Goal: Book appointment/travel/reservation

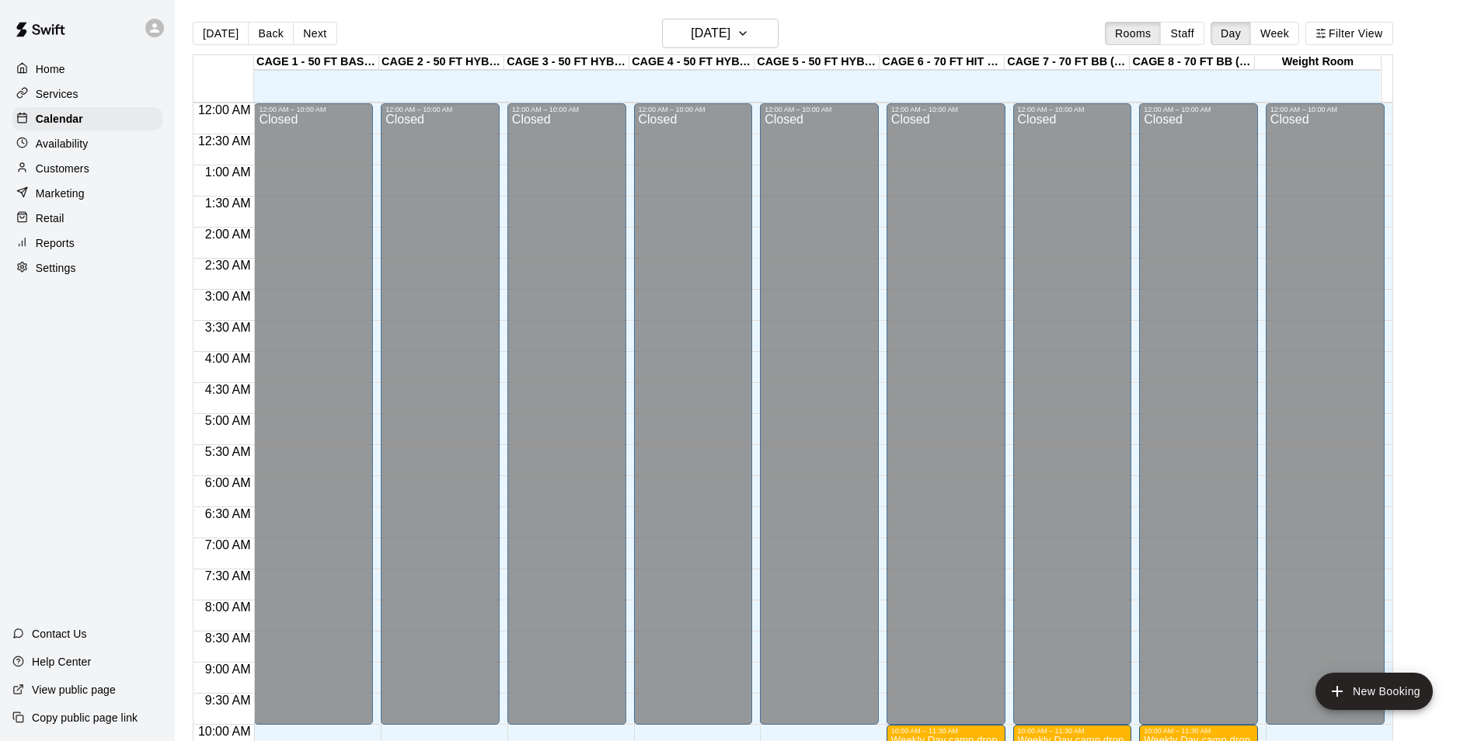
scroll to position [789, 0]
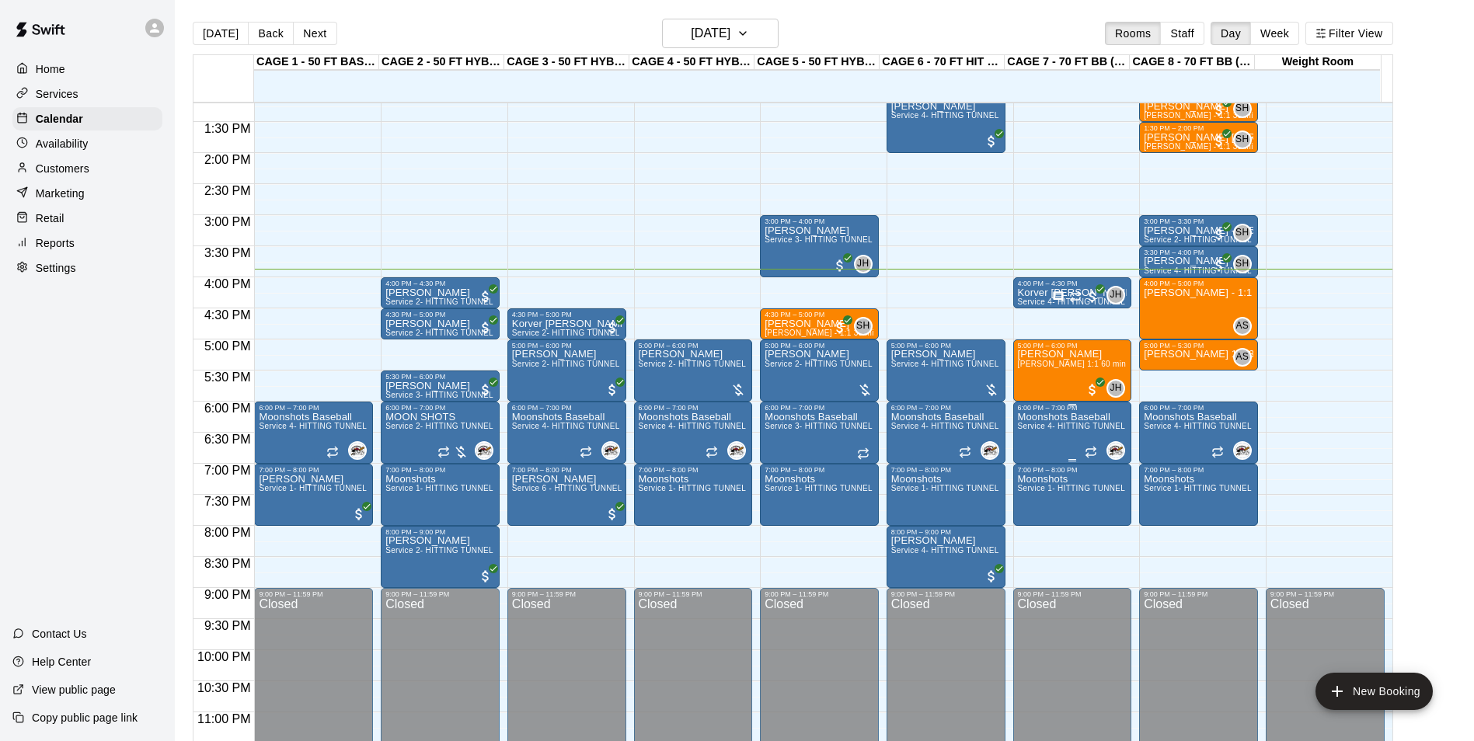
scroll to position [838, 0]
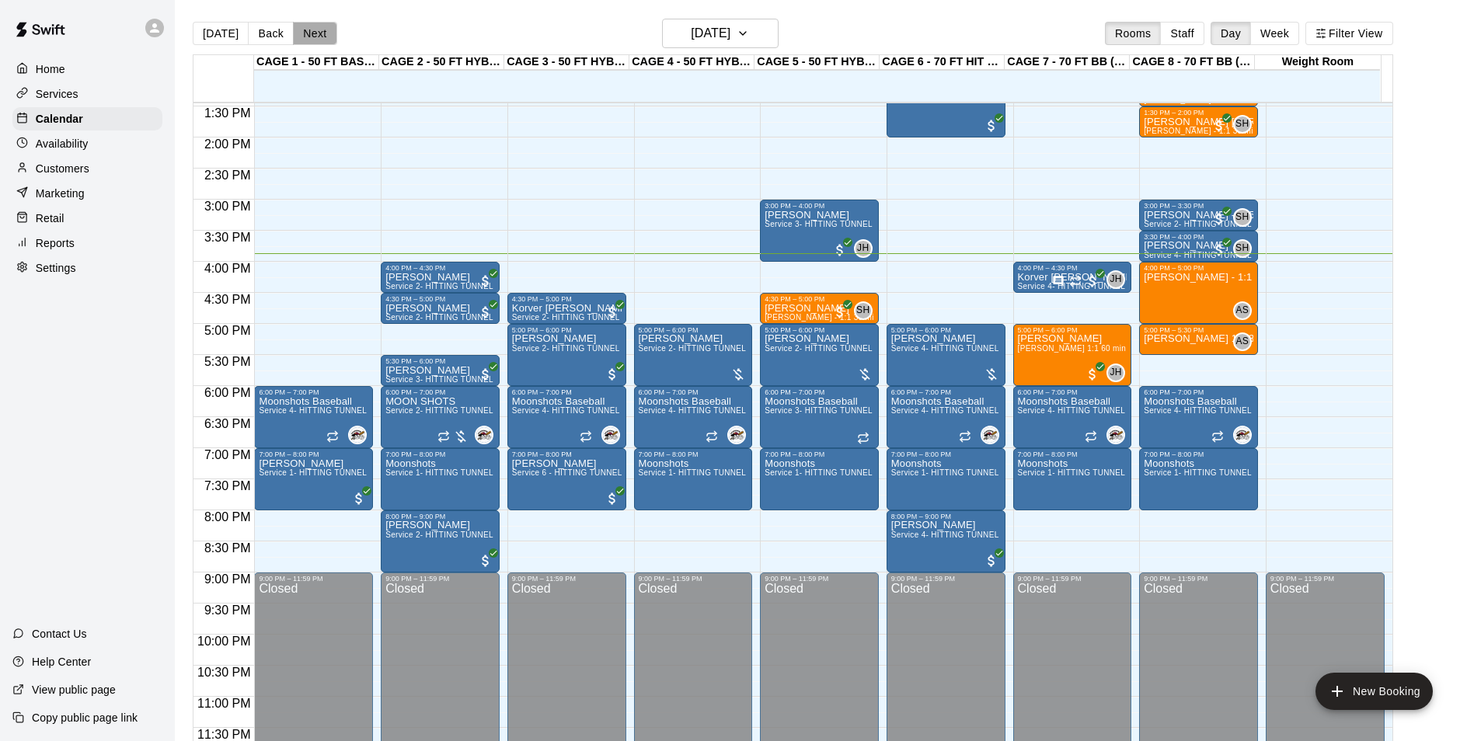
click at [305, 36] on button "Next" at bounding box center [315, 33] width 44 height 23
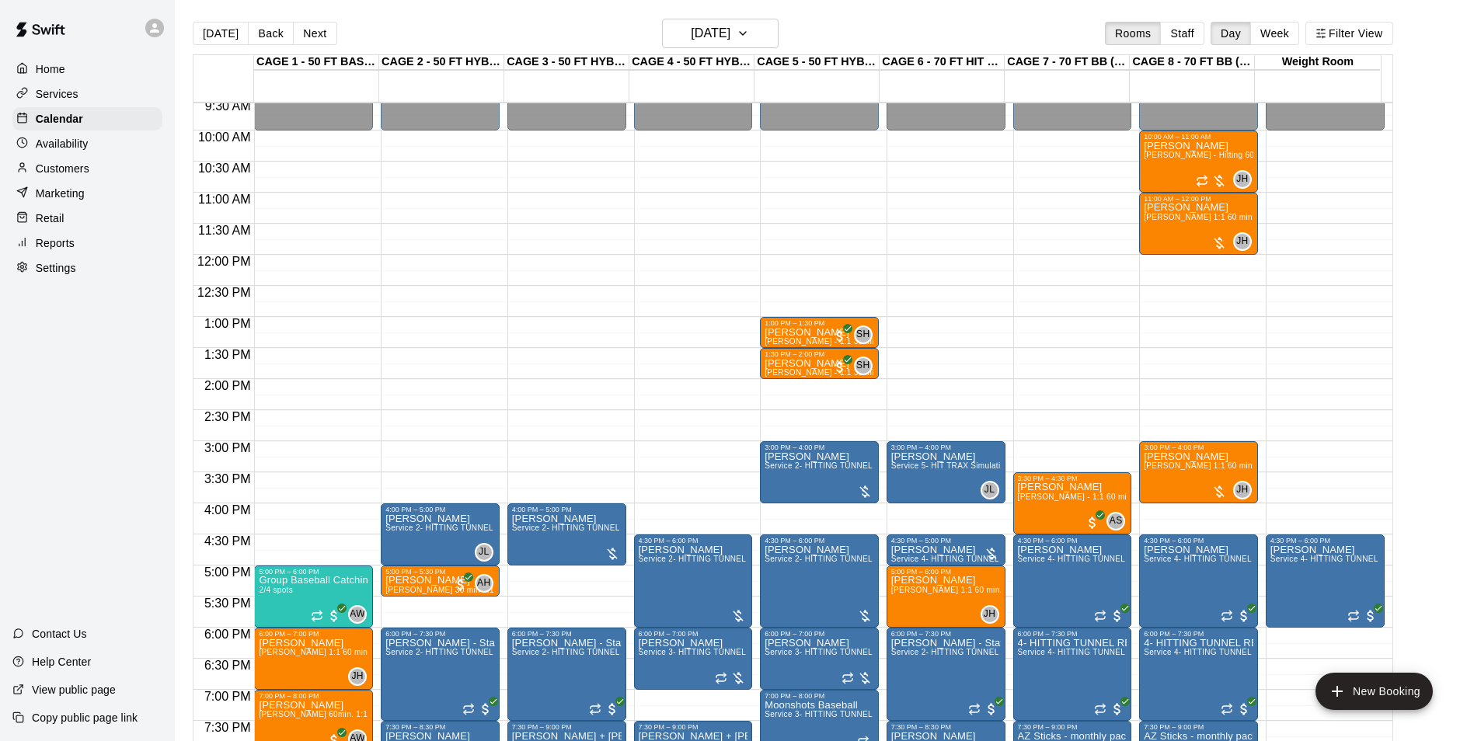
scroll to position [604, 0]
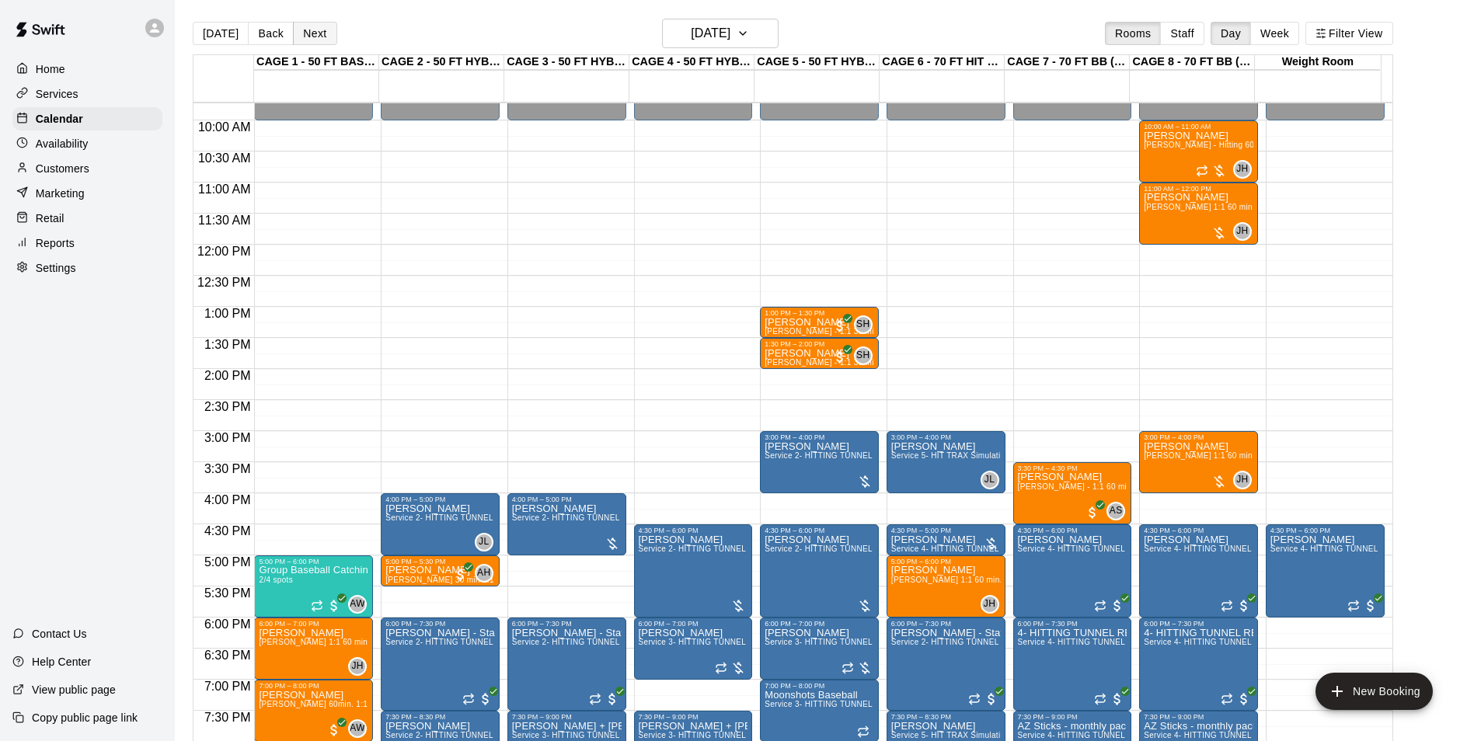
click at [301, 32] on button "Next" at bounding box center [315, 33] width 44 height 23
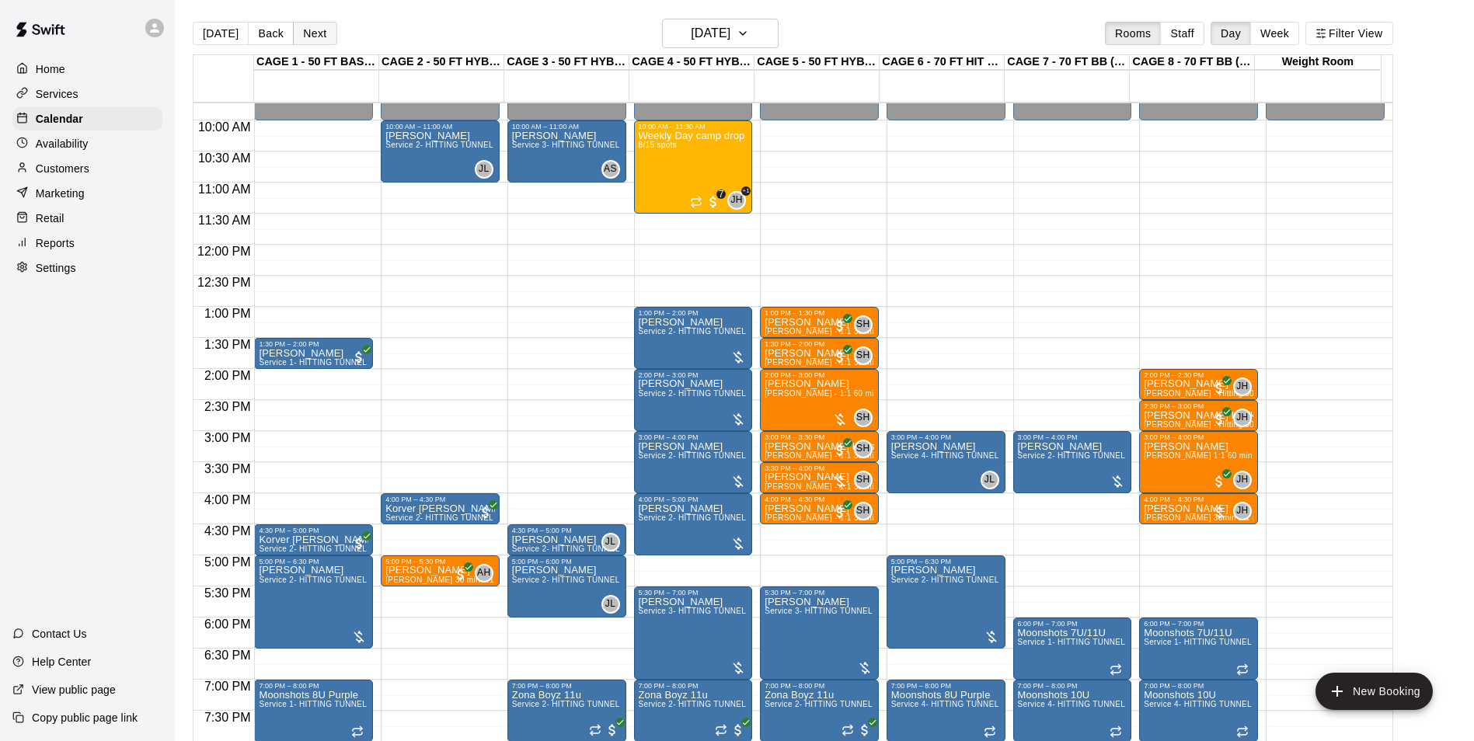
click at [310, 30] on button "Next" at bounding box center [315, 33] width 44 height 23
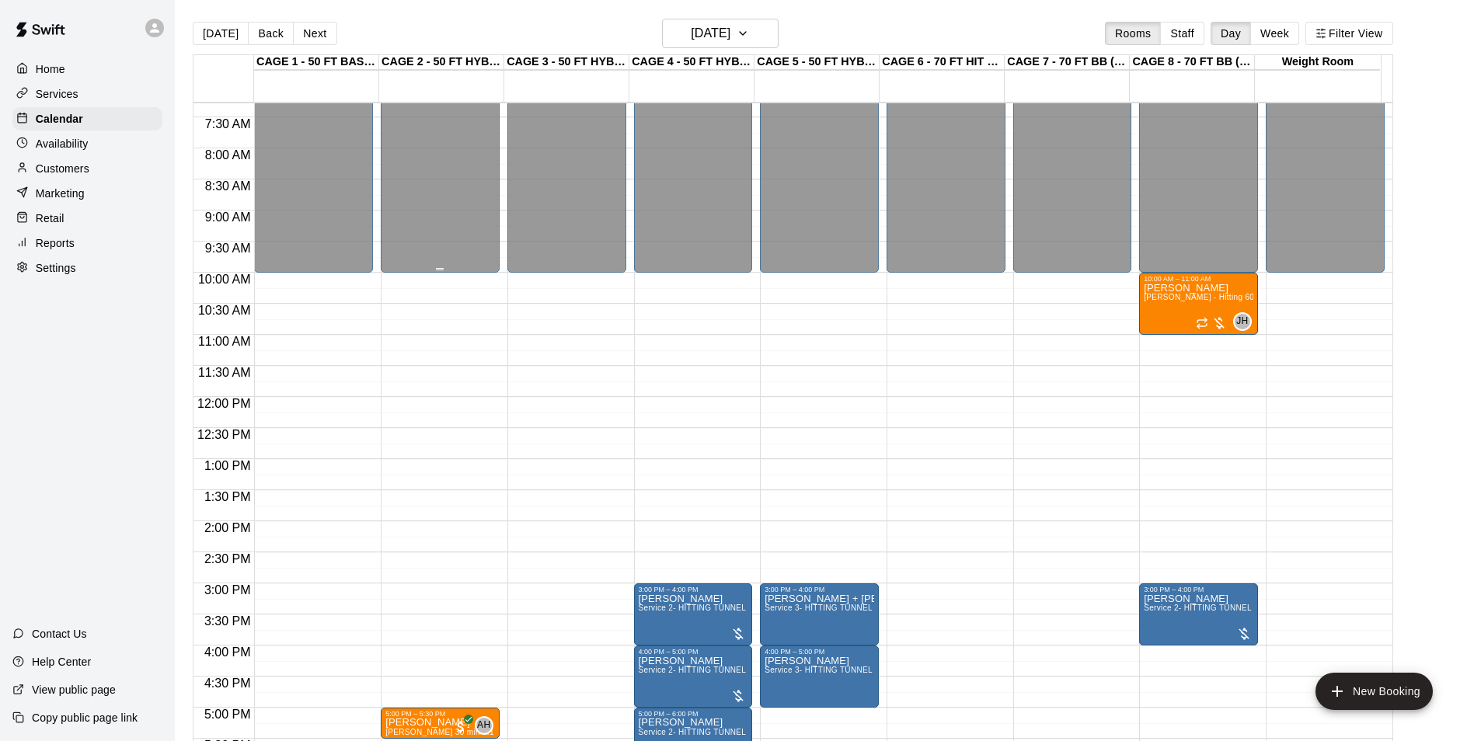
scroll to position [449, 0]
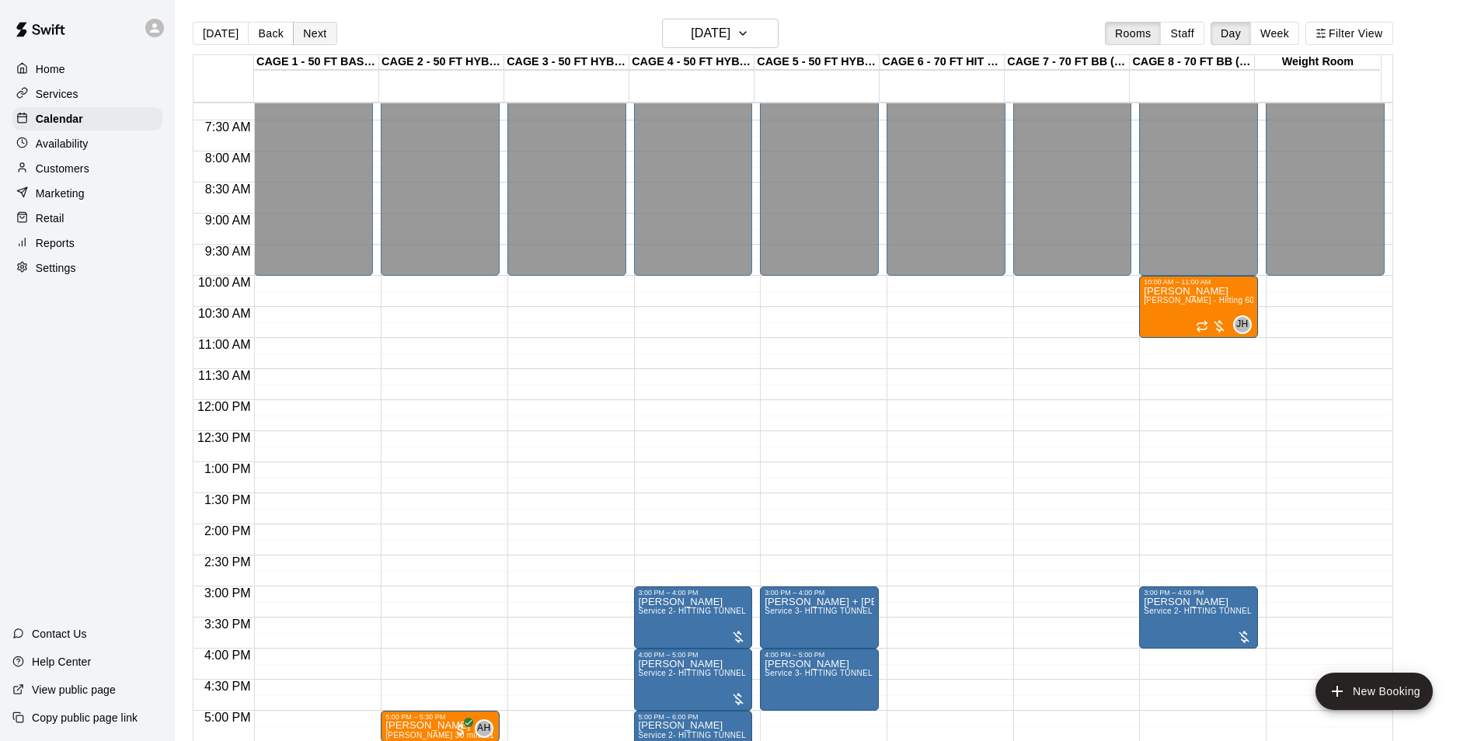
click at [309, 26] on button "Next" at bounding box center [315, 33] width 44 height 23
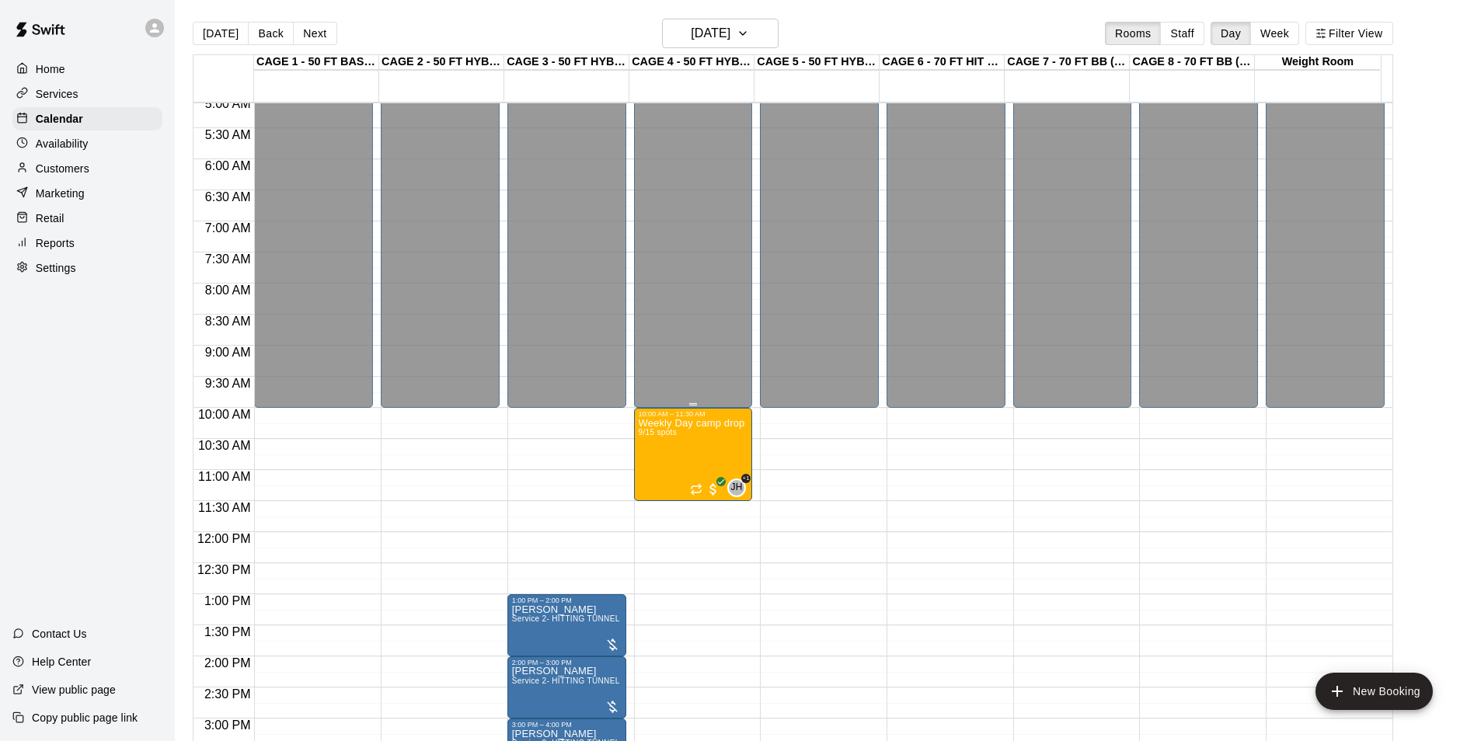
scroll to position [294, 0]
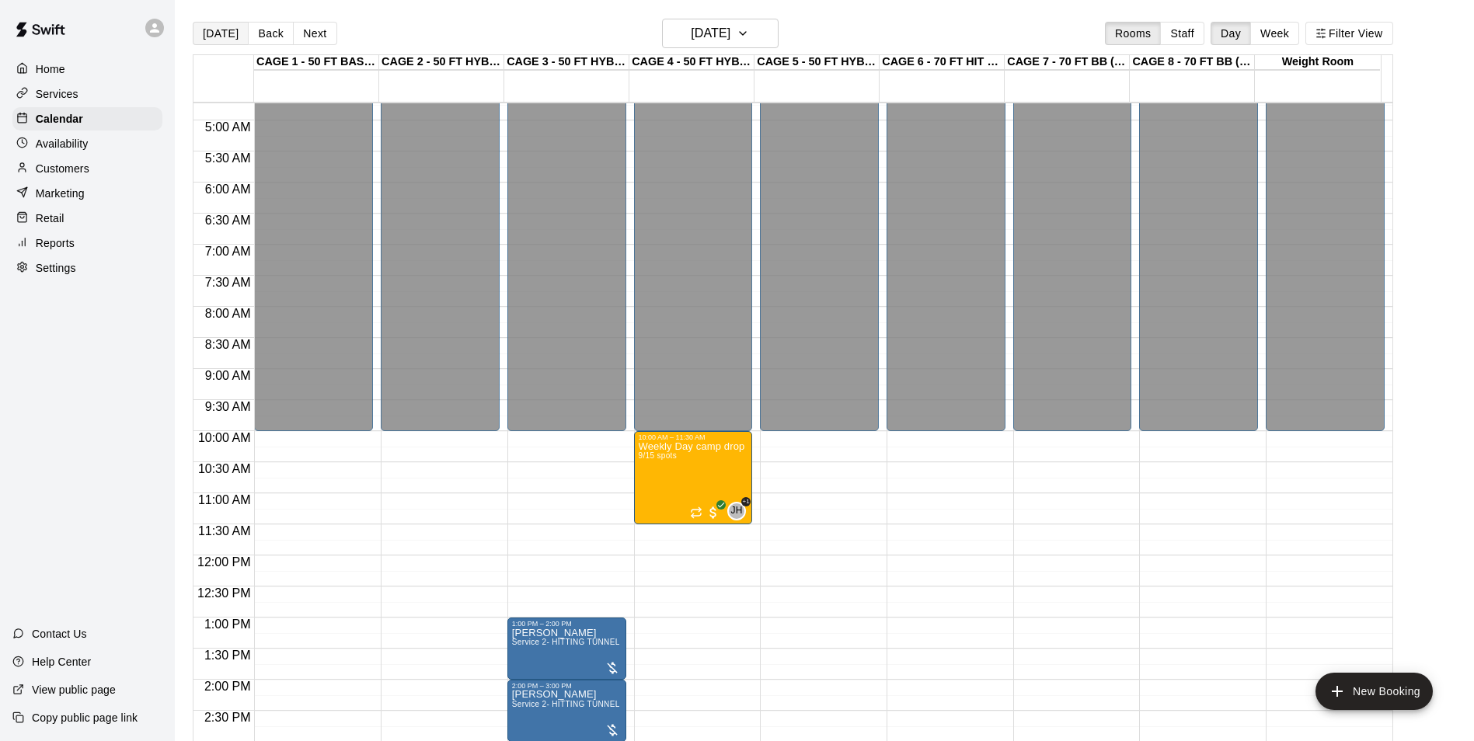
click at [211, 35] on button "[DATE]" at bounding box center [221, 33] width 56 height 23
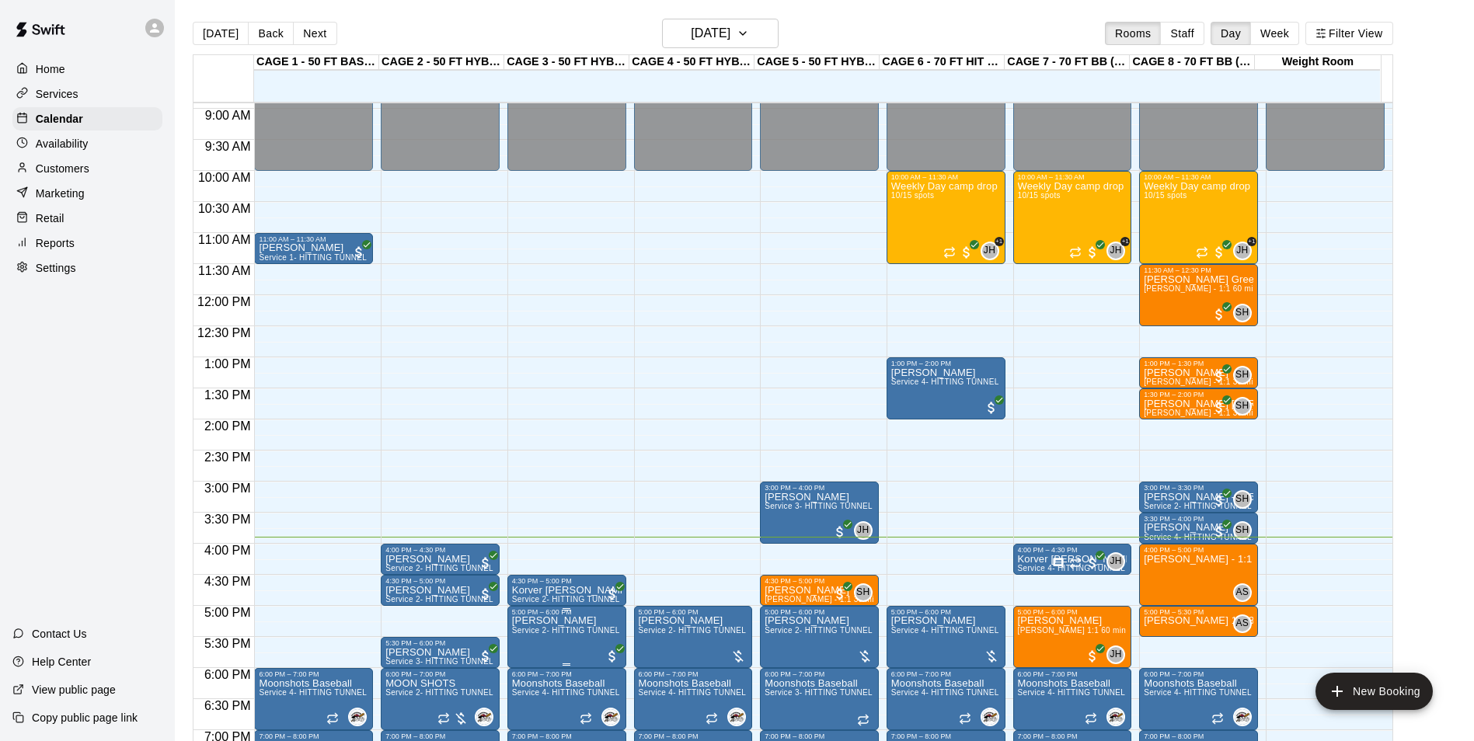
scroll to position [527, 0]
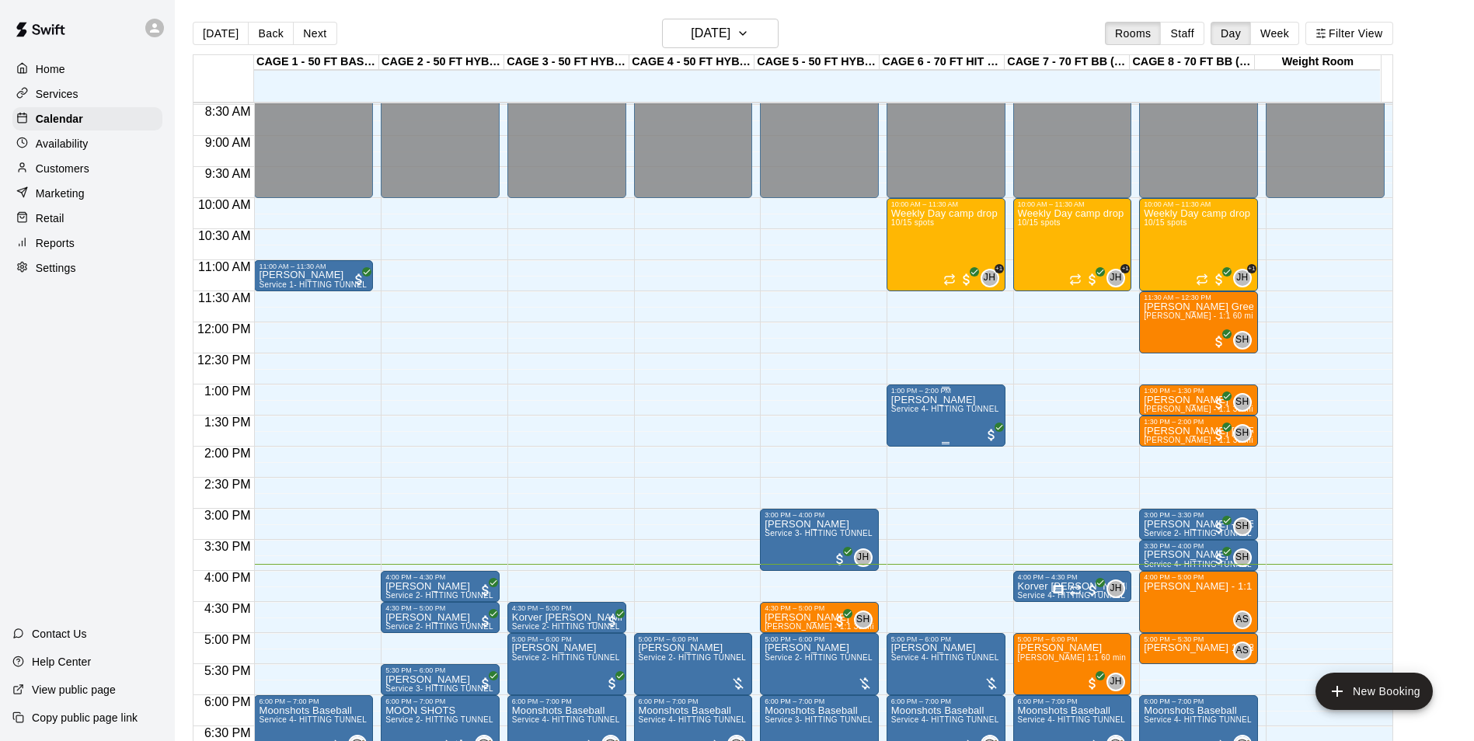
click at [964, 413] on span "Service 4- HITTING TUNNEL RENTAL - 70ft Baseball" at bounding box center [989, 409] width 197 height 9
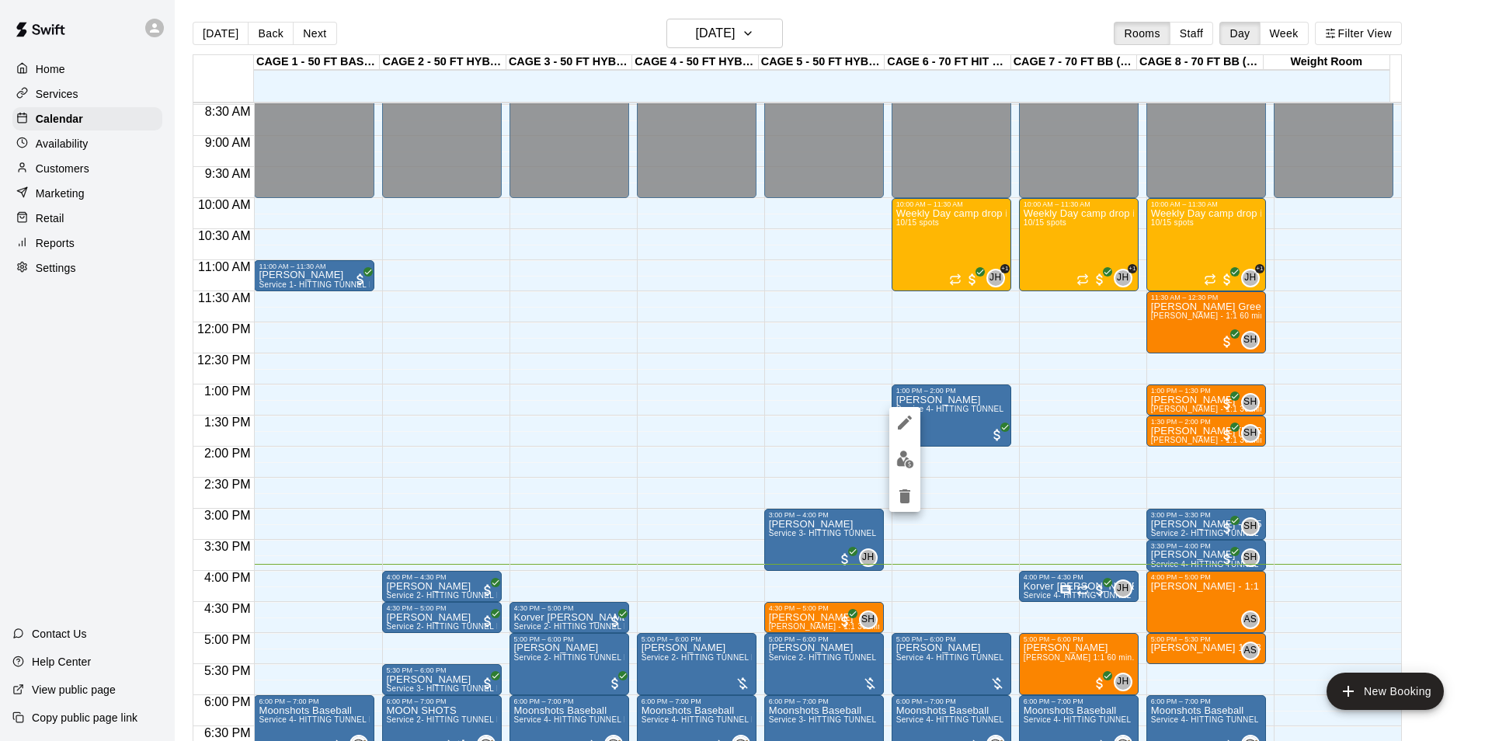
click at [904, 444] on button "edit" at bounding box center [905, 459] width 31 height 30
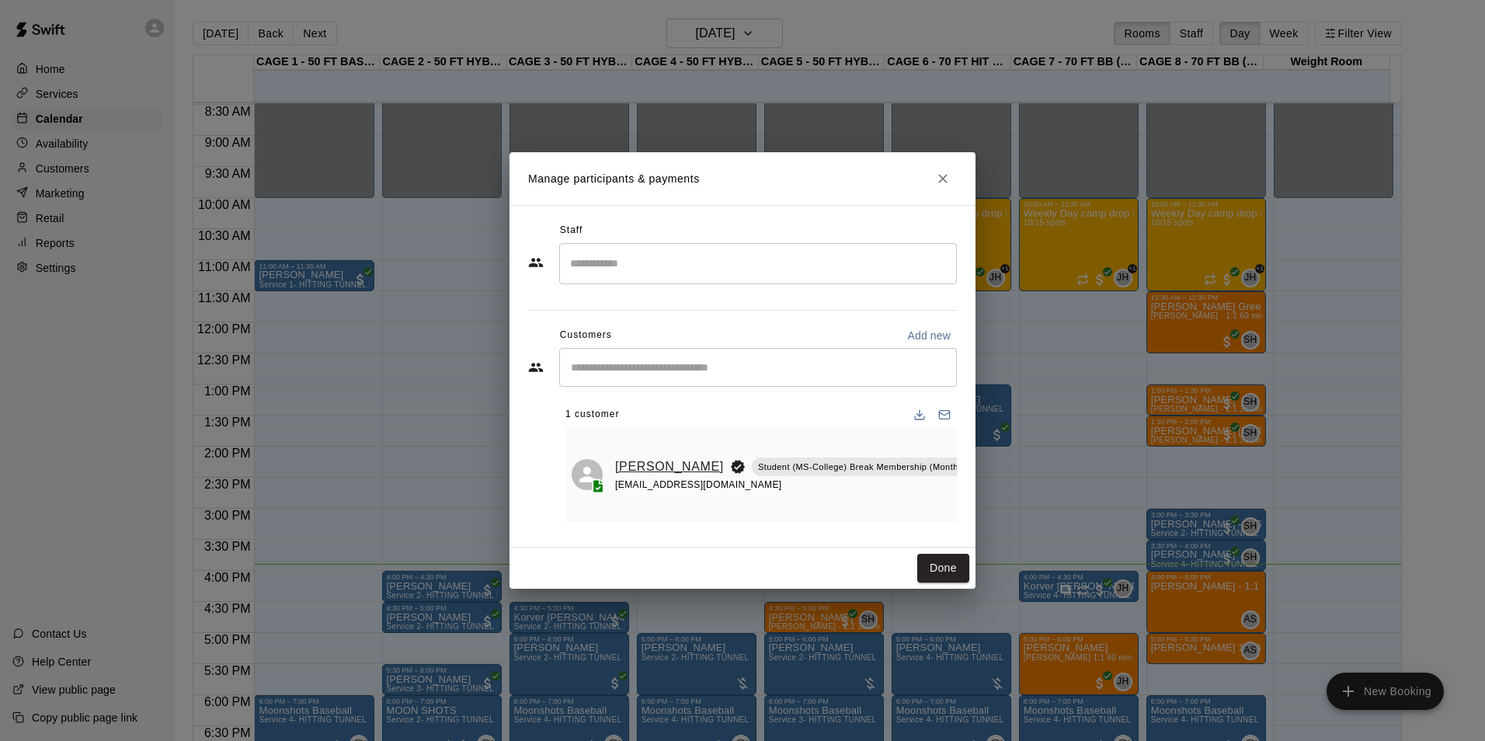
click at [646, 457] on link "Hayden Scatena" at bounding box center [669, 467] width 109 height 20
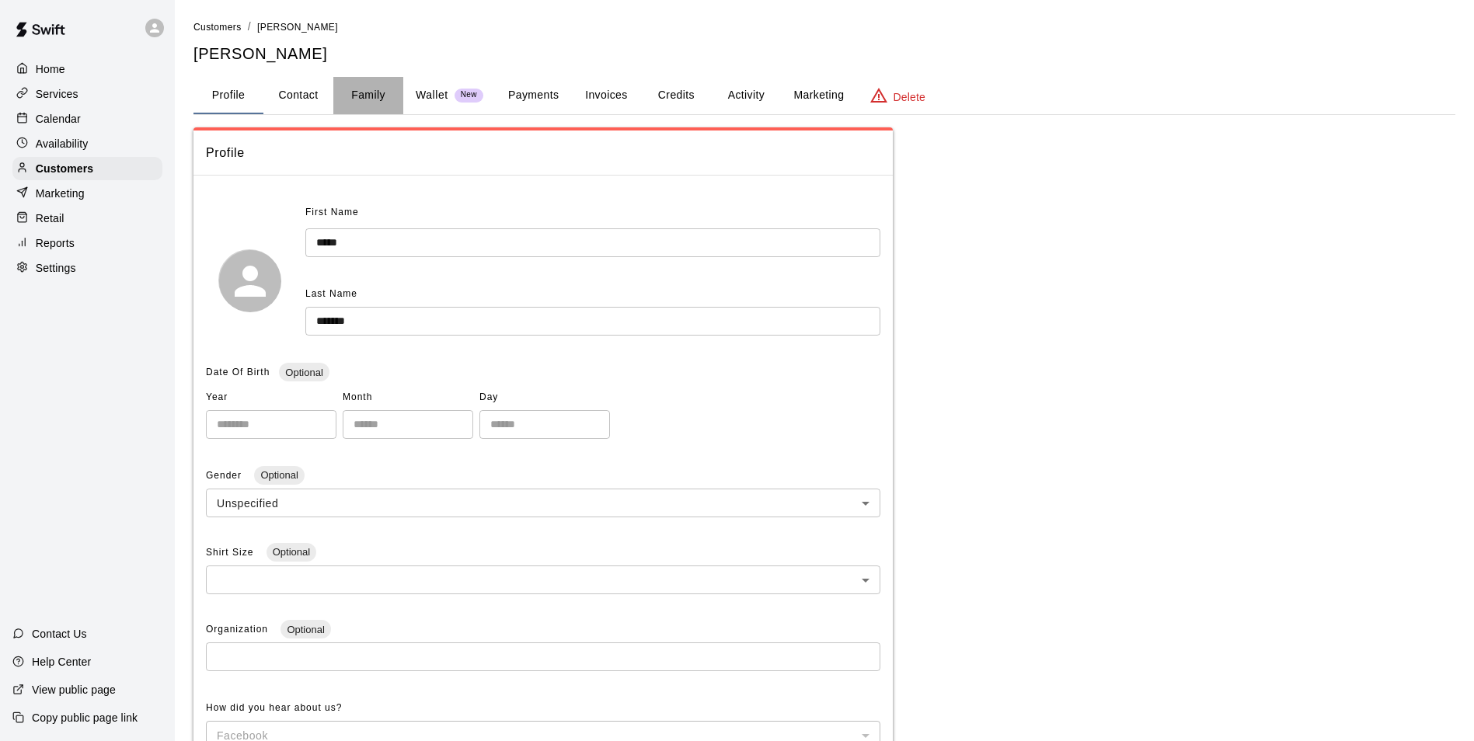
drag, startPoint x: 379, startPoint y: 103, endPoint x: 347, endPoint y: 120, distance: 37.2
click at [378, 103] on button "Family" at bounding box center [368, 95] width 70 height 37
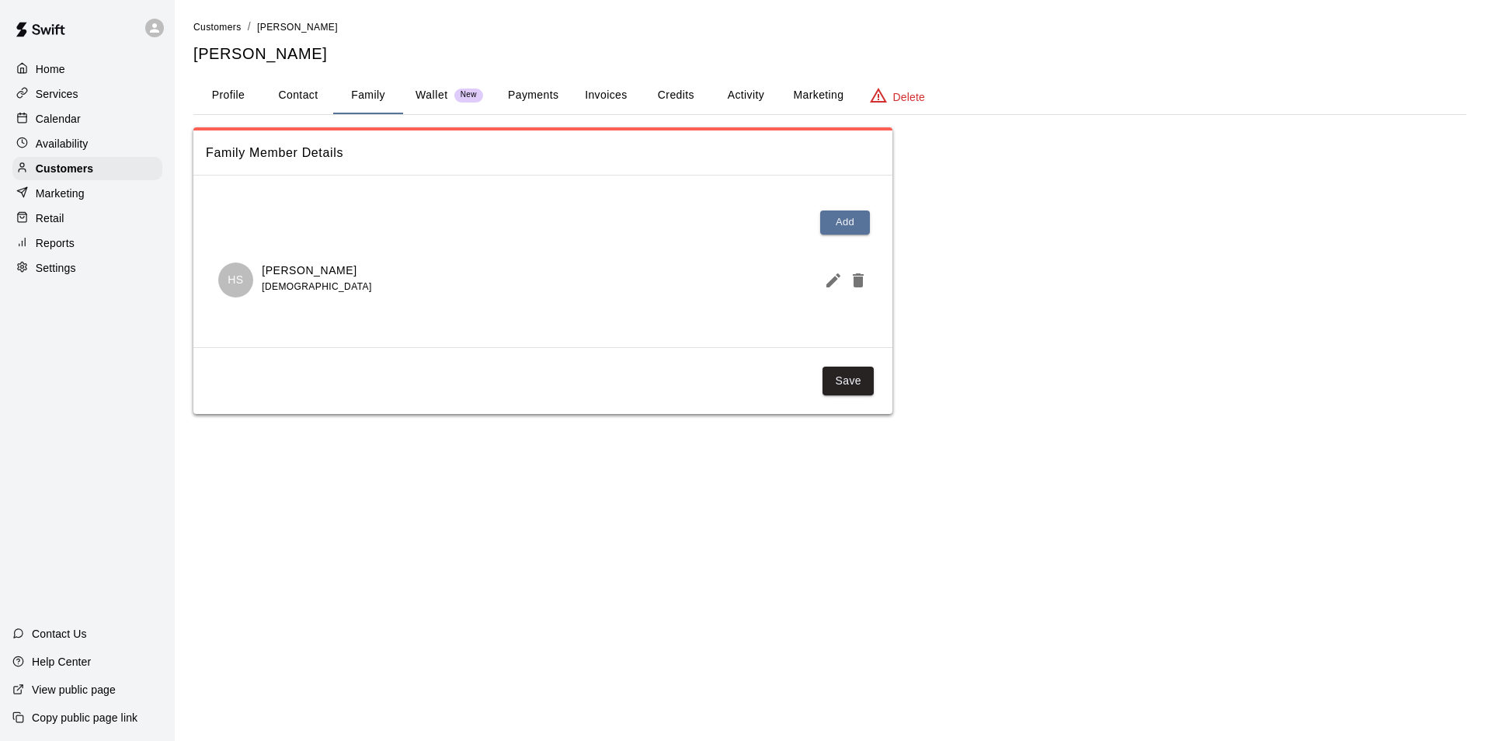
click at [120, 130] on div "Calendar" at bounding box center [87, 118] width 150 height 23
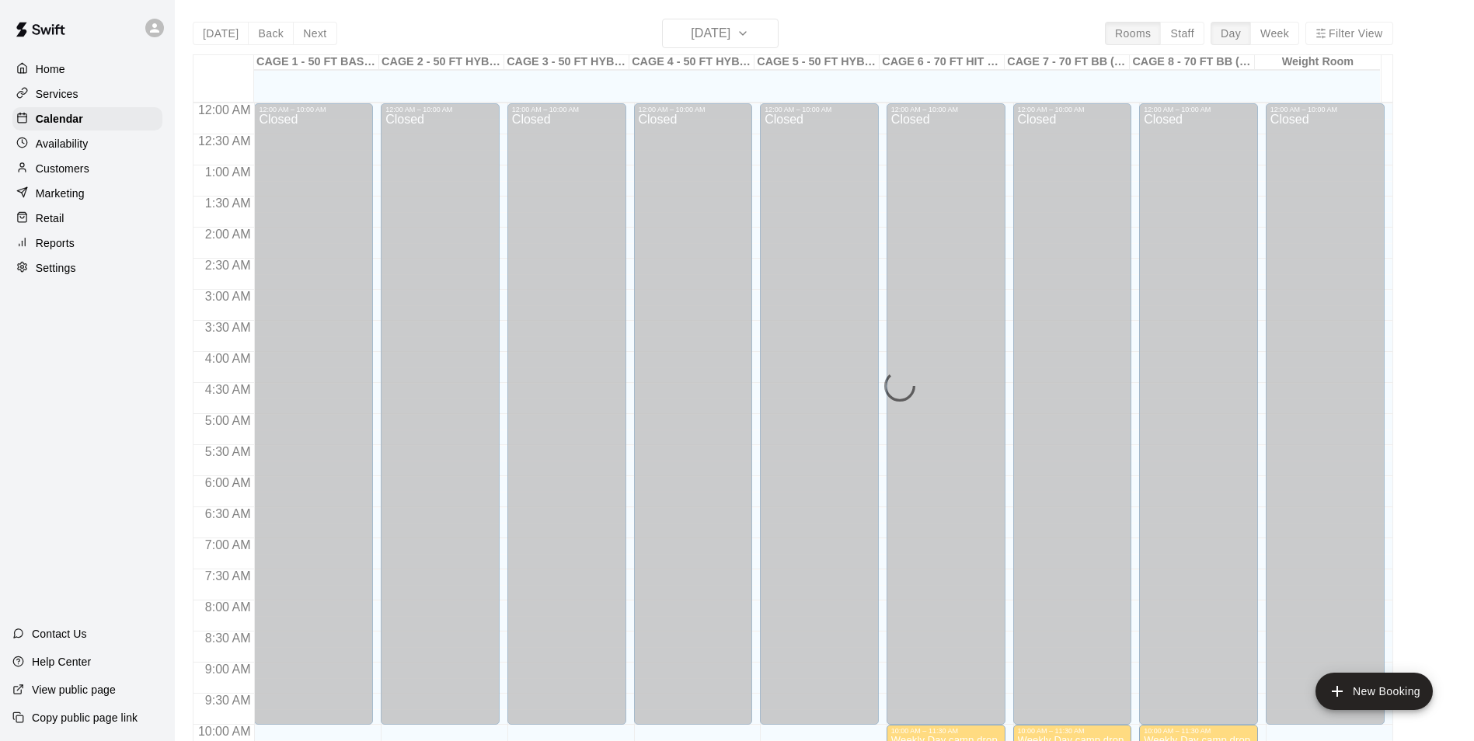
scroll to position [789, 0]
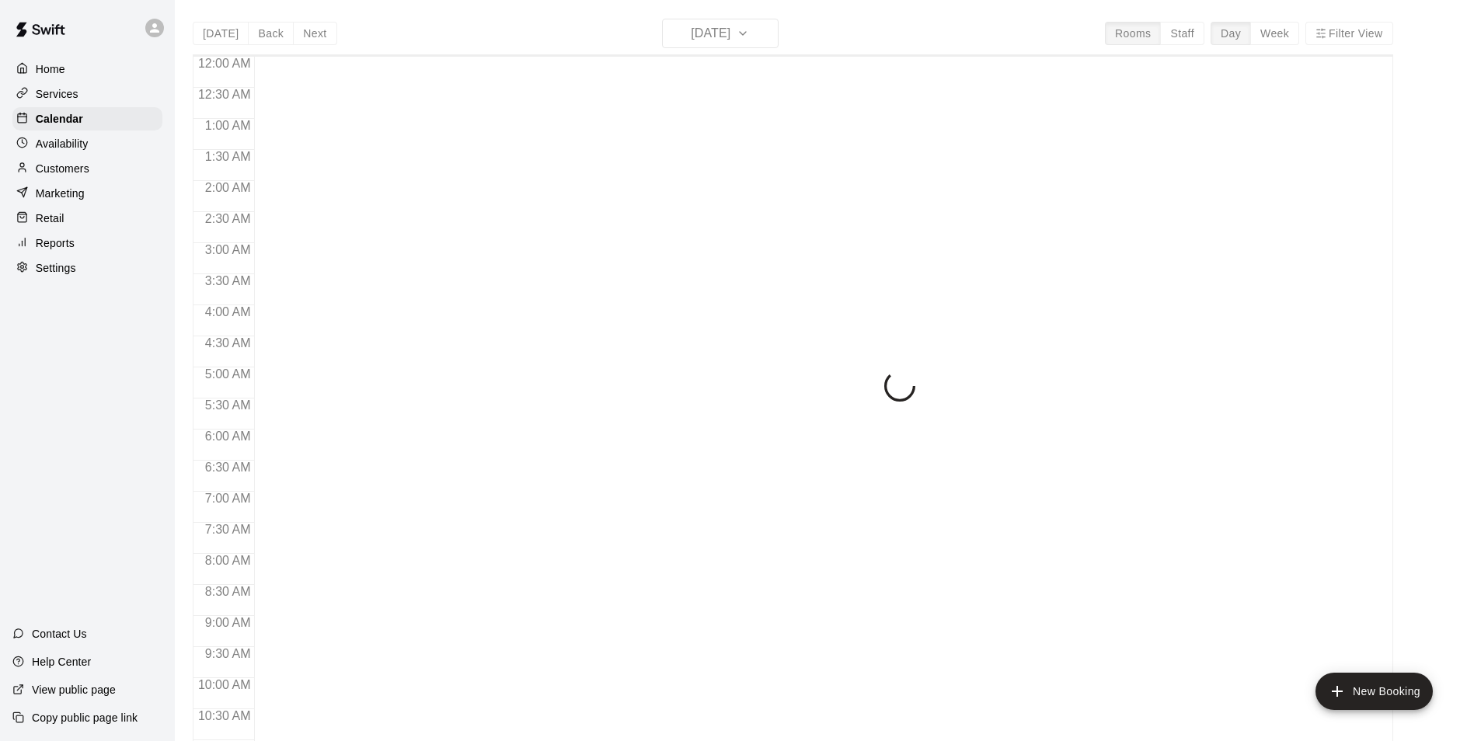
scroll to position [789, 0]
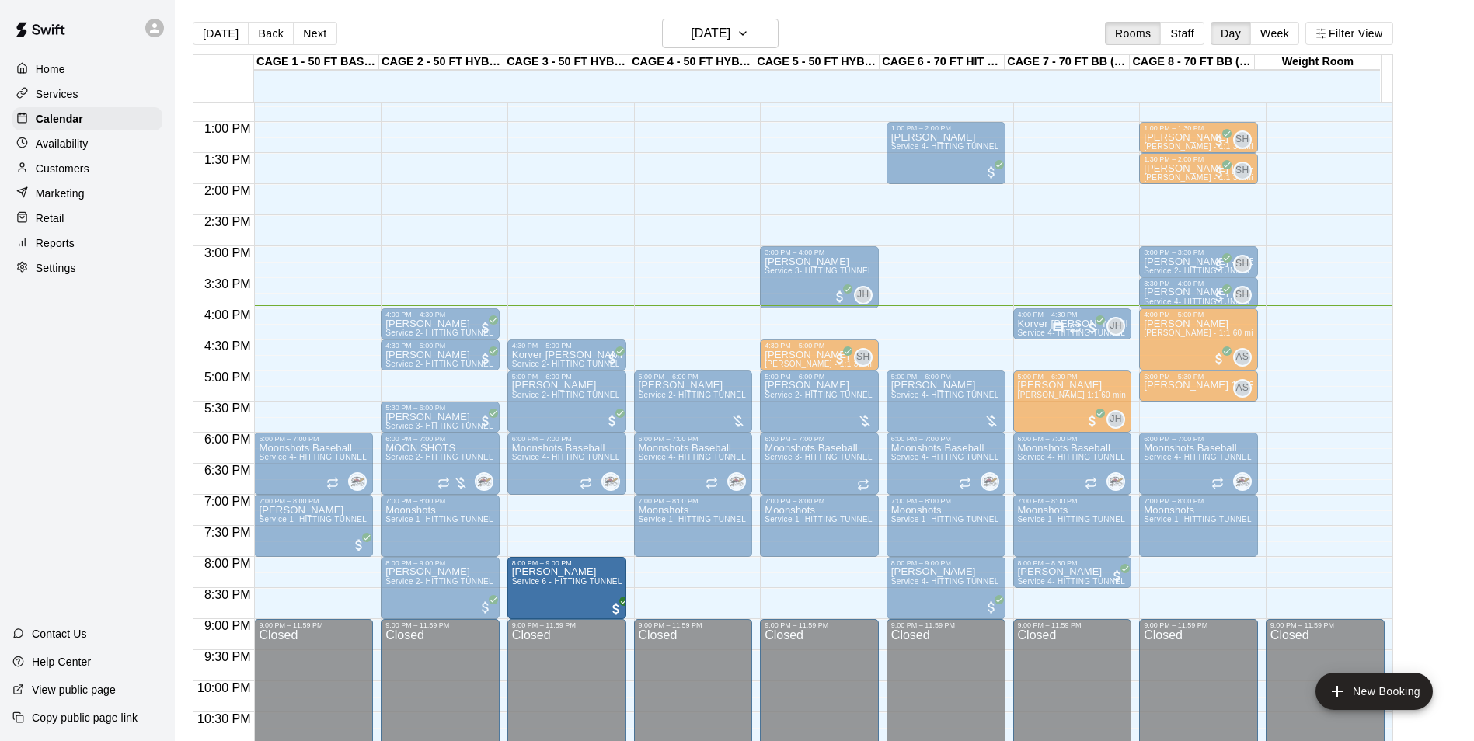
drag, startPoint x: 546, startPoint y: 536, endPoint x: 552, endPoint y: 604, distance: 68.7
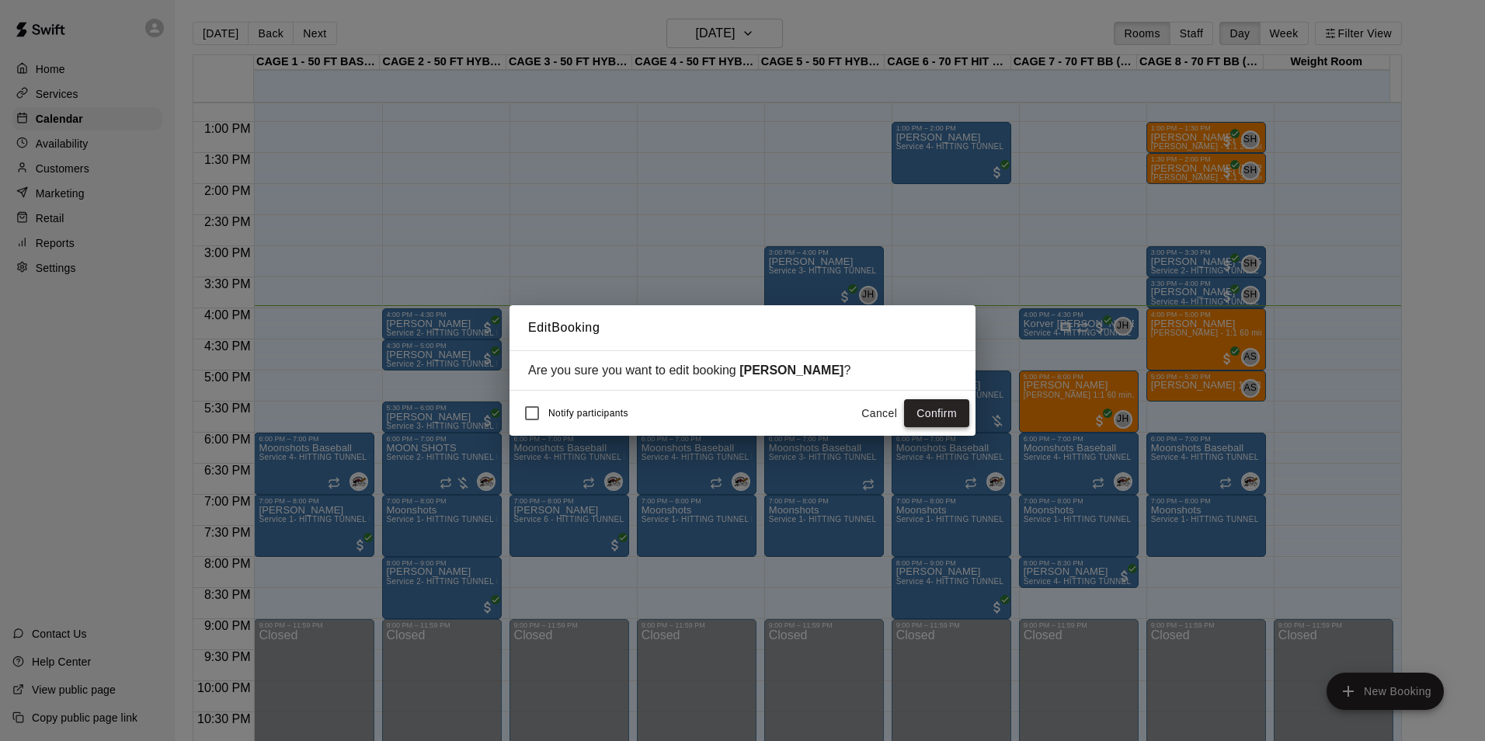
click at [951, 412] on button "Confirm" at bounding box center [936, 413] width 65 height 29
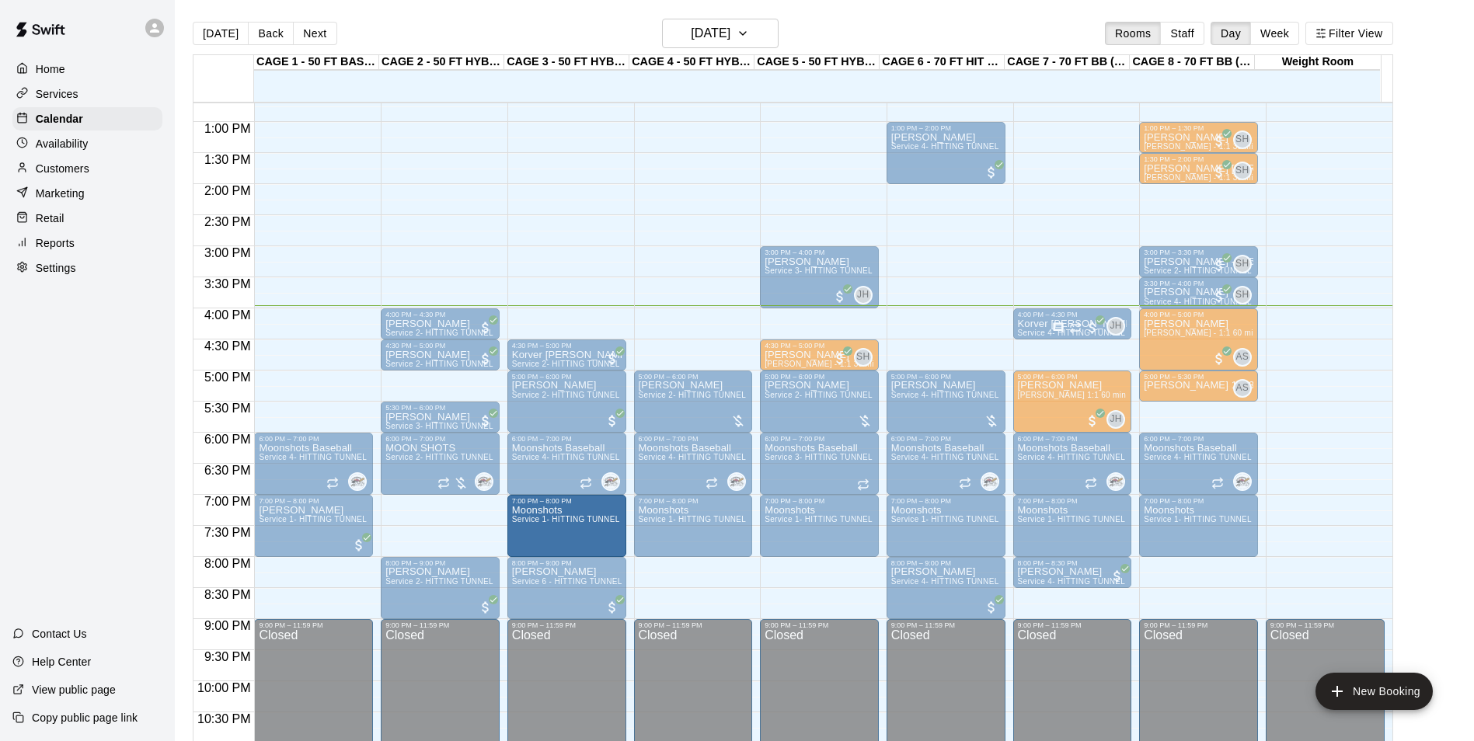
drag, startPoint x: 472, startPoint y: 536, endPoint x: 576, endPoint y: 545, distance: 103.8
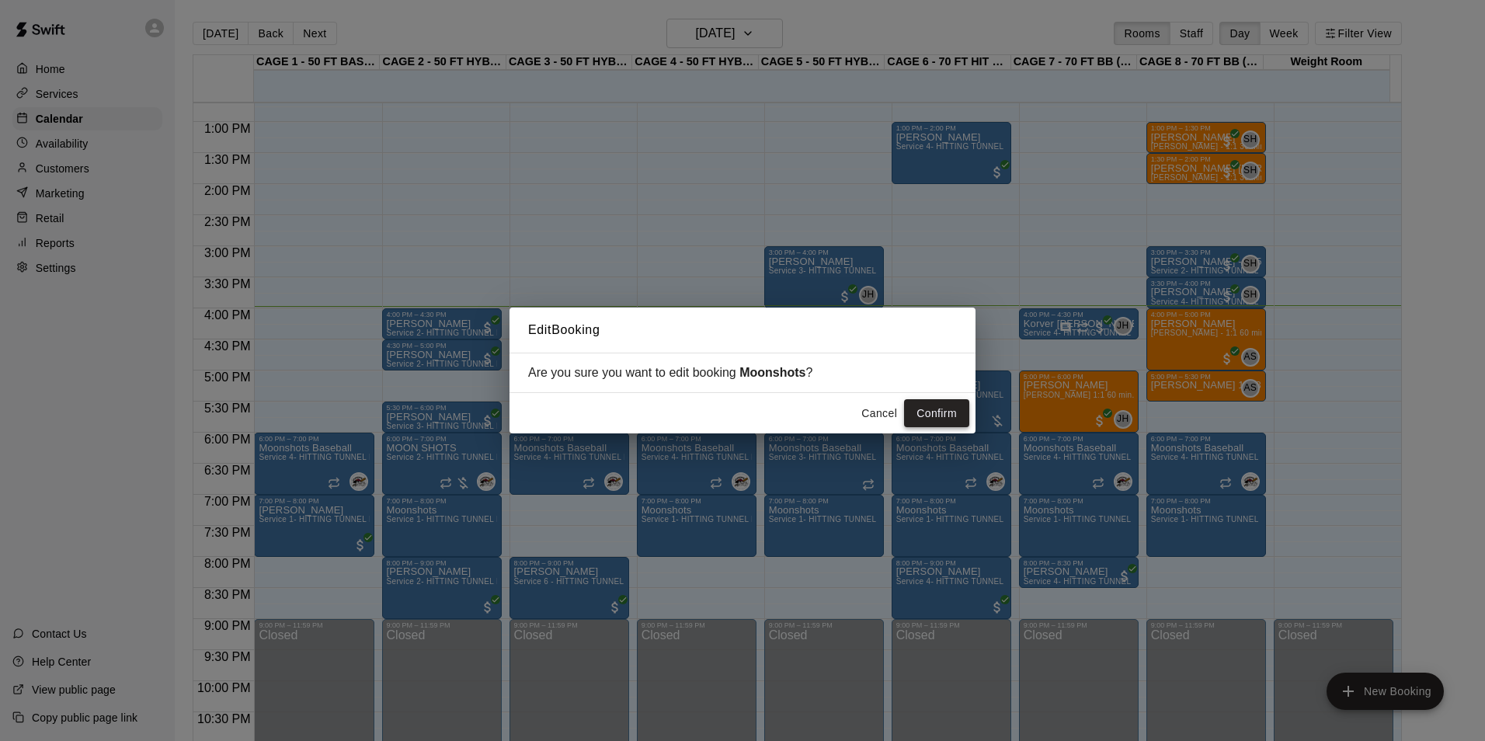
click at [945, 411] on button "Confirm" at bounding box center [936, 413] width 65 height 29
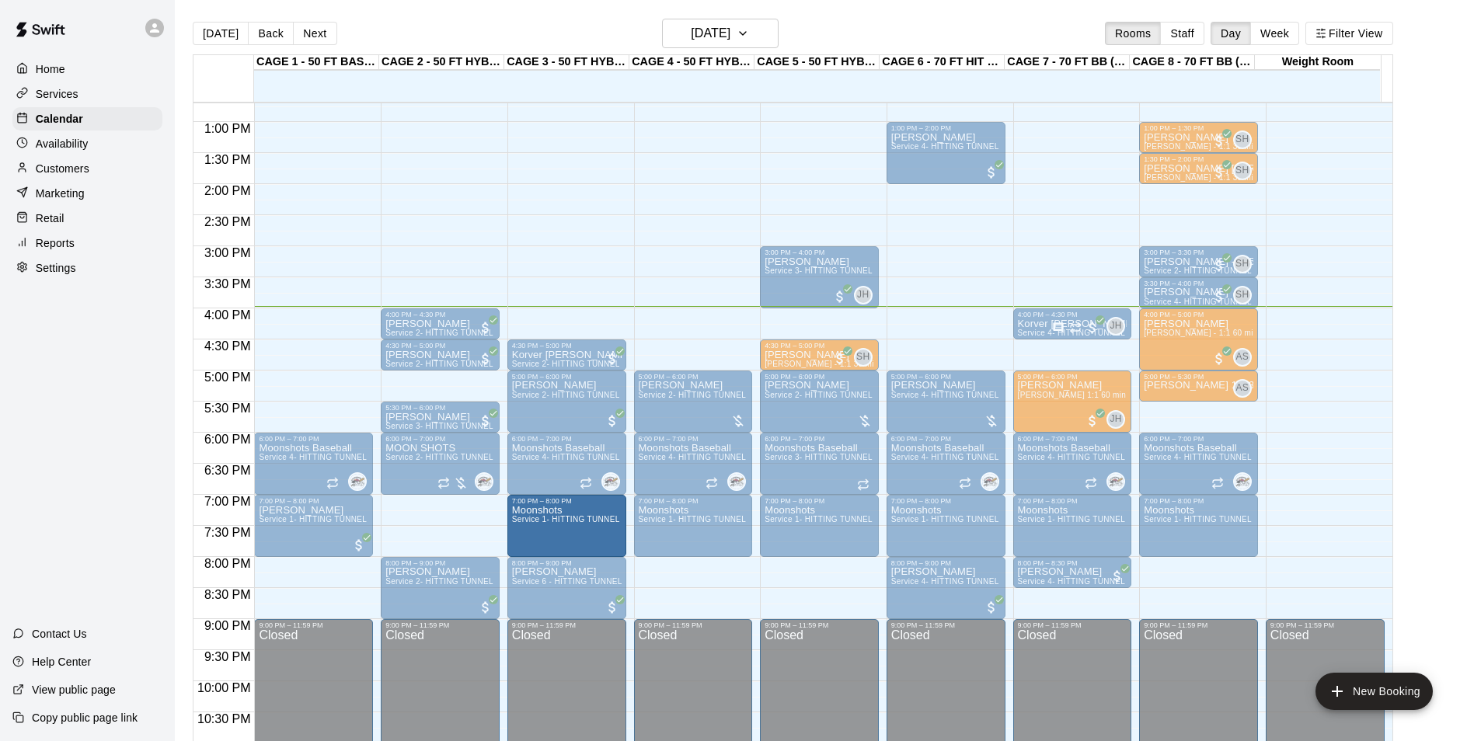
drag, startPoint x: 450, startPoint y: 531, endPoint x: 568, endPoint y: 538, distance: 118.3
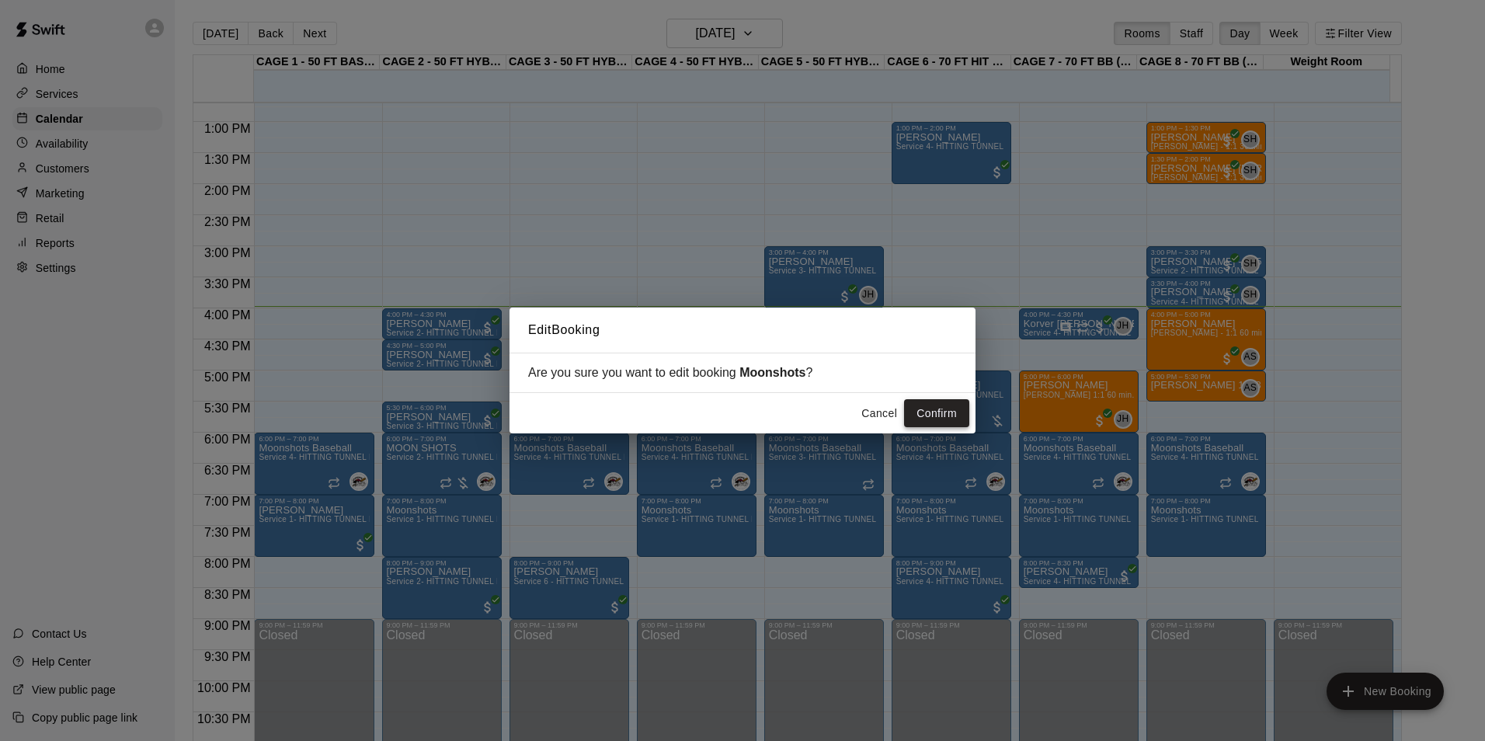
click at [933, 412] on button "Confirm" at bounding box center [936, 413] width 65 height 29
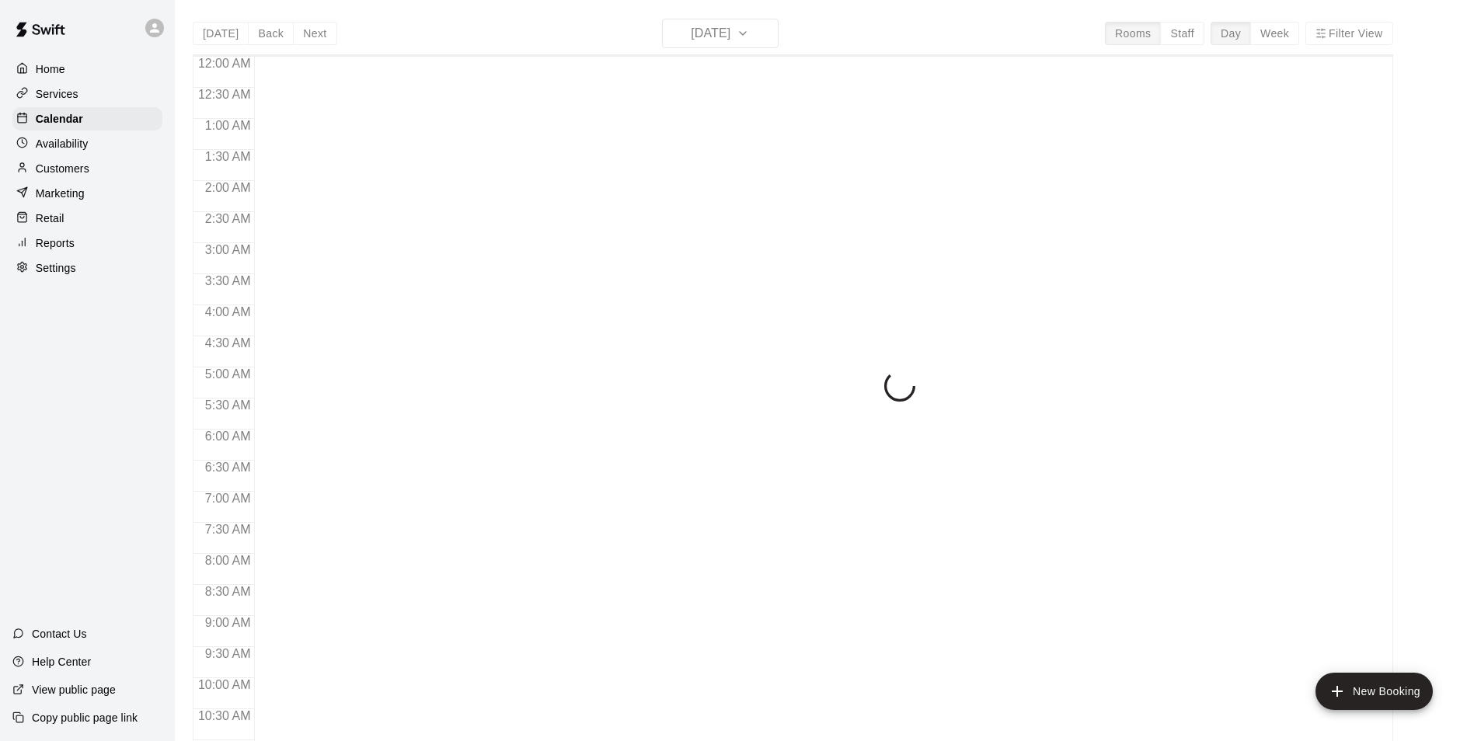
scroll to position [789, 0]
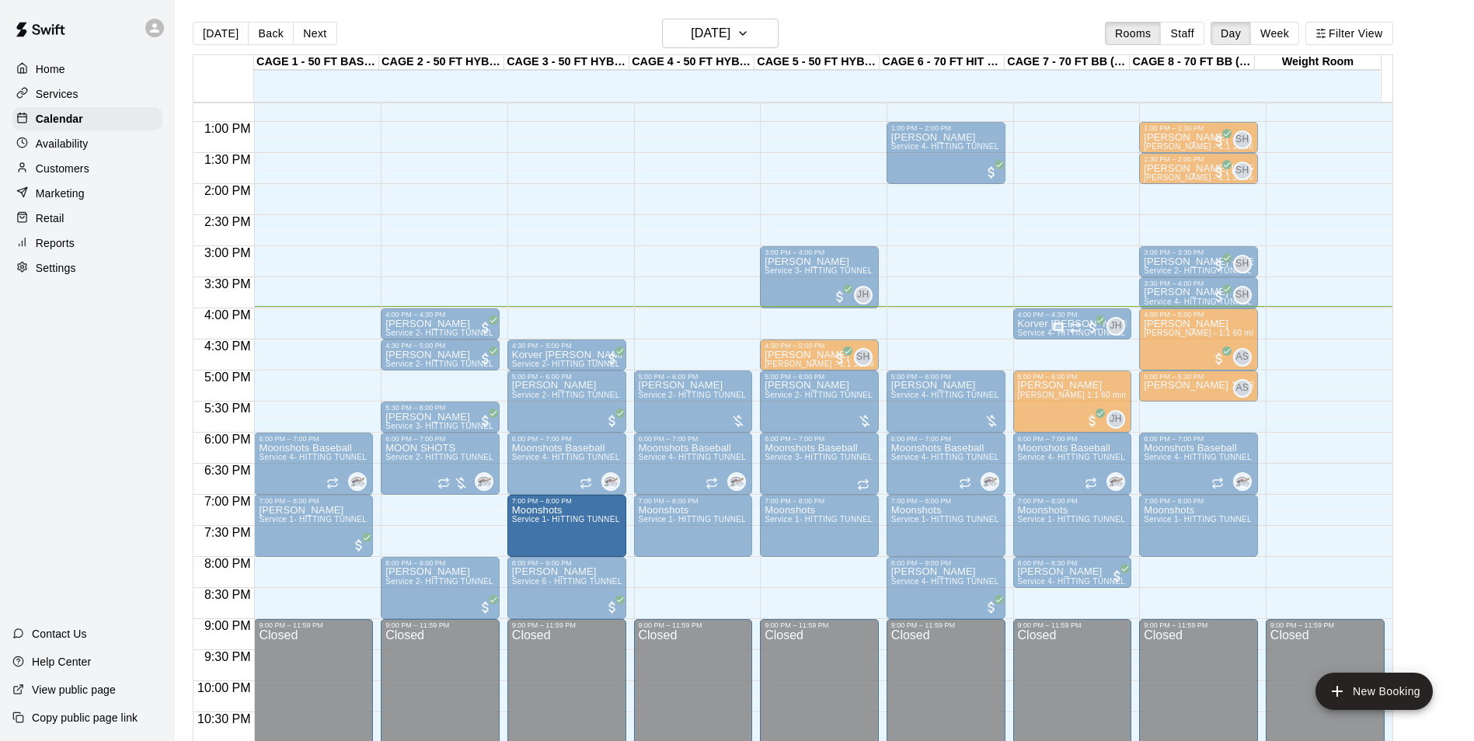
drag, startPoint x: 445, startPoint y: 518, endPoint x: 595, endPoint y: 532, distance: 150.6
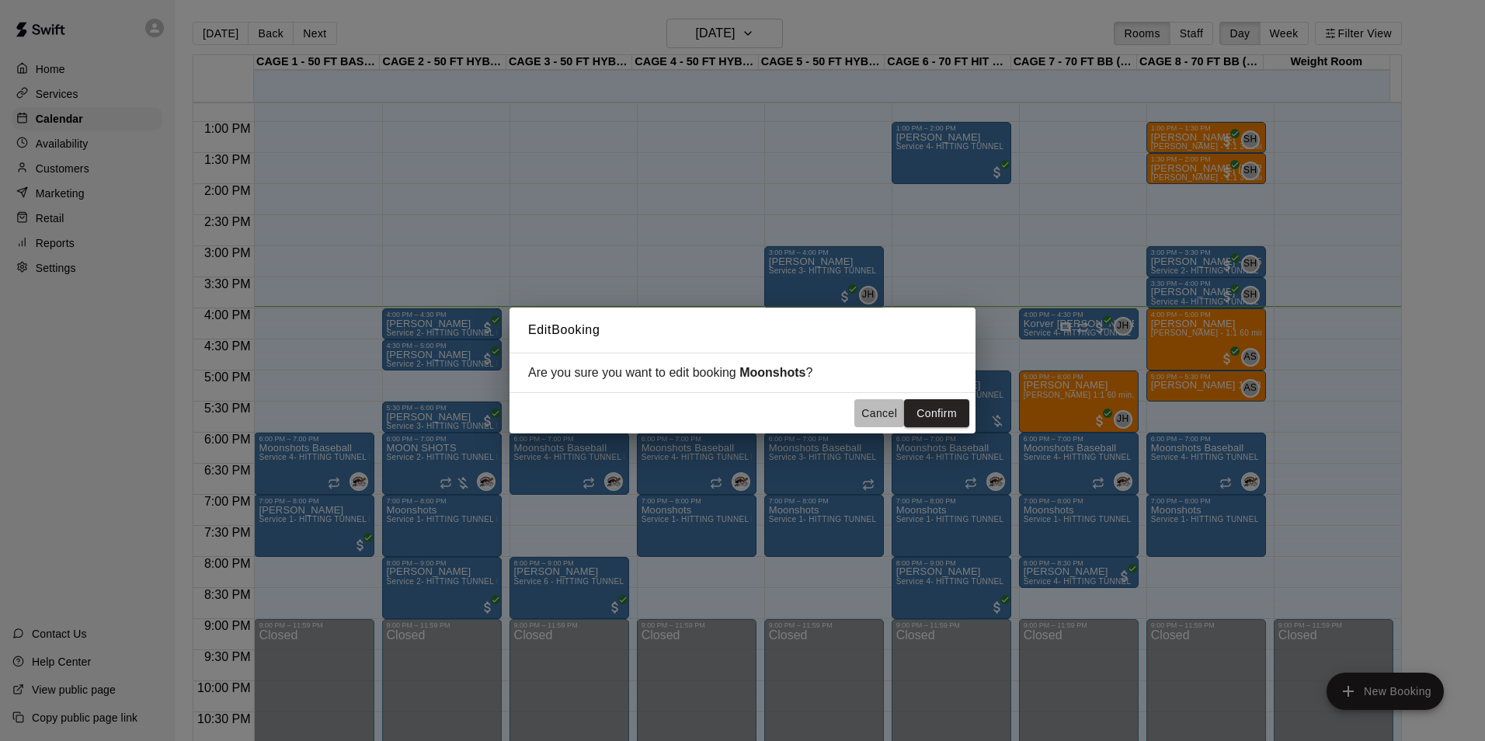
click at [869, 404] on button "Cancel" at bounding box center [880, 413] width 50 height 29
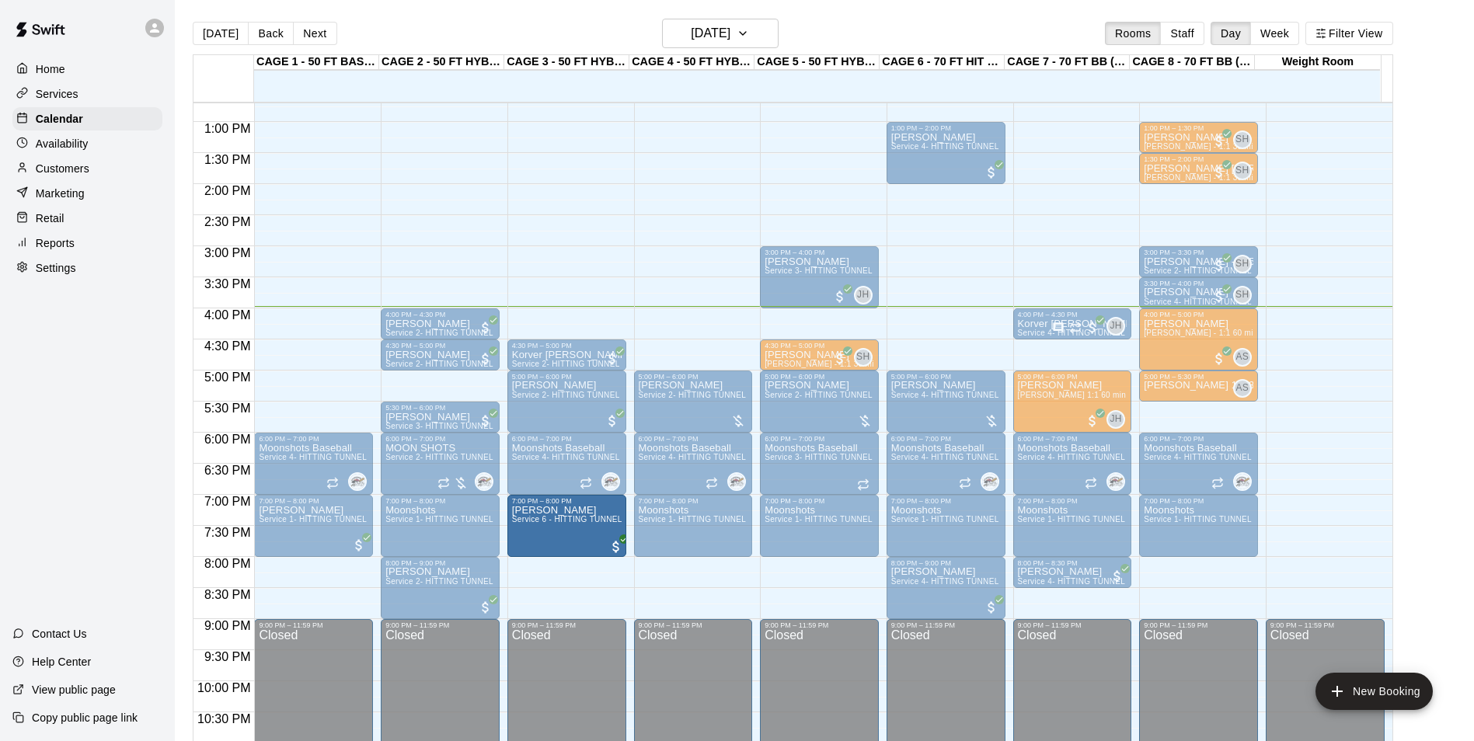
drag, startPoint x: 552, startPoint y: 601, endPoint x: 556, endPoint y: 544, distance: 56.8
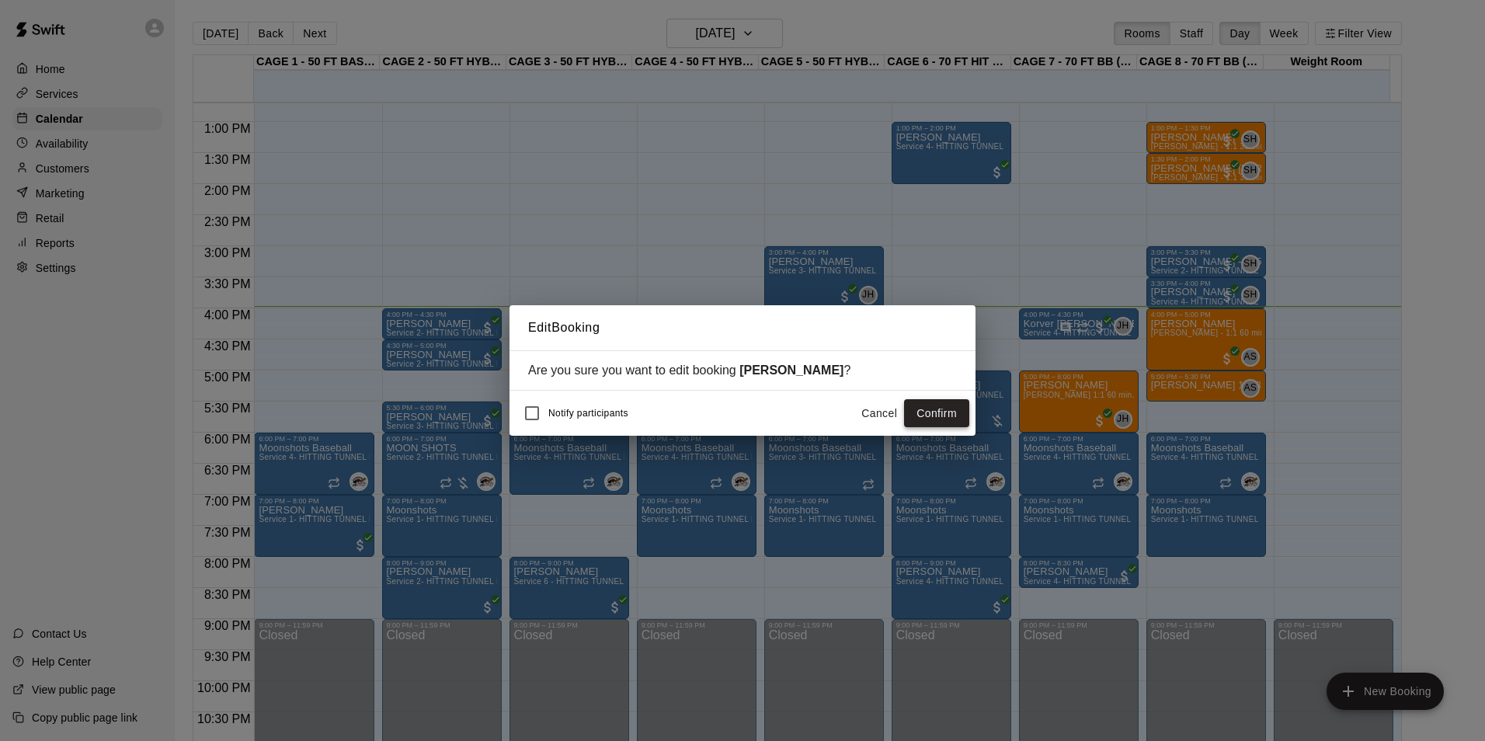
click at [904, 415] on button "Confirm" at bounding box center [936, 413] width 65 height 29
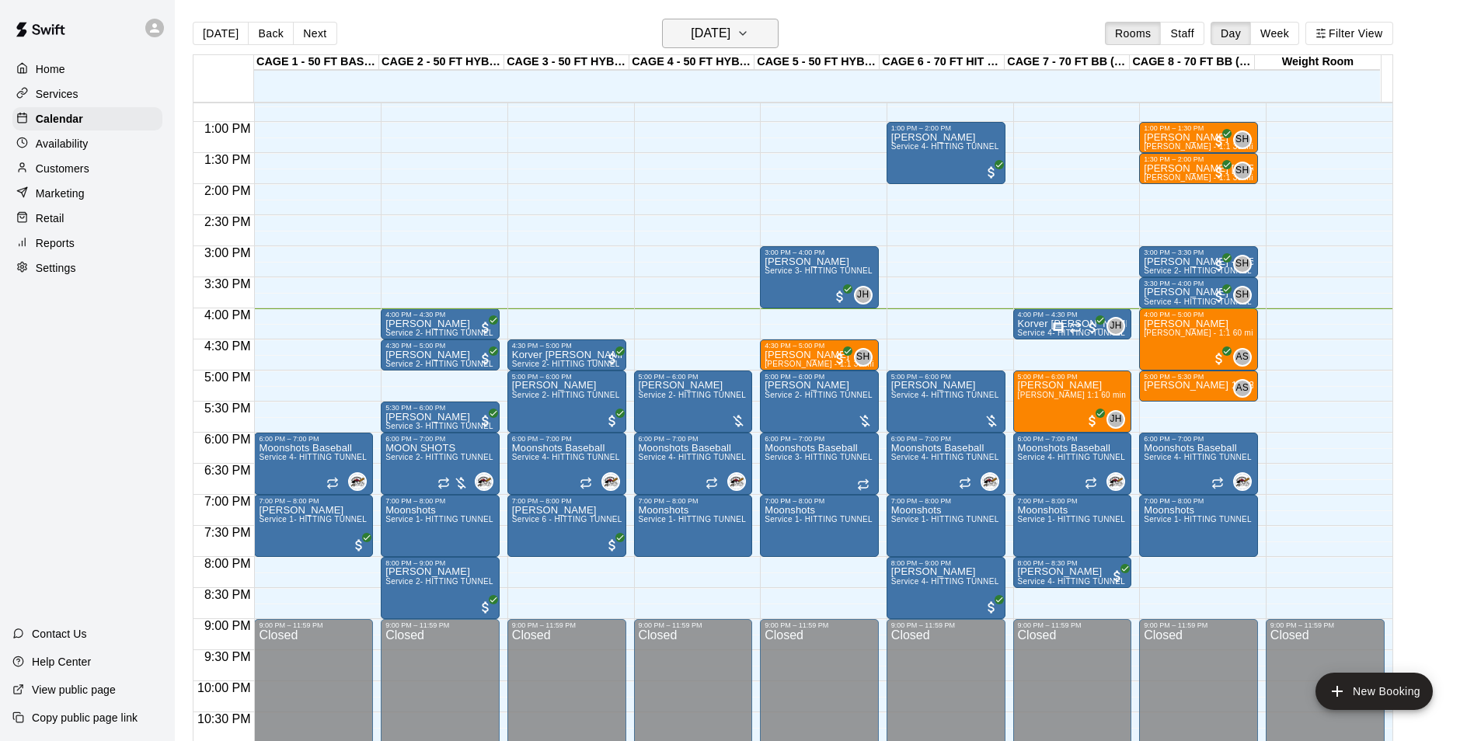
click at [730, 23] on h6 "[DATE]" at bounding box center [711, 34] width 40 height 22
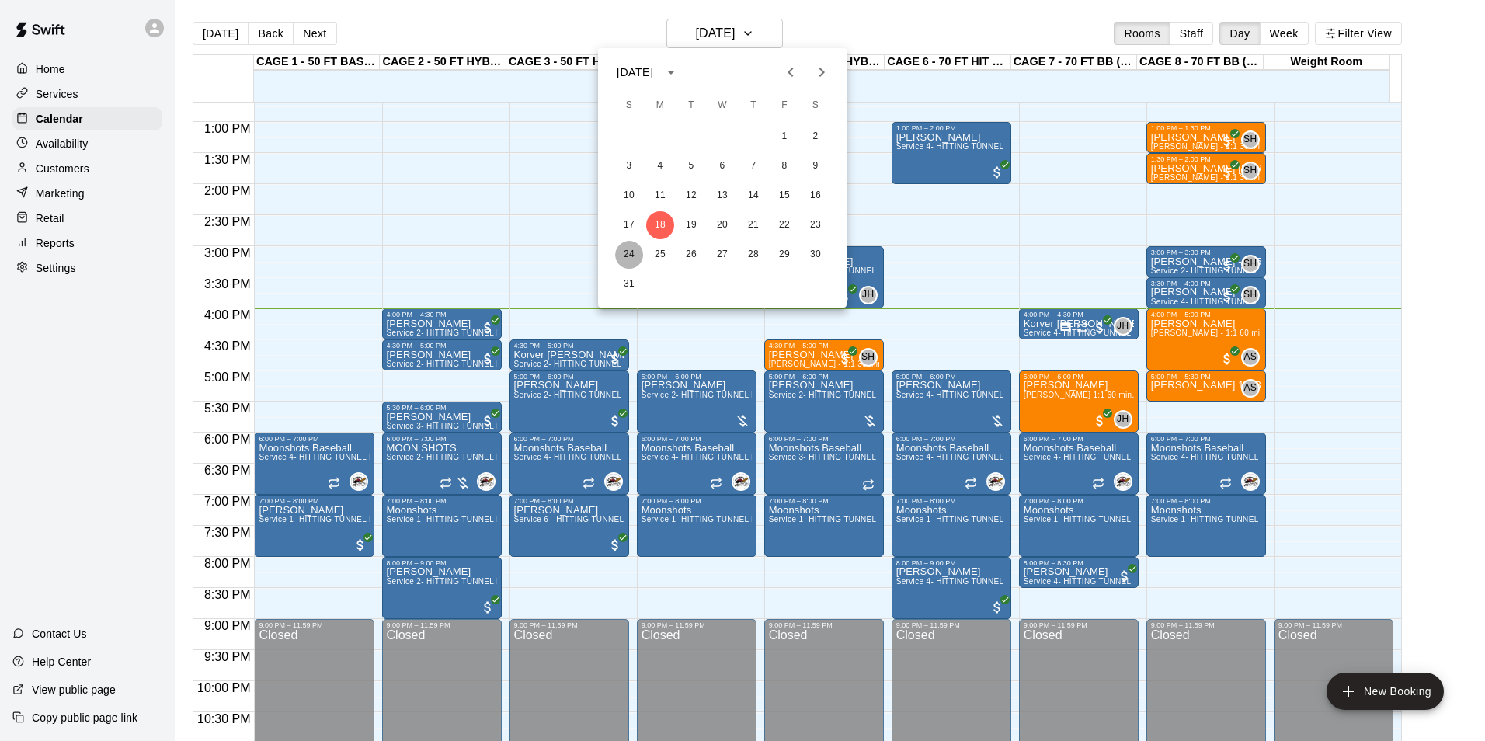
click at [624, 253] on button "24" at bounding box center [629, 255] width 28 height 28
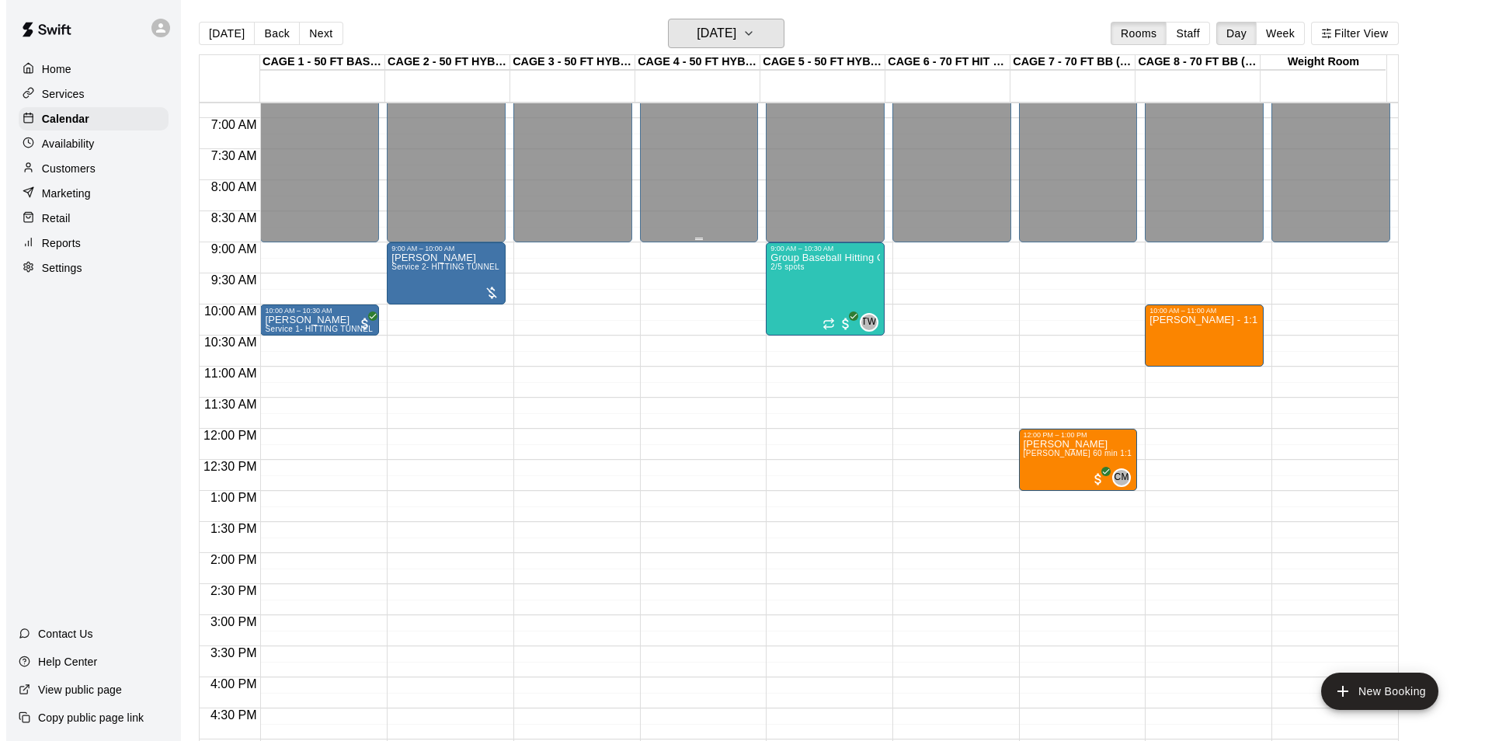
scroll to position [401, 0]
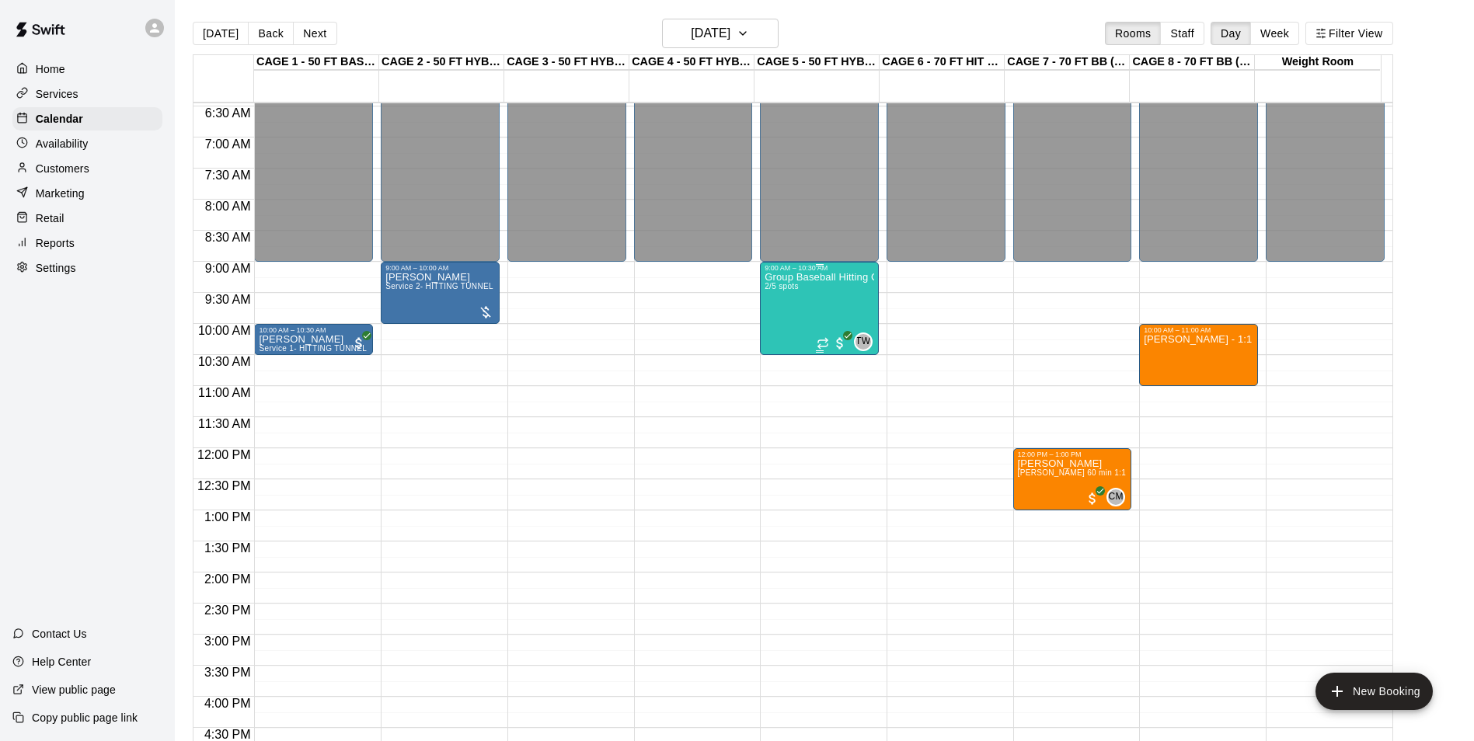
click at [814, 313] on div "Group Baseball Hitting Class - Sunday (Ages 11-13) 2/5 spots" at bounding box center [819, 642] width 110 height 741
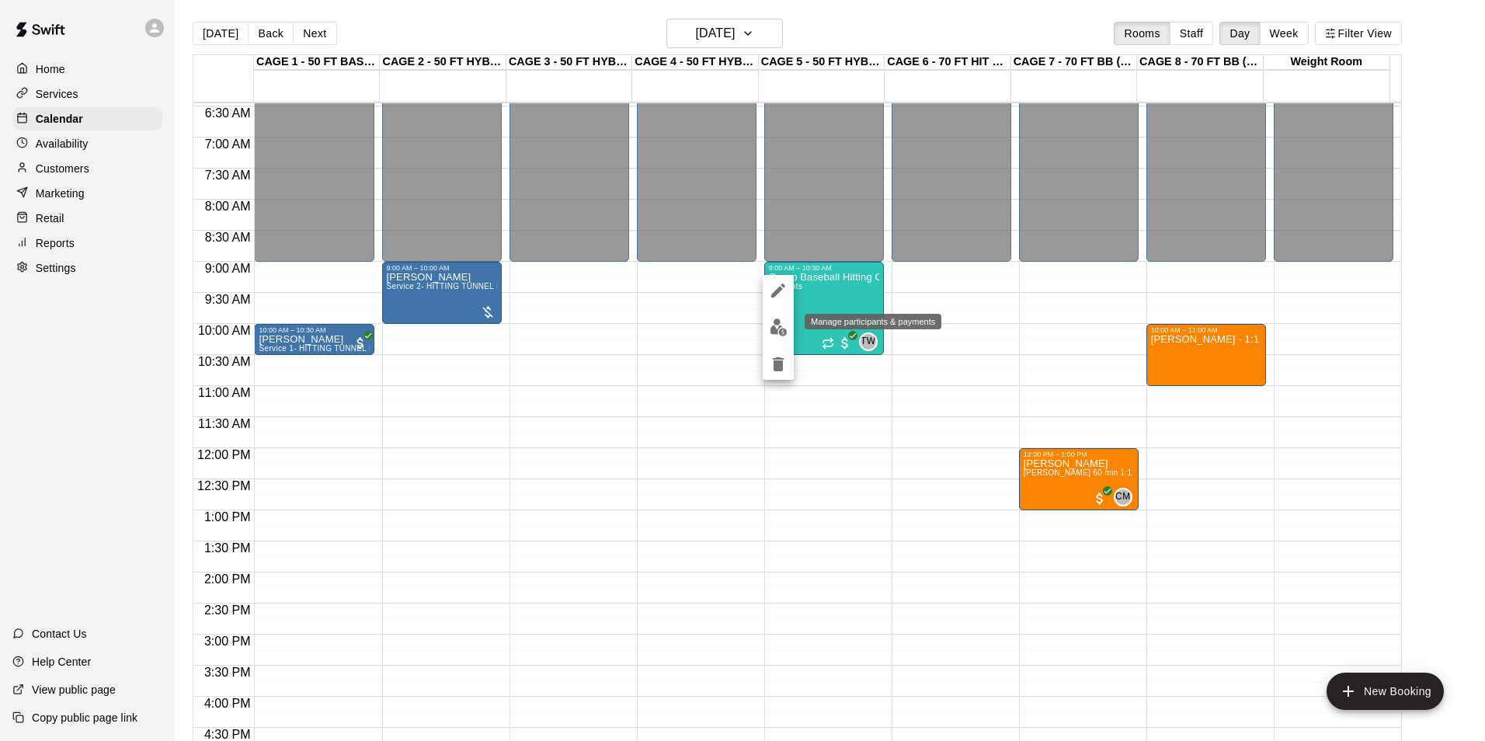
click at [773, 327] on img "edit" at bounding box center [779, 328] width 18 height 18
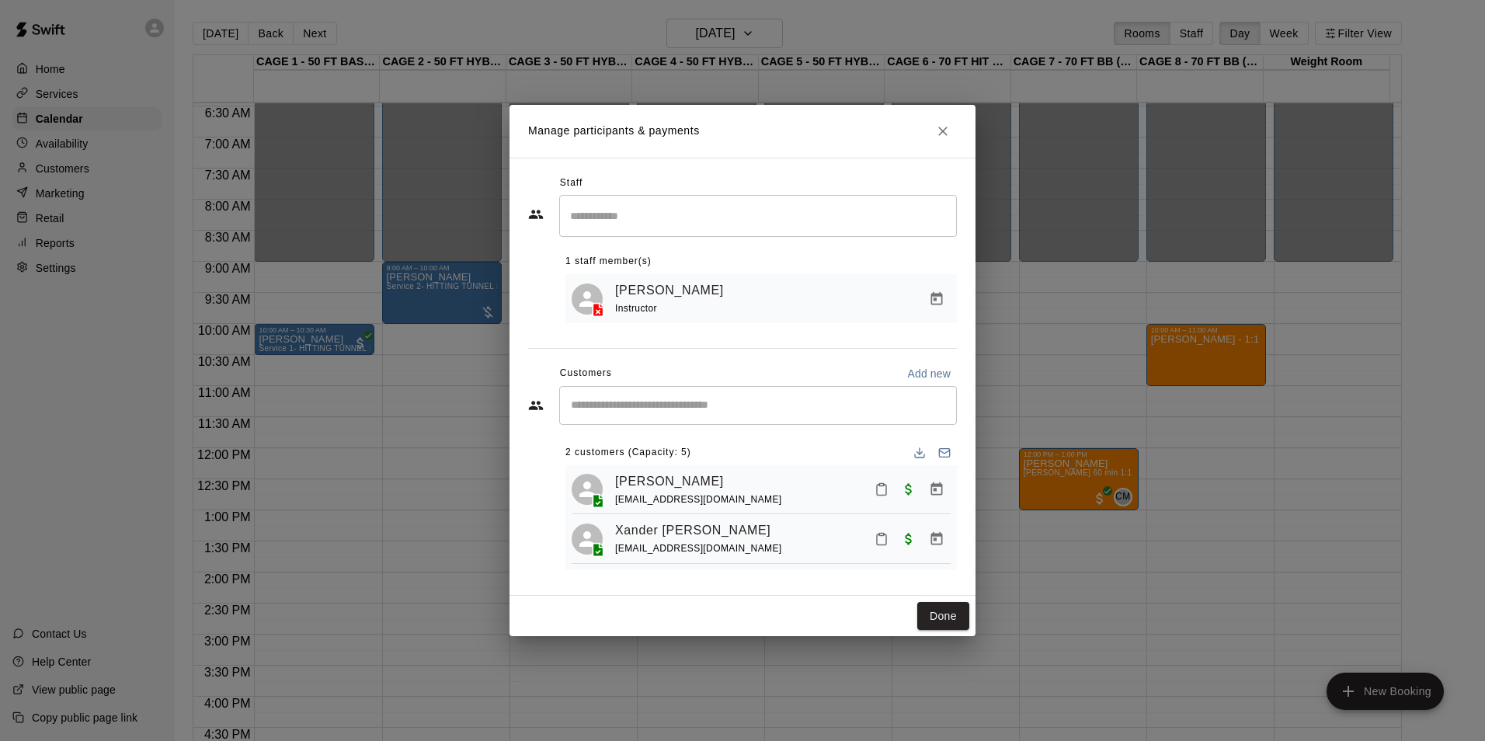
click at [748, 411] on input "Start typing to search customers..." at bounding box center [758, 406] width 384 height 16
click at [569, 404] on input "********" at bounding box center [746, 406] width 360 height 16
click at [634, 403] on input "**********" at bounding box center [746, 406] width 360 height 16
type input "*********"
click at [941, 131] on icon "Close" at bounding box center [943, 132] width 16 height 16
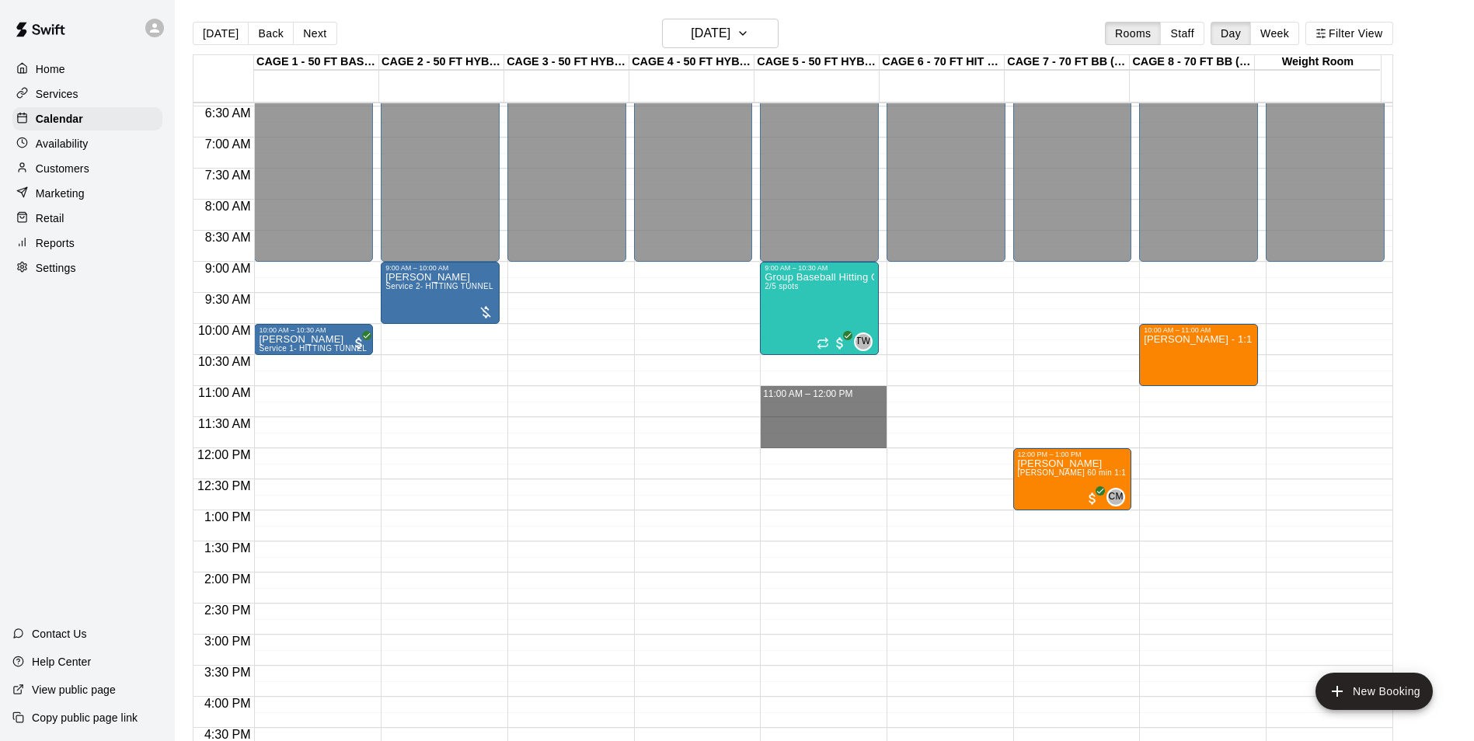
drag, startPoint x: 814, startPoint y: 390, endPoint x: 804, endPoint y: 437, distance: 48.5
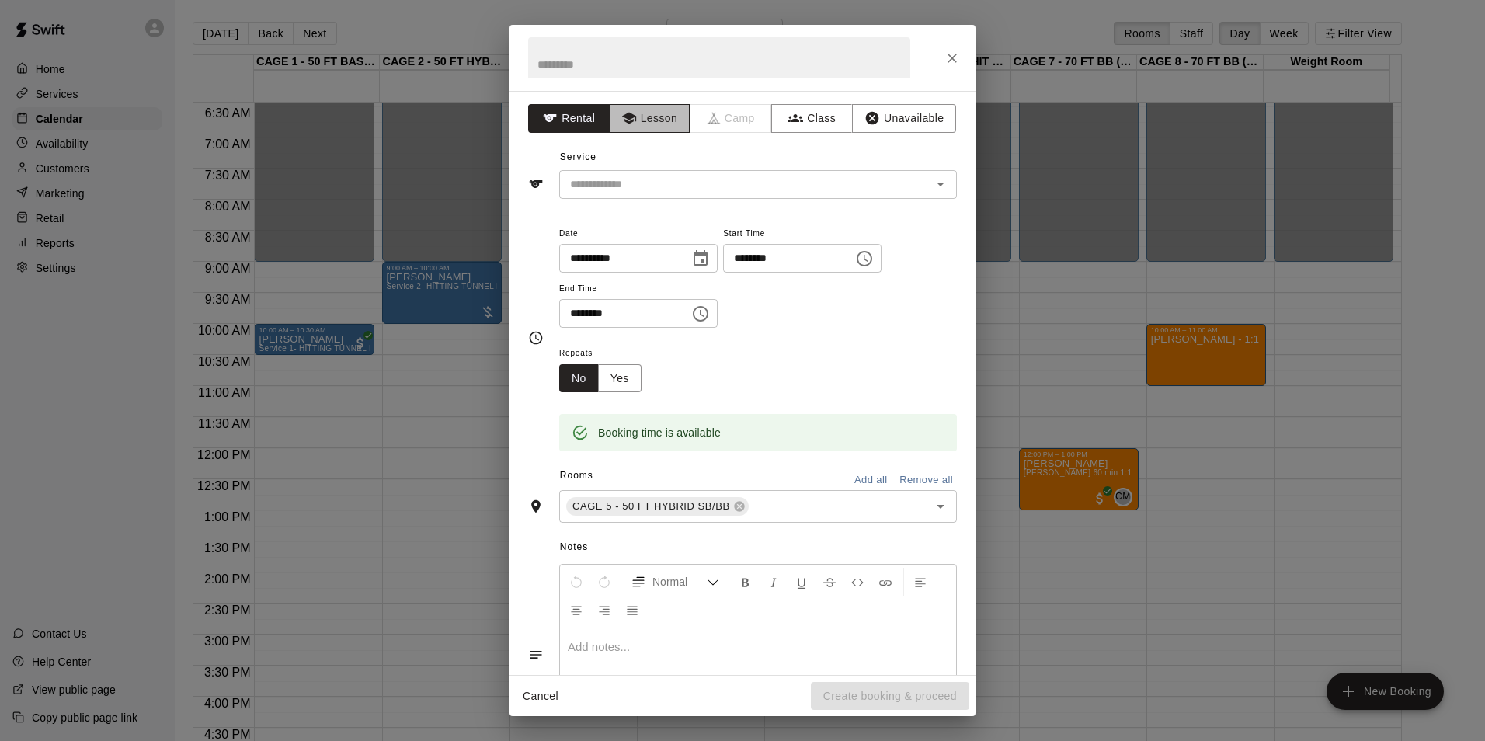
click at [639, 119] on button "Lesson" at bounding box center [650, 118] width 82 height 29
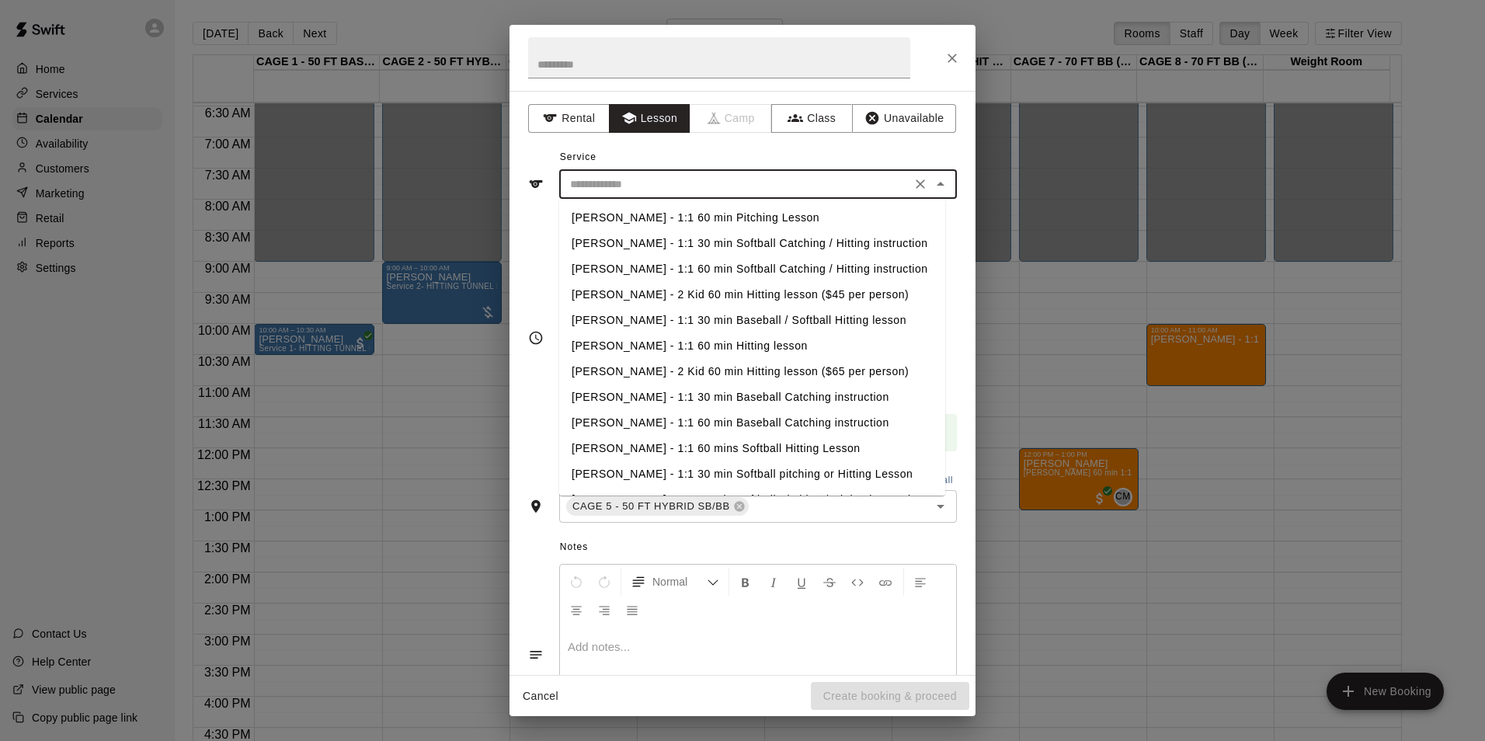
click at [644, 186] on input "text" at bounding box center [735, 184] width 343 height 19
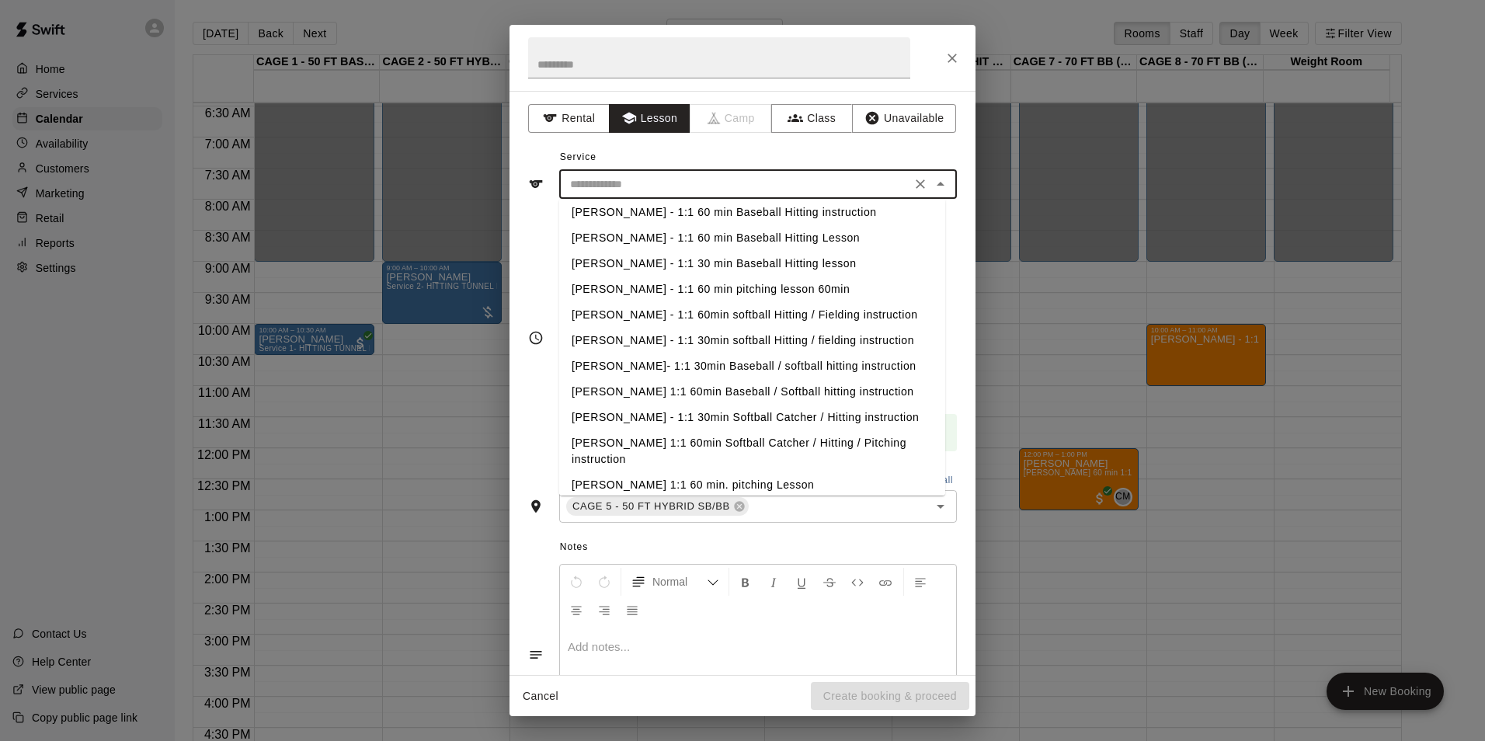
scroll to position [311, 0]
click at [687, 270] on li "TJ Wilcoxson - 1:1 60 min Baseball Hitting Lesson" at bounding box center [752, 266] width 386 height 26
type input "**********"
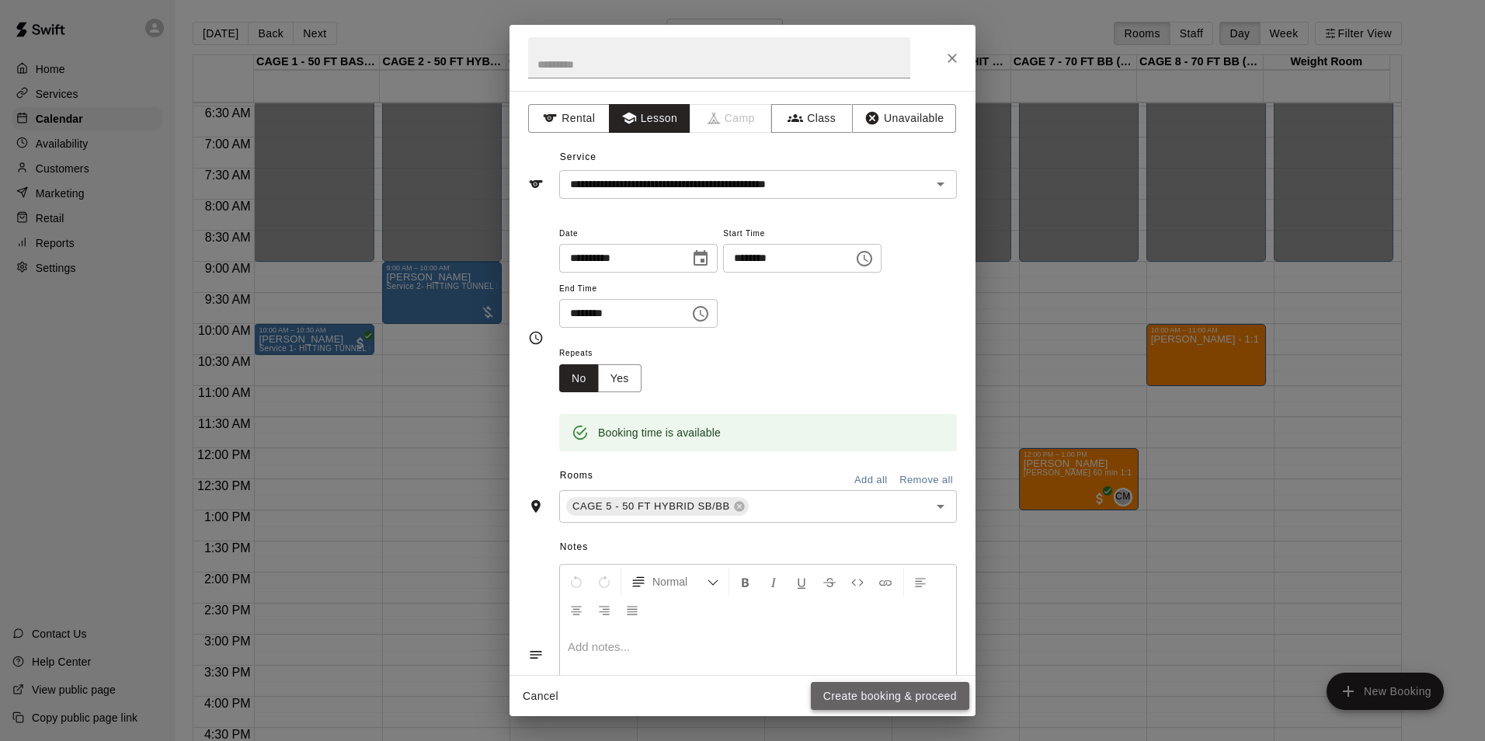
click at [862, 693] on button "Create booking & proceed" at bounding box center [890, 696] width 158 height 29
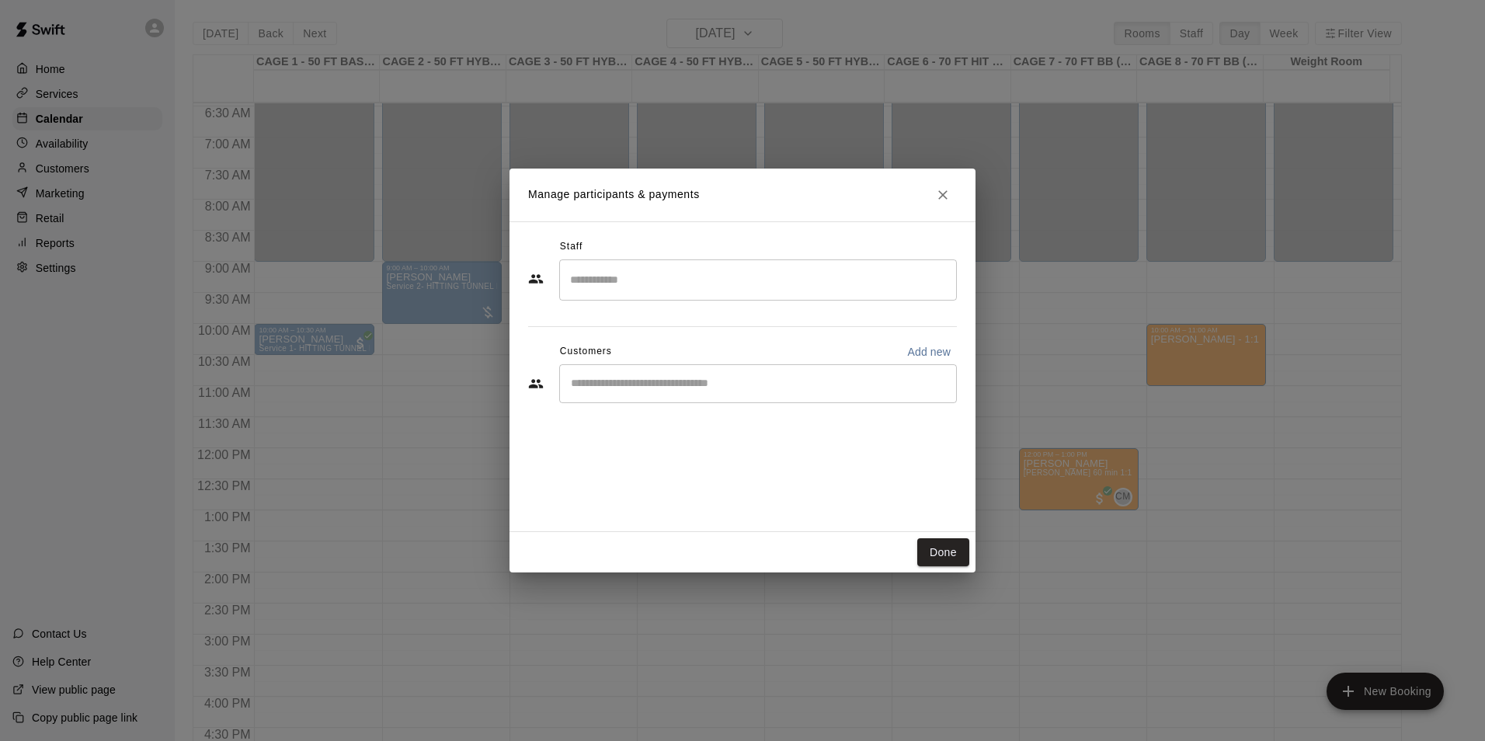
click at [680, 383] on input "Start typing to search customers..." at bounding box center [758, 384] width 384 height 16
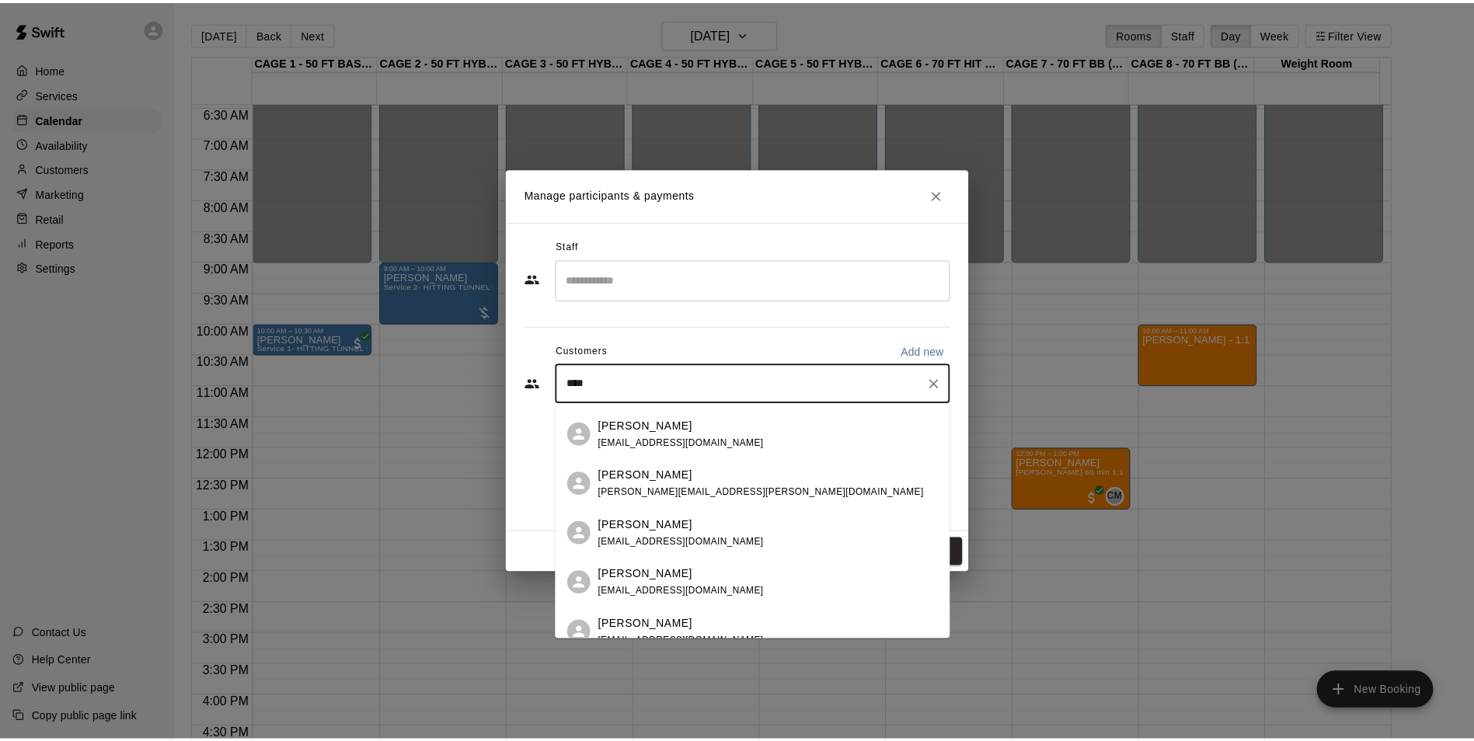
scroll to position [0, 0]
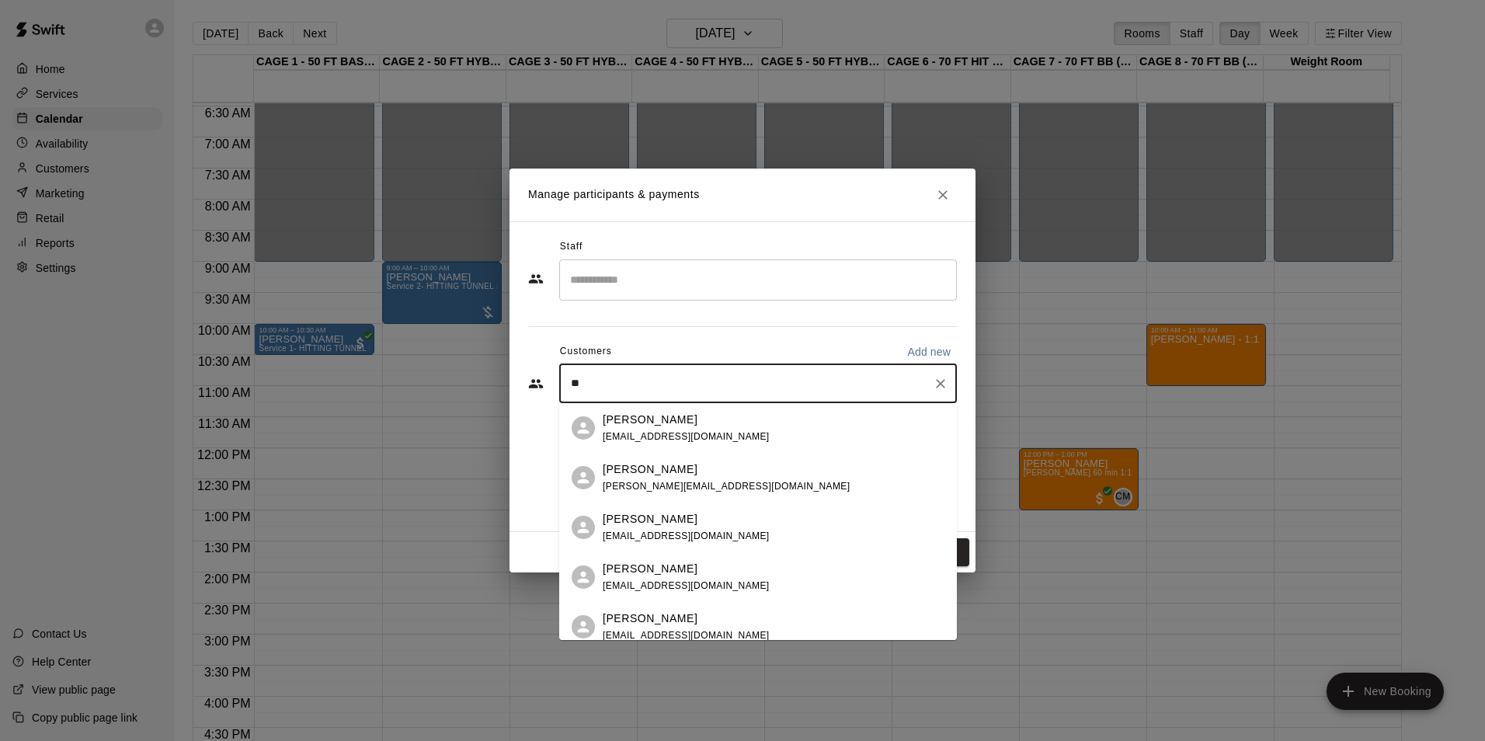
type input "*"
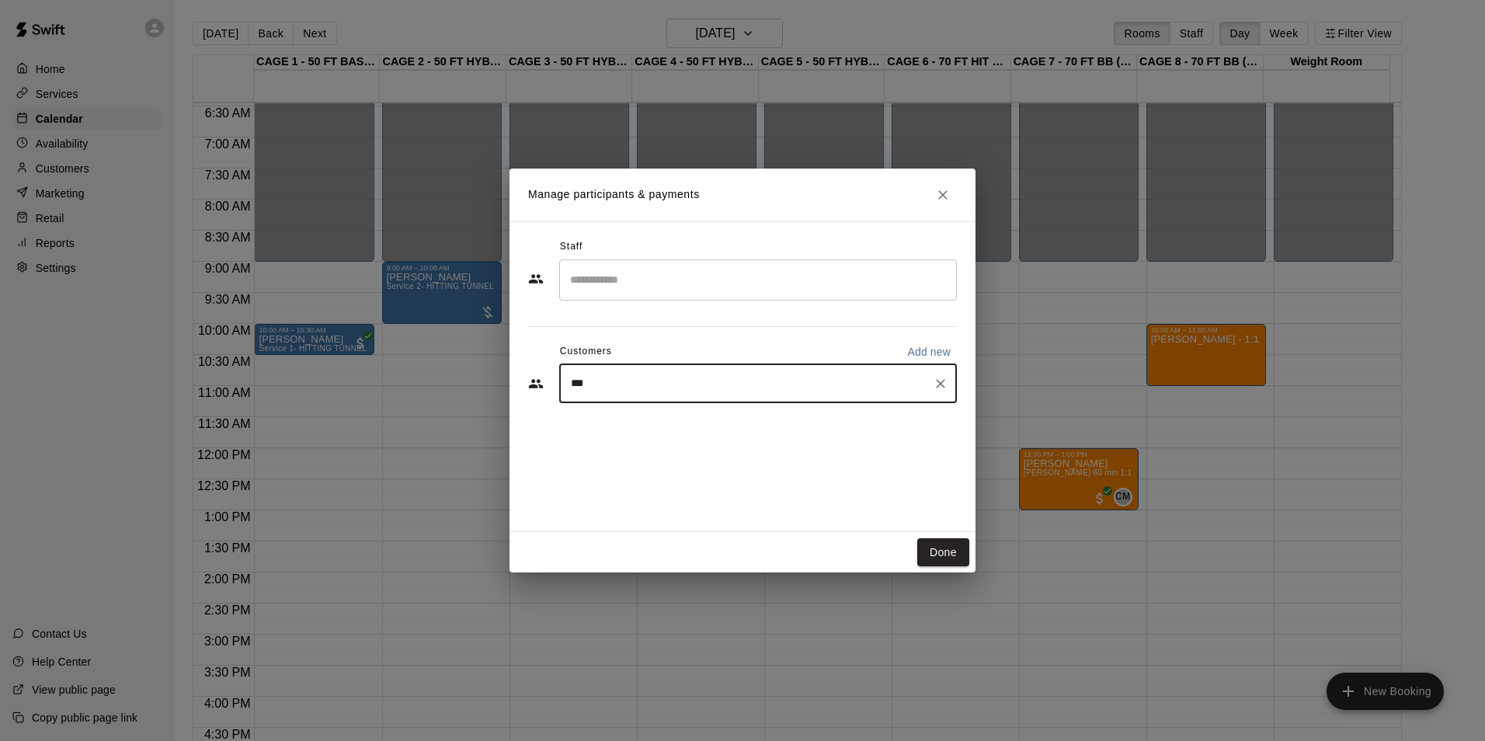
type input "****"
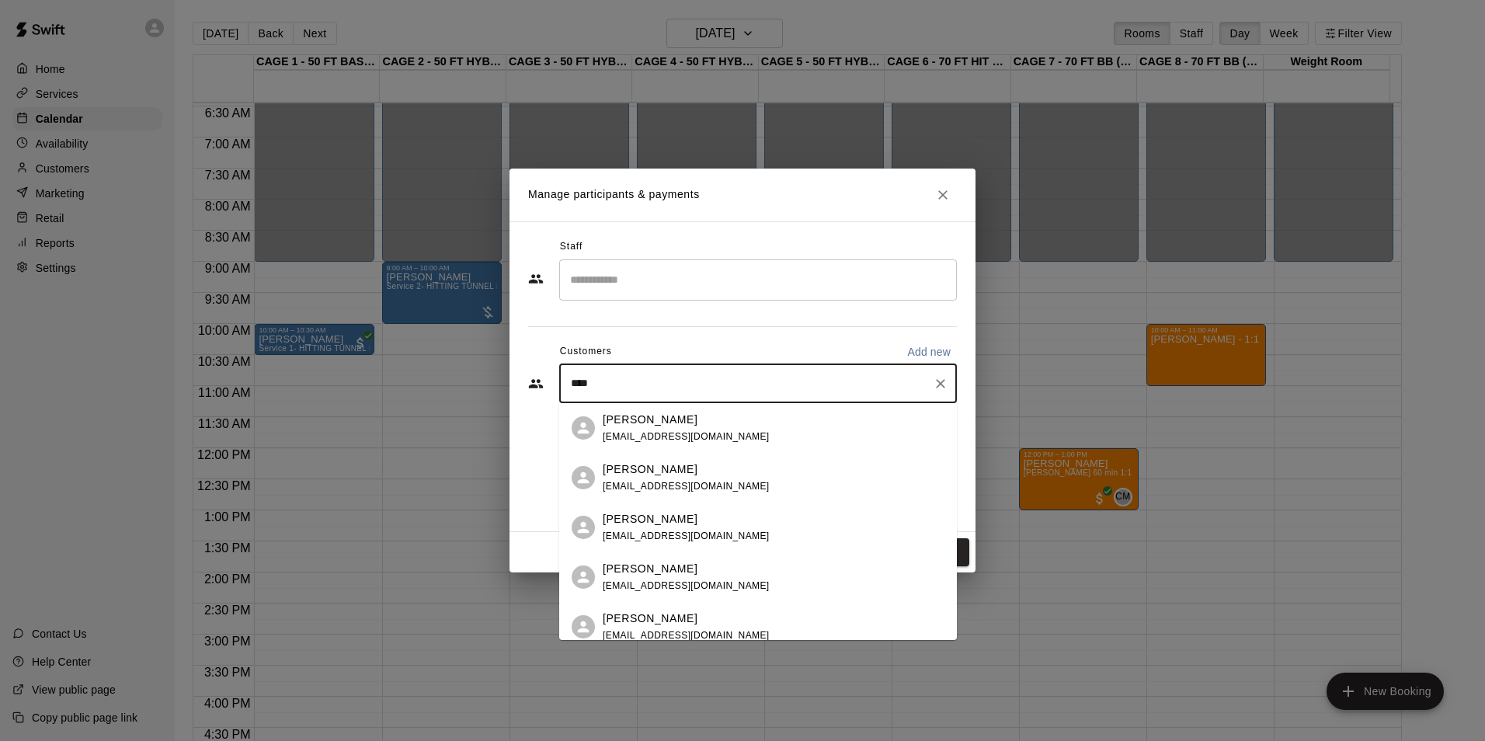
click at [691, 475] on div "Cory Sherratt" at bounding box center [686, 469] width 167 height 16
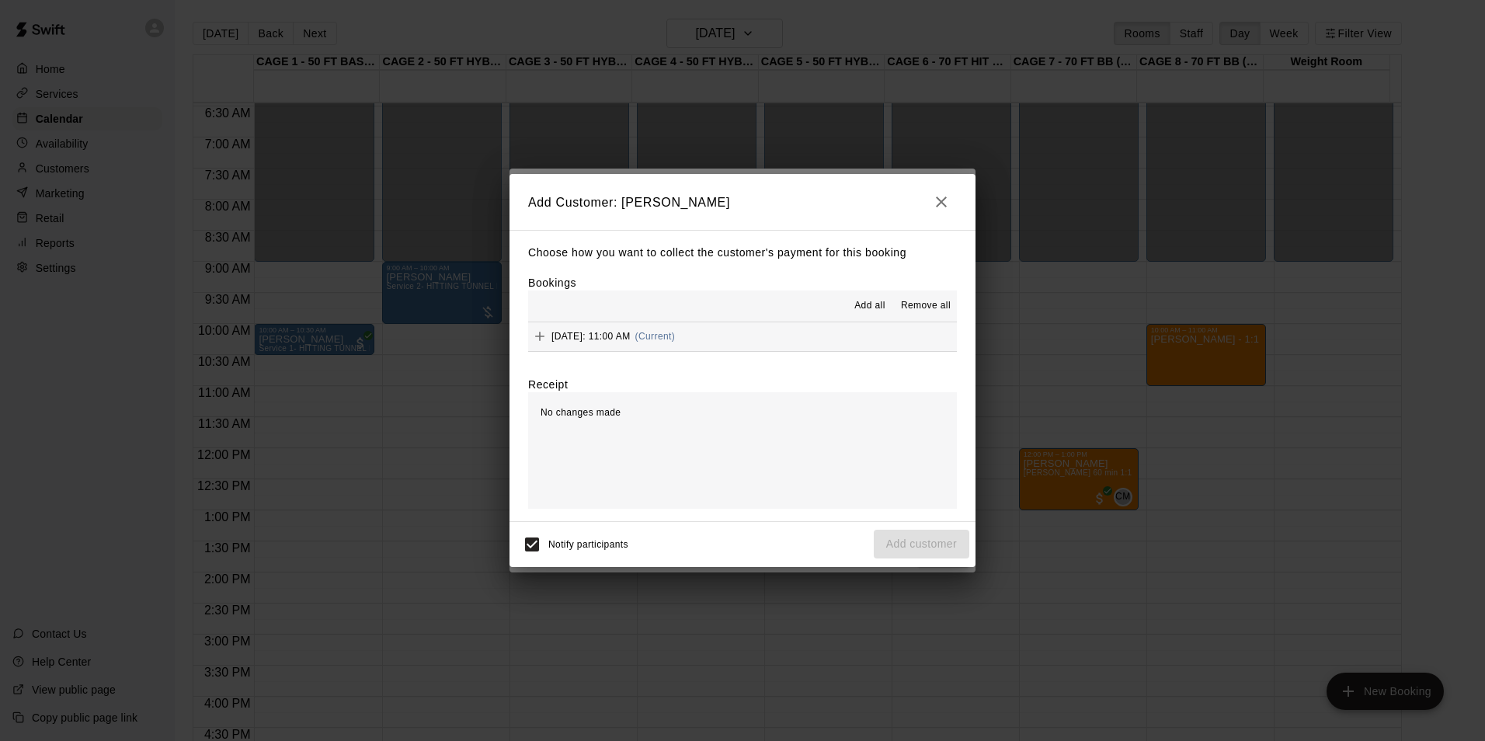
click at [735, 337] on button "Sunday, August 24: 11:00 AM (Current)" at bounding box center [742, 336] width 429 height 29
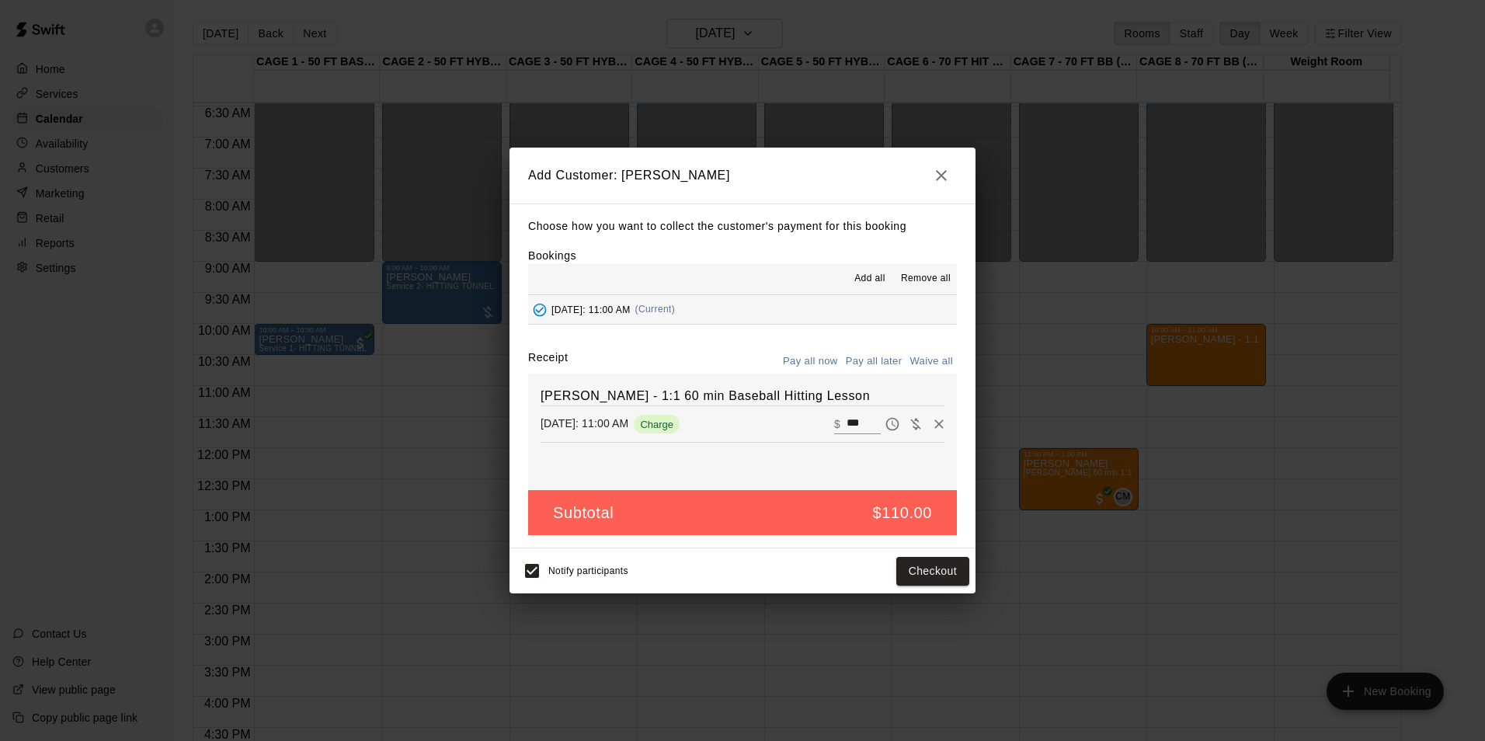
click at [850, 357] on button "Pay all later" at bounding box center [874, 362] width 64 height 24
click at [935, 569] on button "Add customer" at bounding box center [922, 571] width 96 height 29
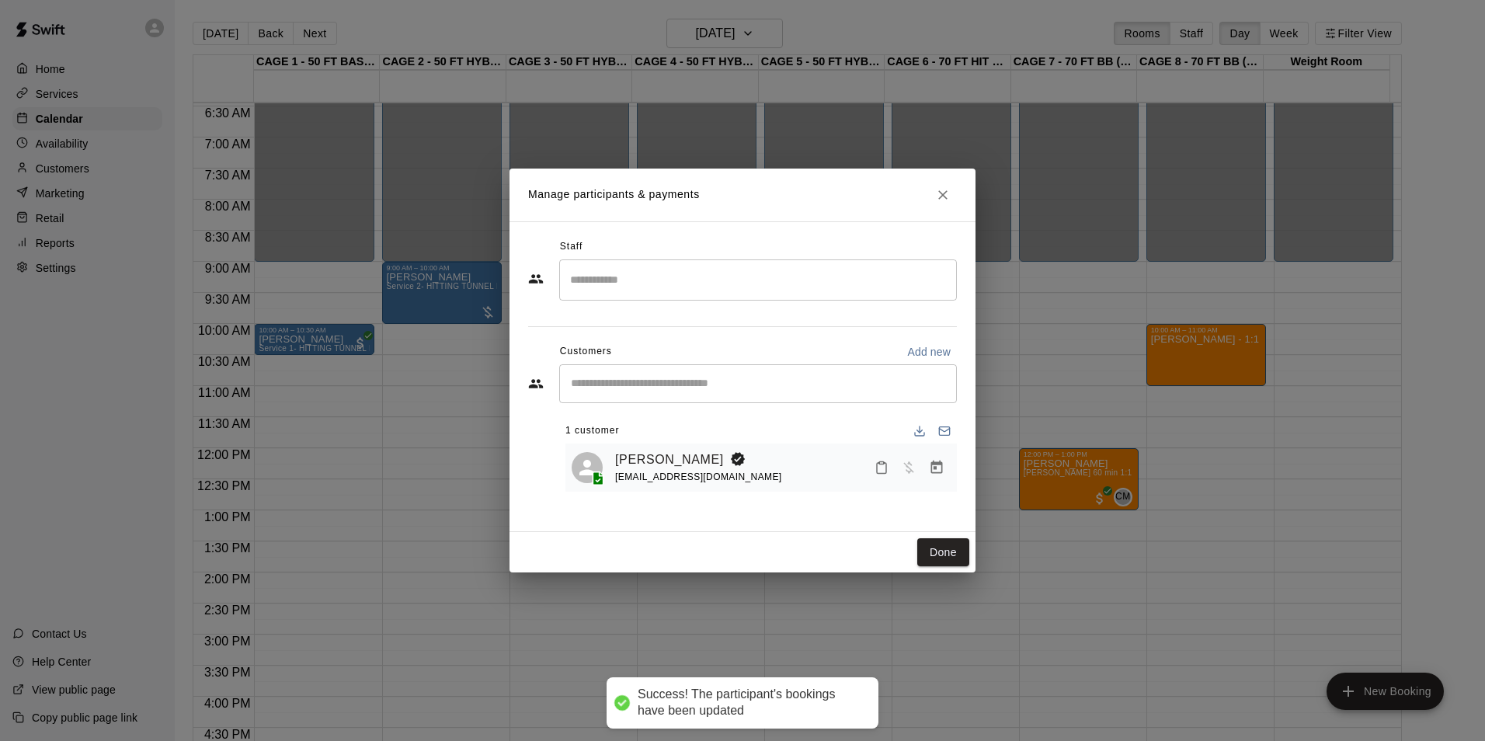
click at [715, 276] on input "Search staff" at bounding box center [758, 279] width 384 height 27
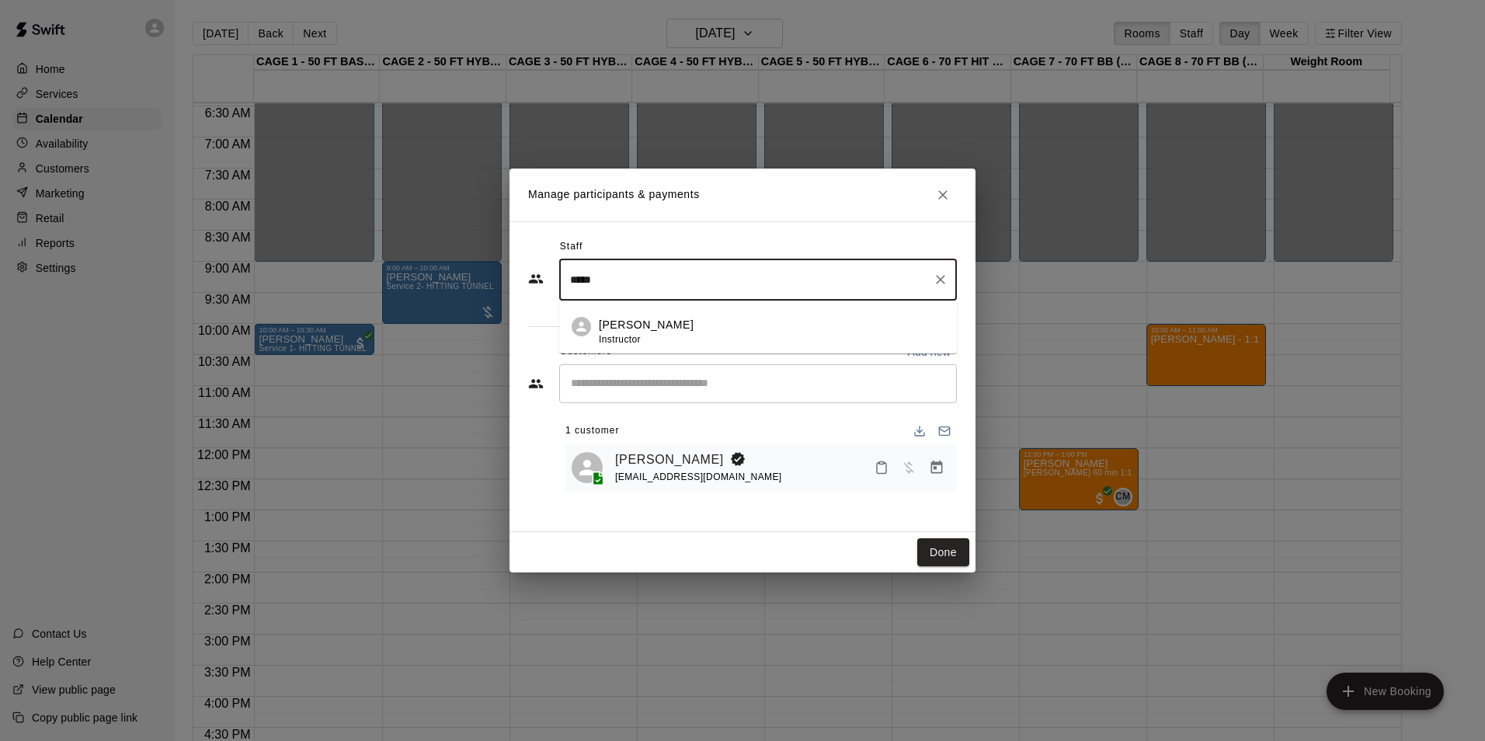
click at [712, 307] on li "TJ Wilcoxson Instructor" at bounding box center [758, 327] width 398 height 53
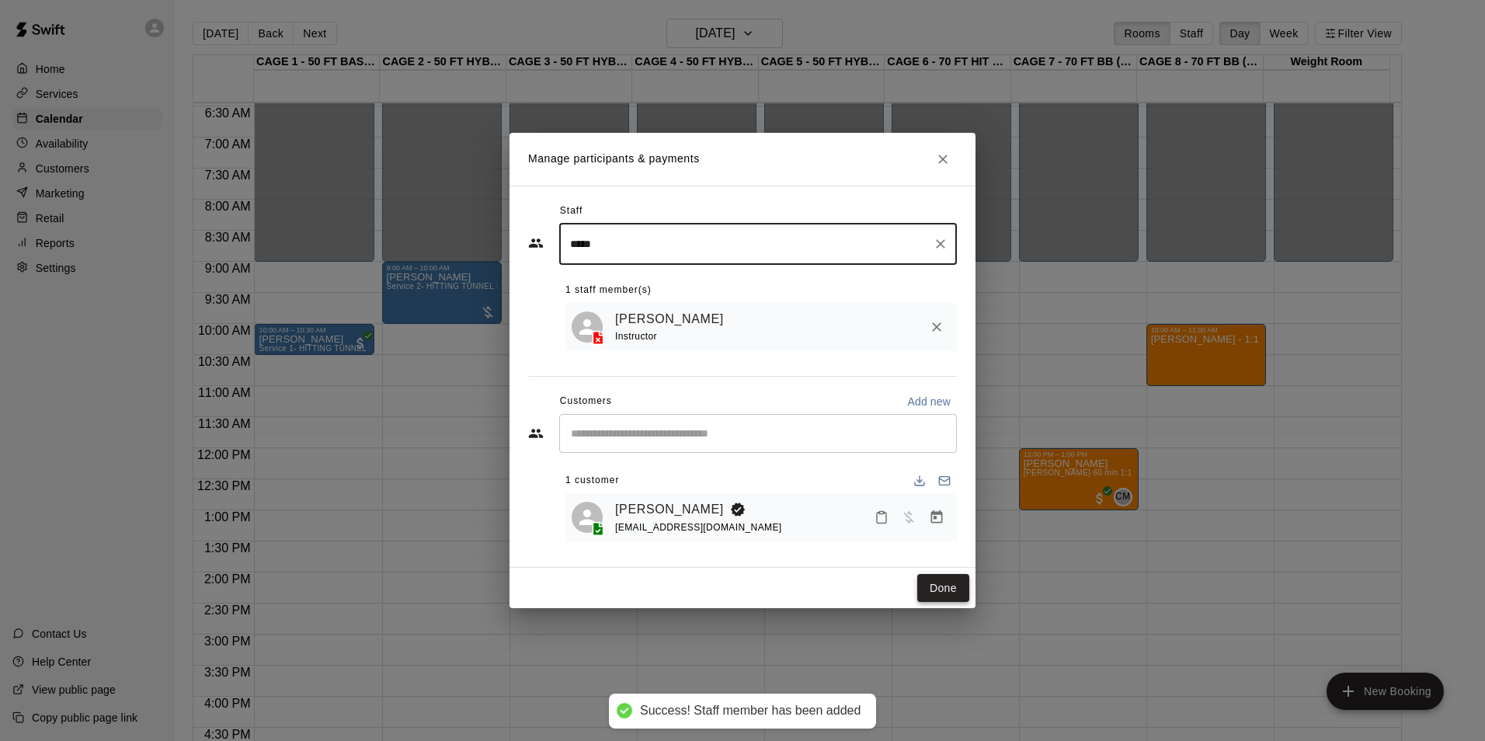
type input "*****"
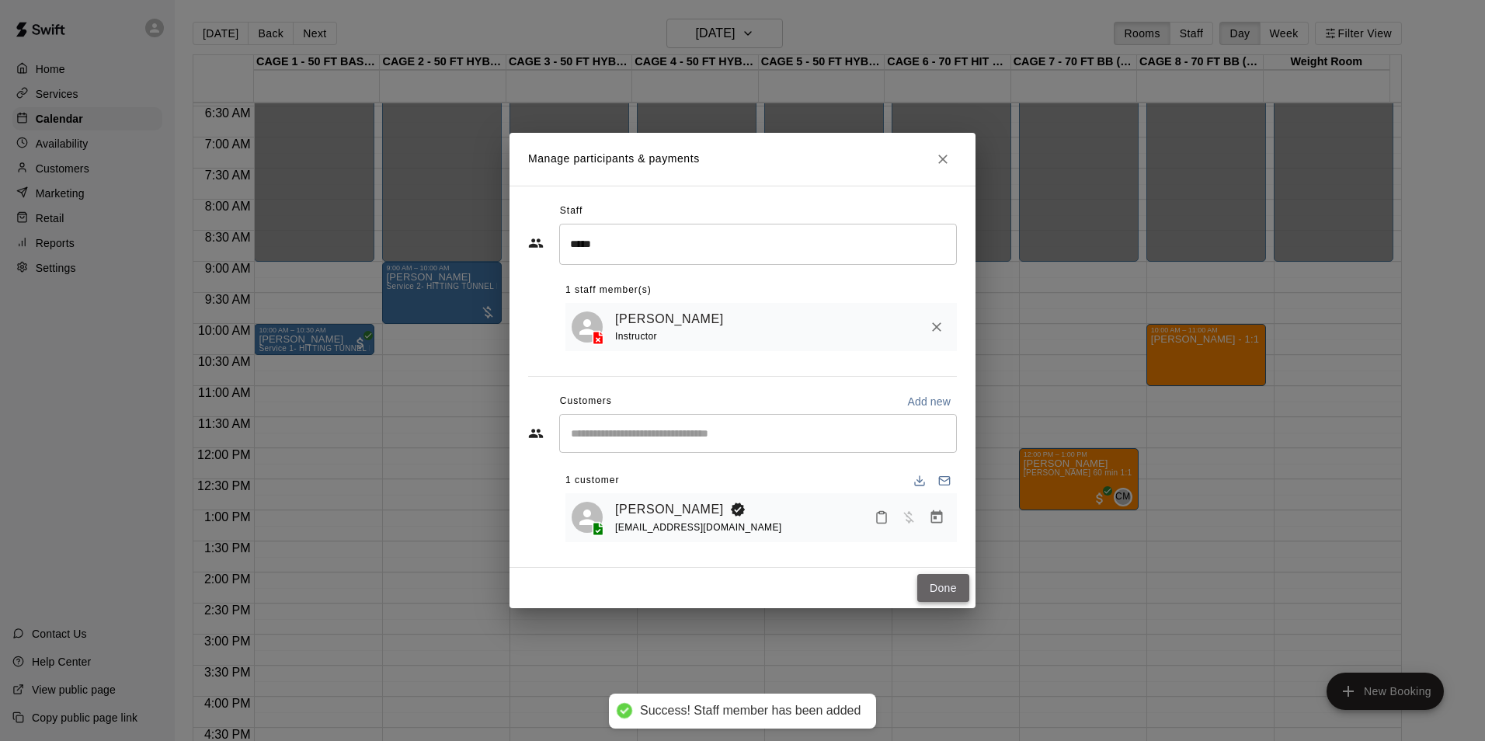
click at [926, 594] on button "Done" at bounding box center [944, 588] width 52 height 29
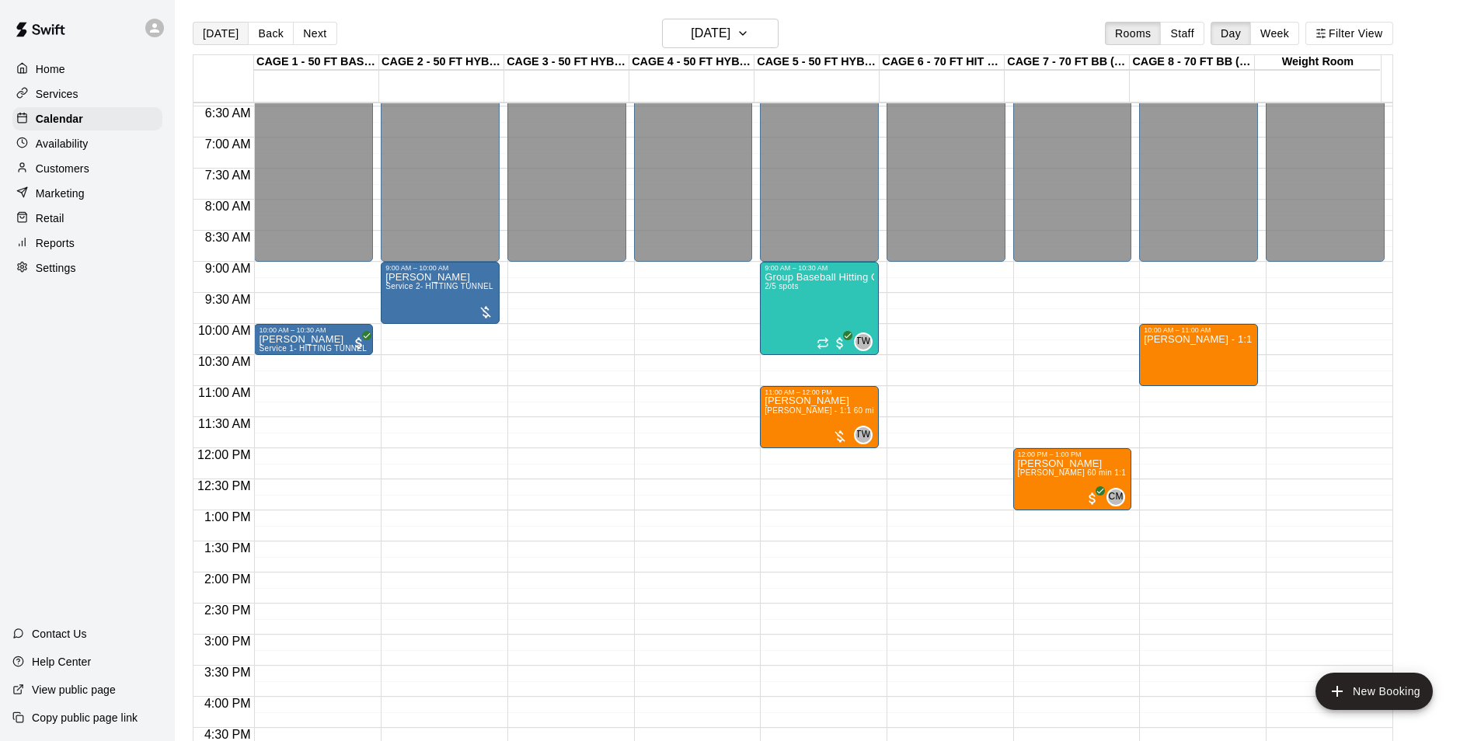
click at [228, 33] on button "[DATE]" at bounding box center [221, 33] width 56 height 23
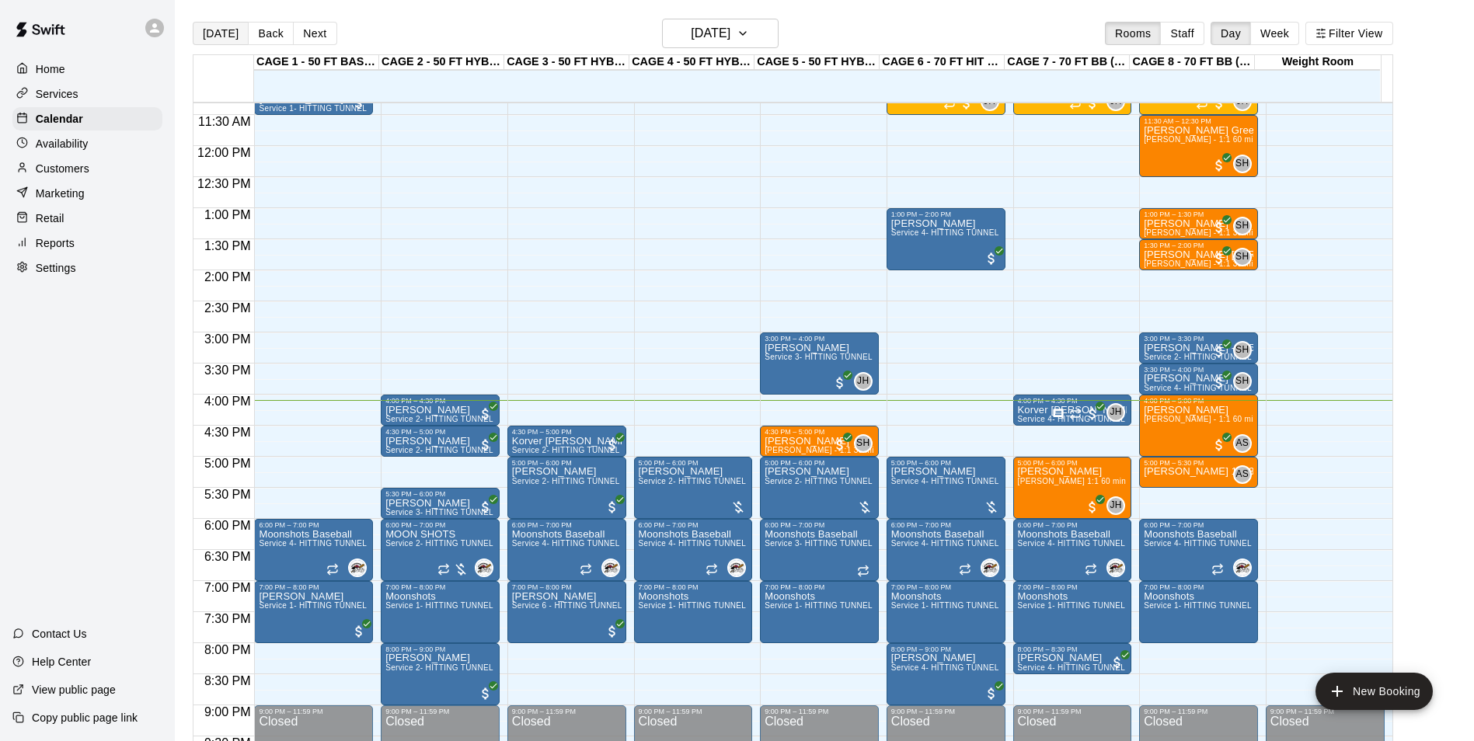
scroll to position [709, 0]
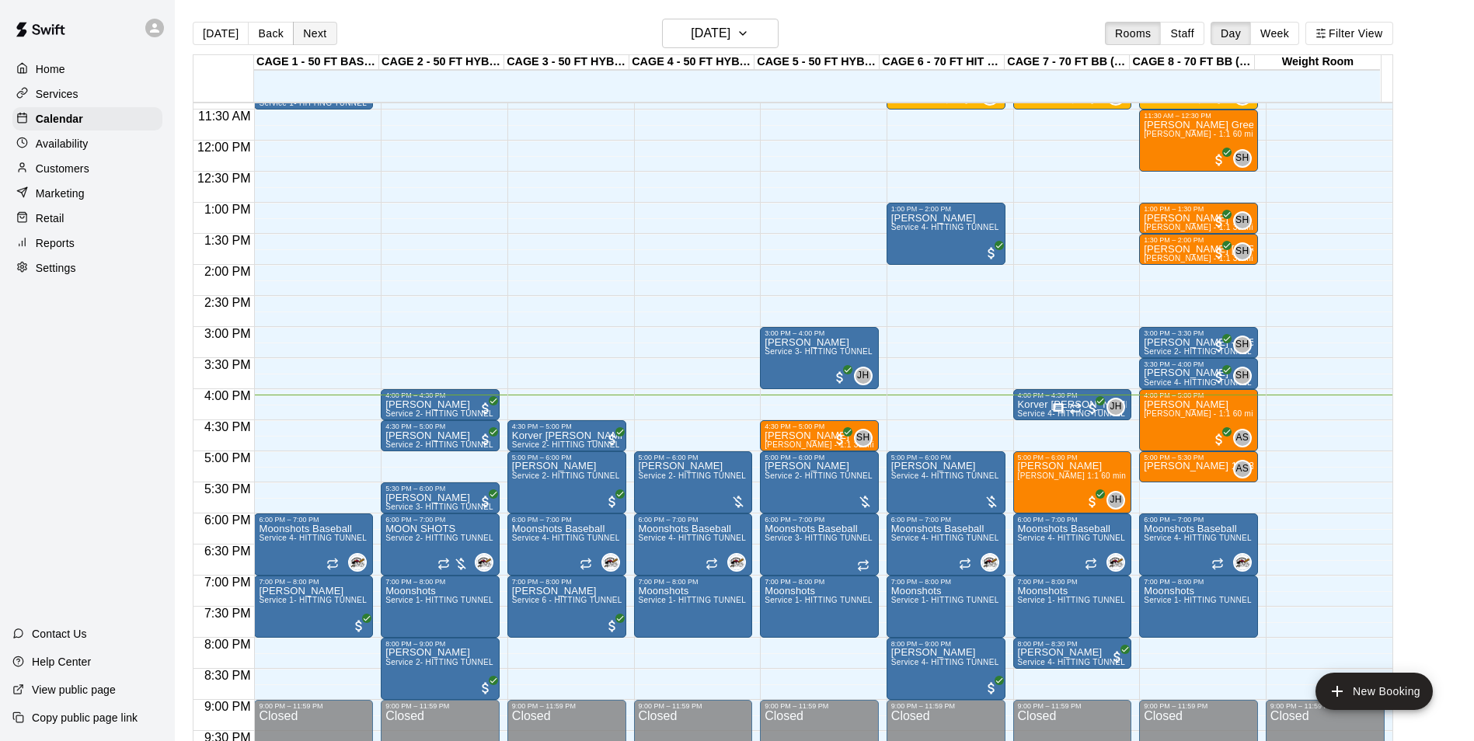
click at [315, 37] on button "Next" at bounding box center [315, 33] width 44 height 23
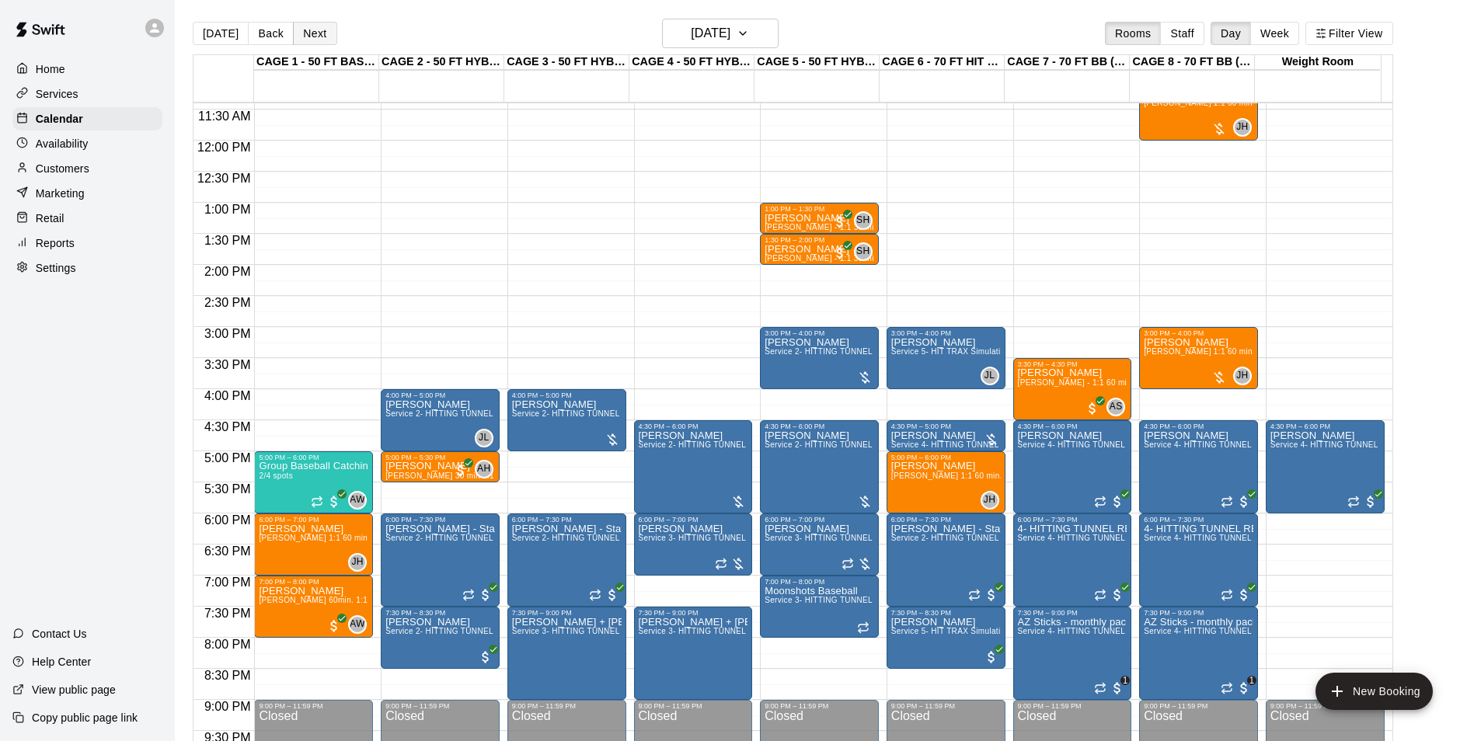
click at [309, 40] on button "Next" at bounding box center [315, 33] width 44 height 23
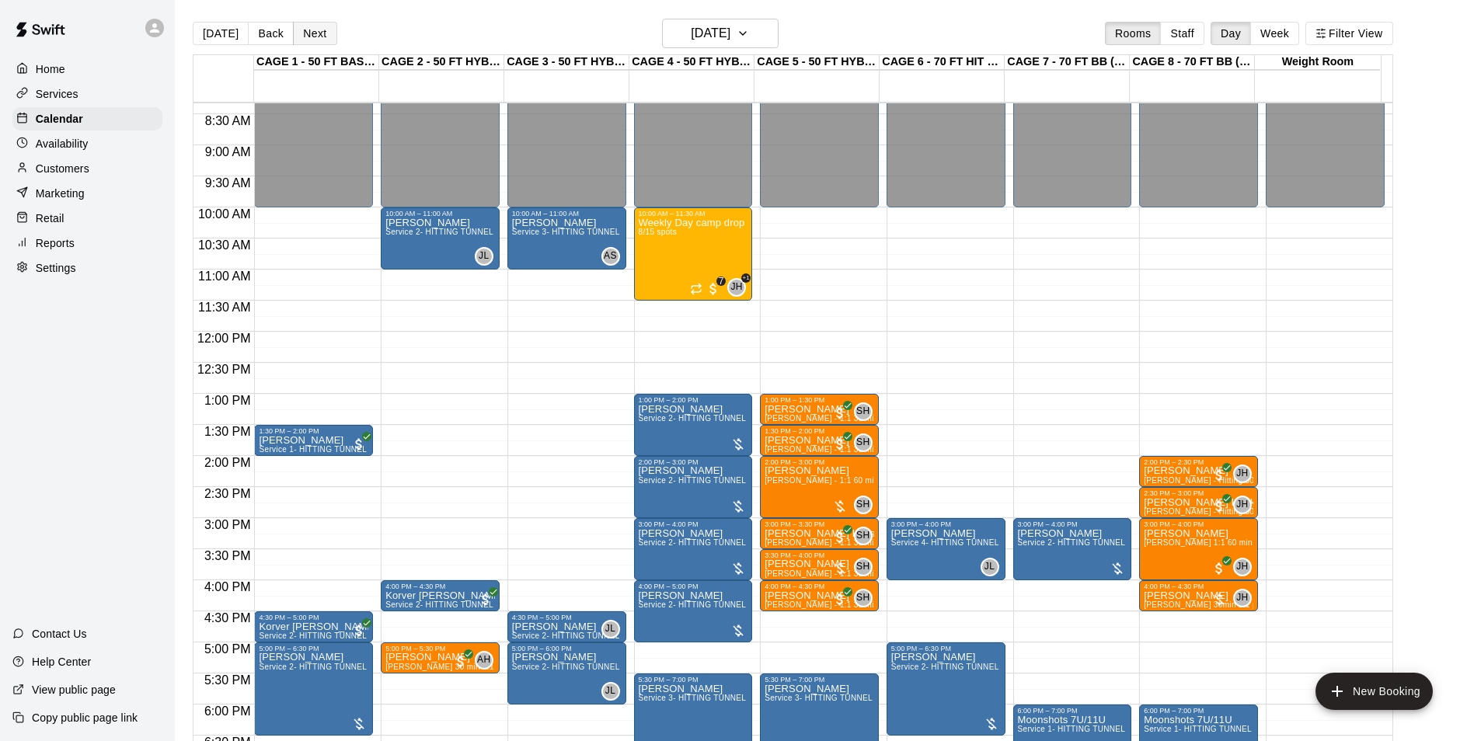
scroll to position [511, 0]
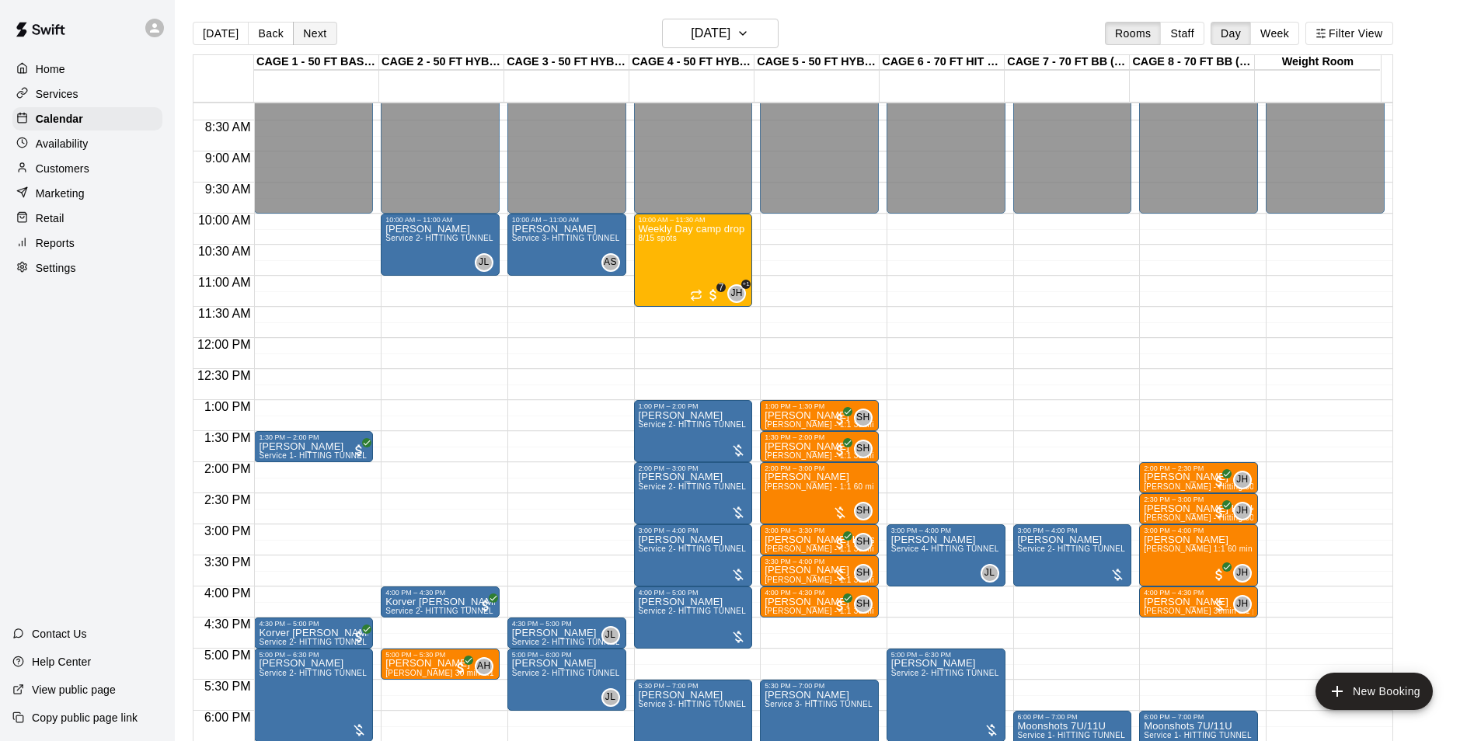
click at [319, 33] on button "Next" at bounding box center [315, 33] width 44 height 23
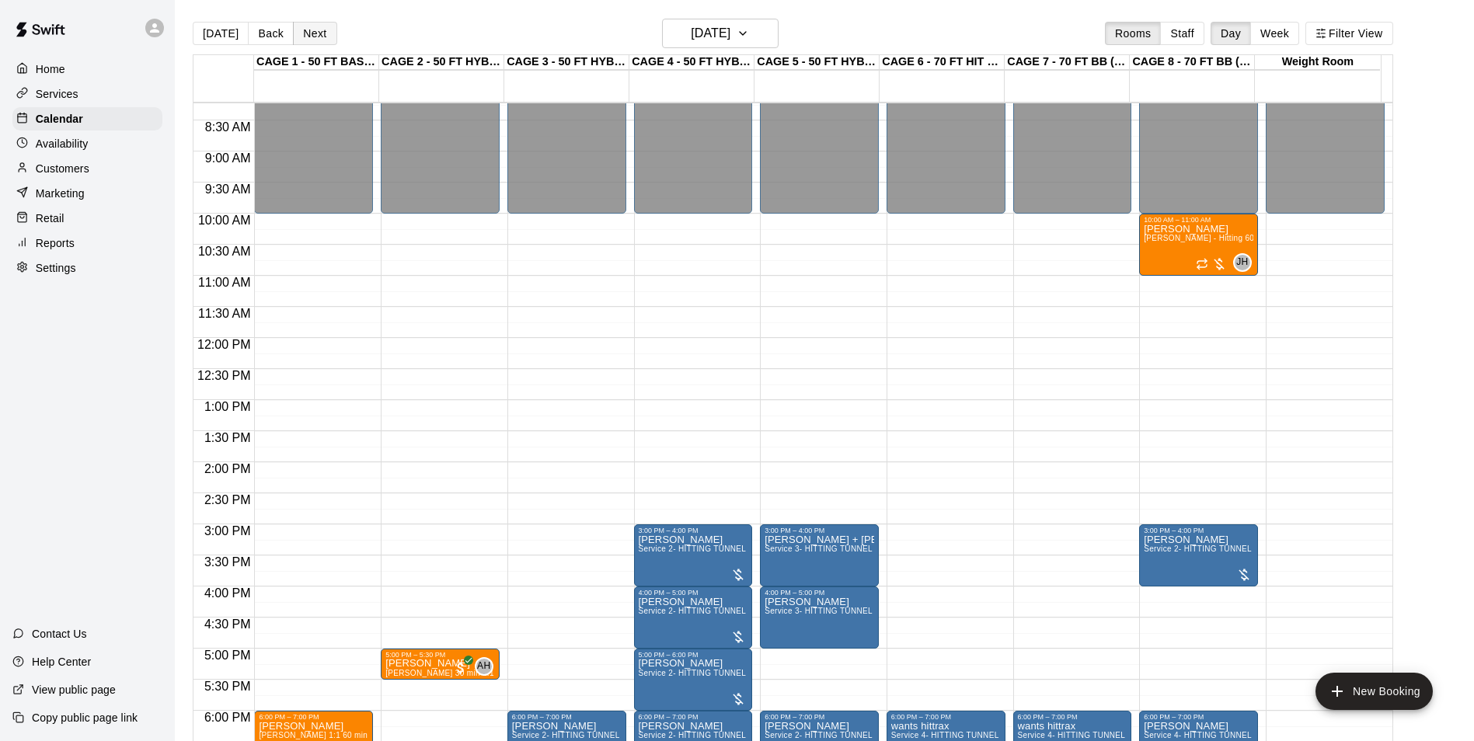
click at [313, 40] on button "Next" at bounding box center [315, 33] width 44 height 23
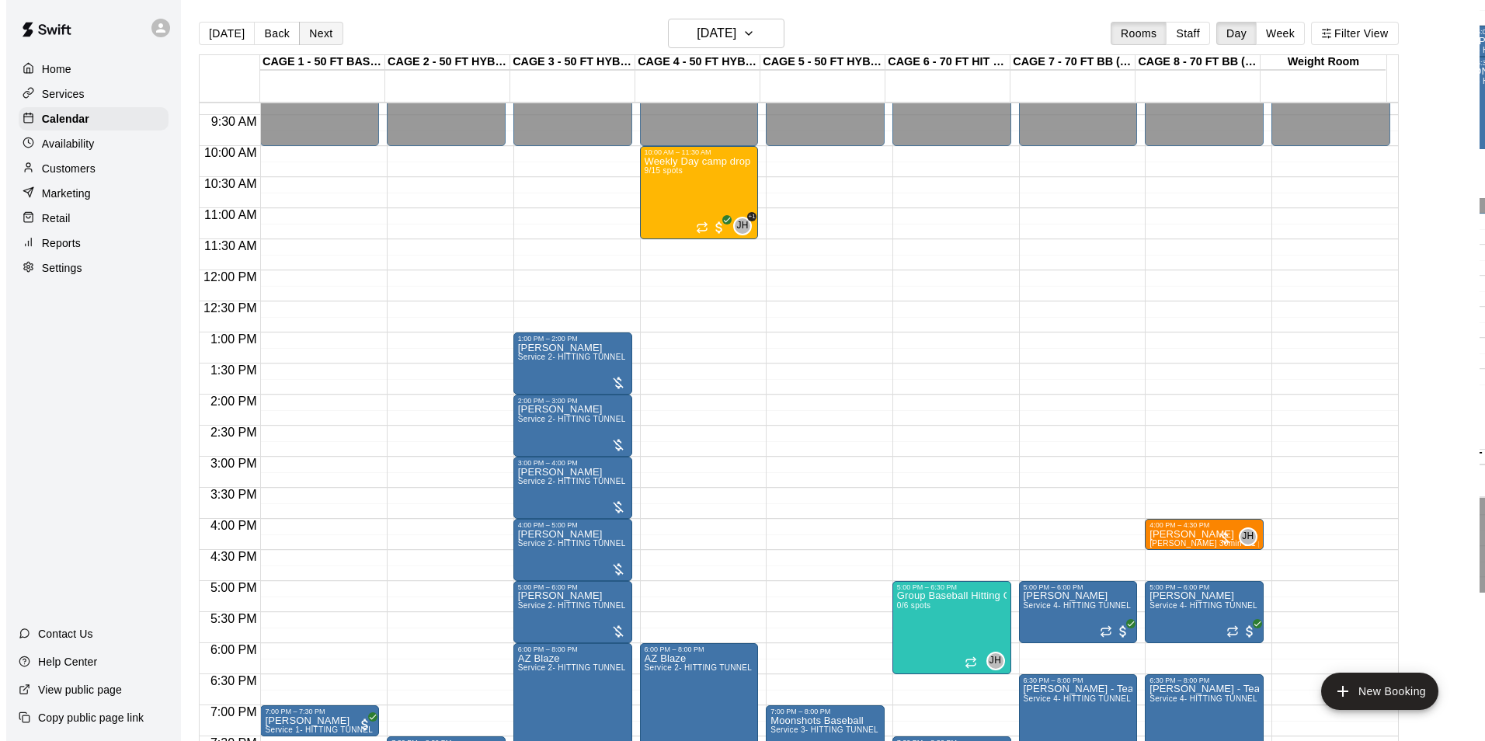
scroll to position [542, 0]
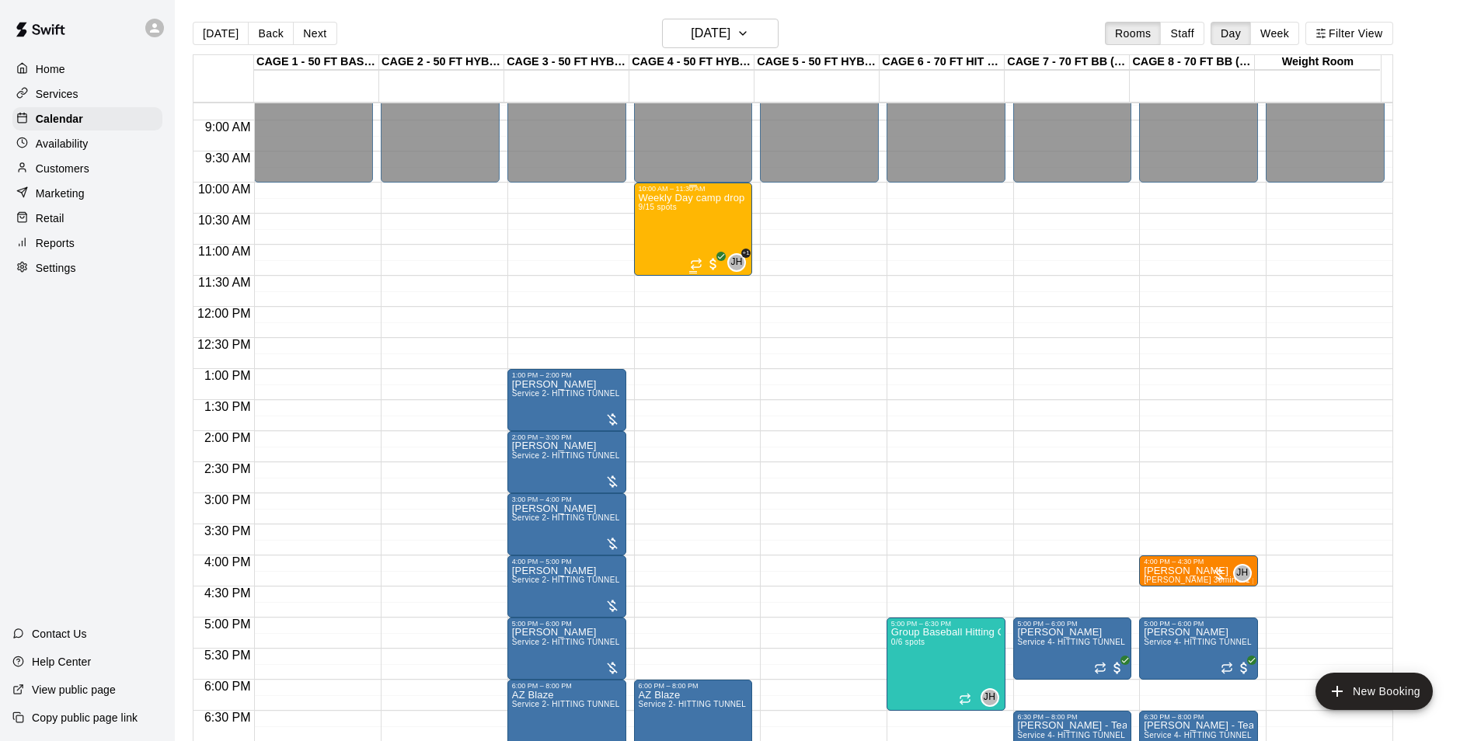
click at [679, 236] on div "Weekly Day camp drop in session - Monday / Wednesday / Friday's 9/15 spots" at bounding box center [694, 563] width 110 height 741
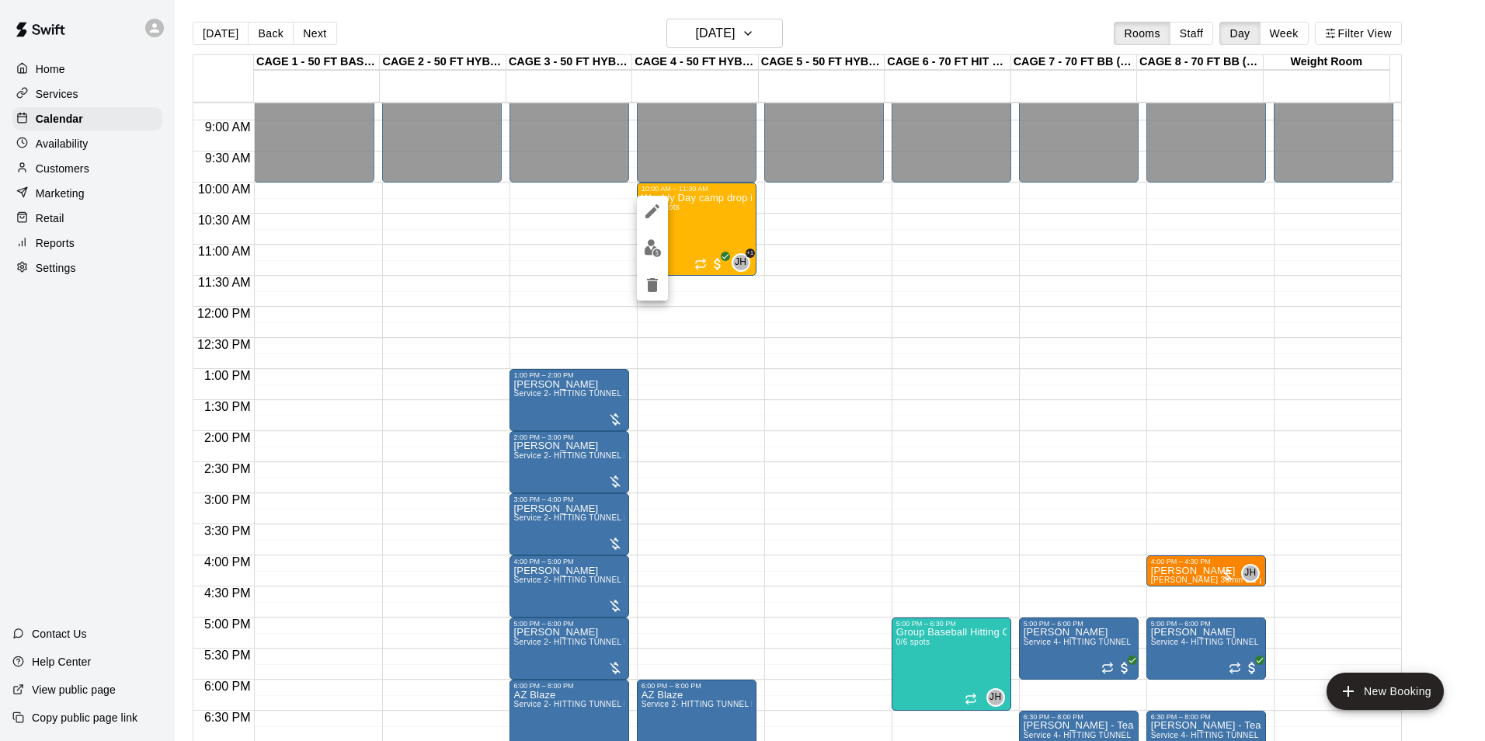
click at [650, 247] on img "edit" at bounding box center [653, 248] width 18 height 18
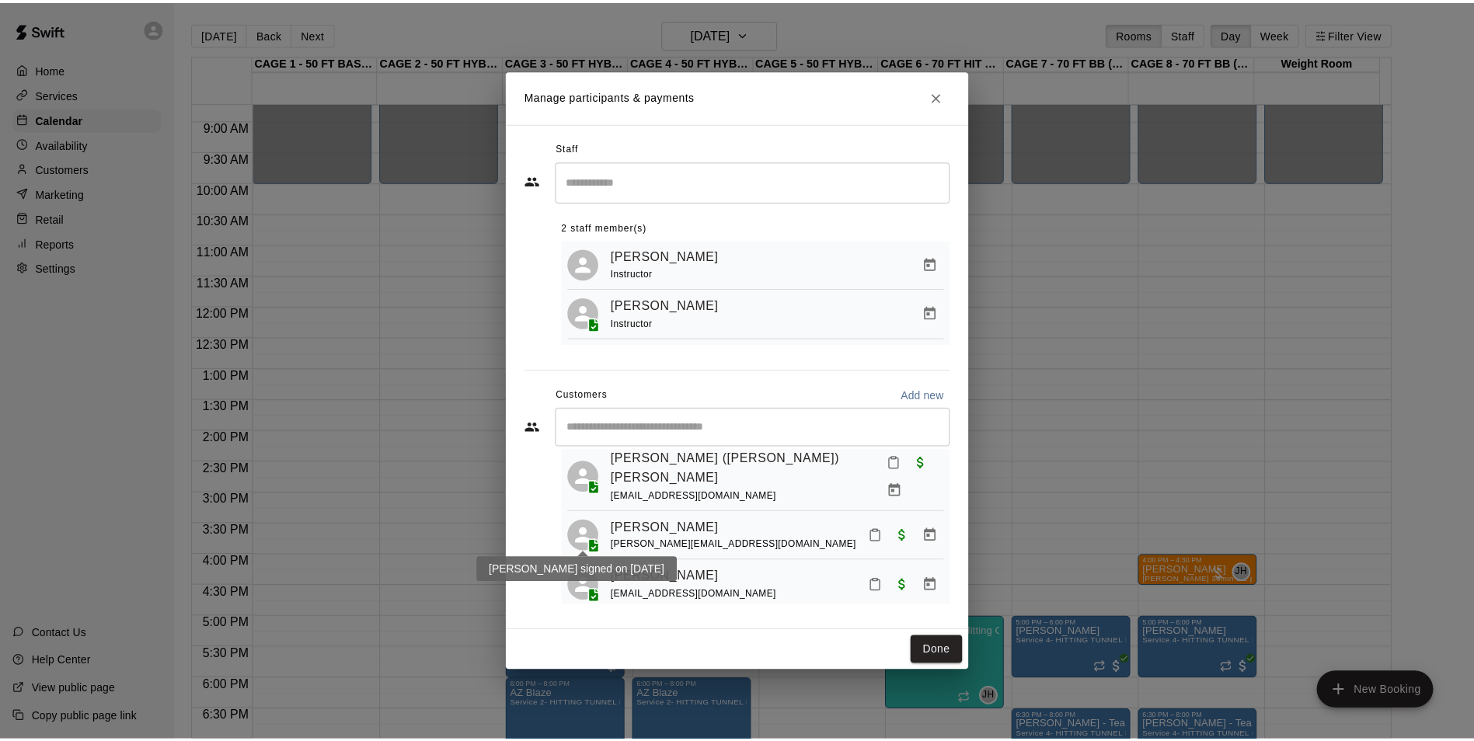
scroll to position [353, 0]
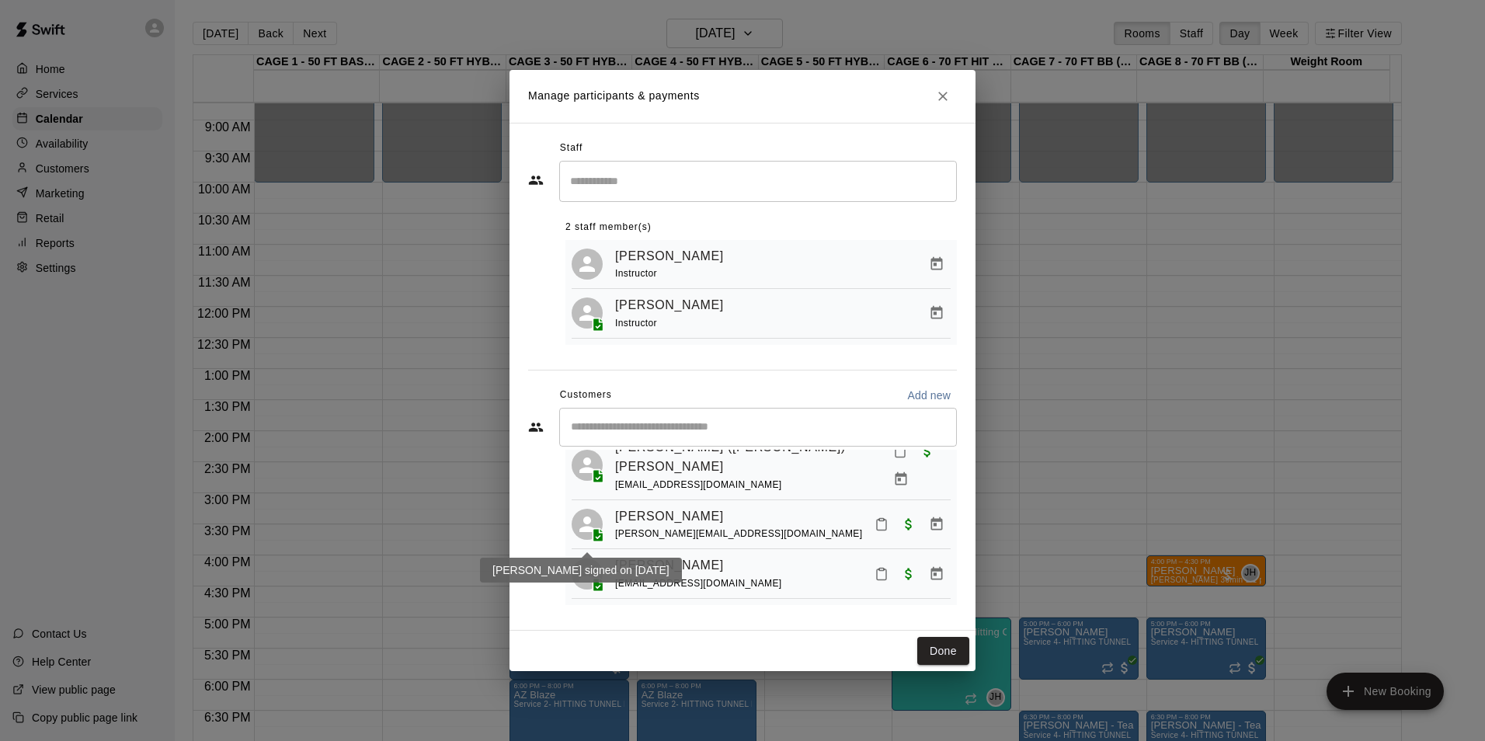
click at [468, 448] on div "Manage participants & payments Staff ​ 2 staff member(s) John Havird Instructor…" at bounding box center [742, 370] width 1485 height 741
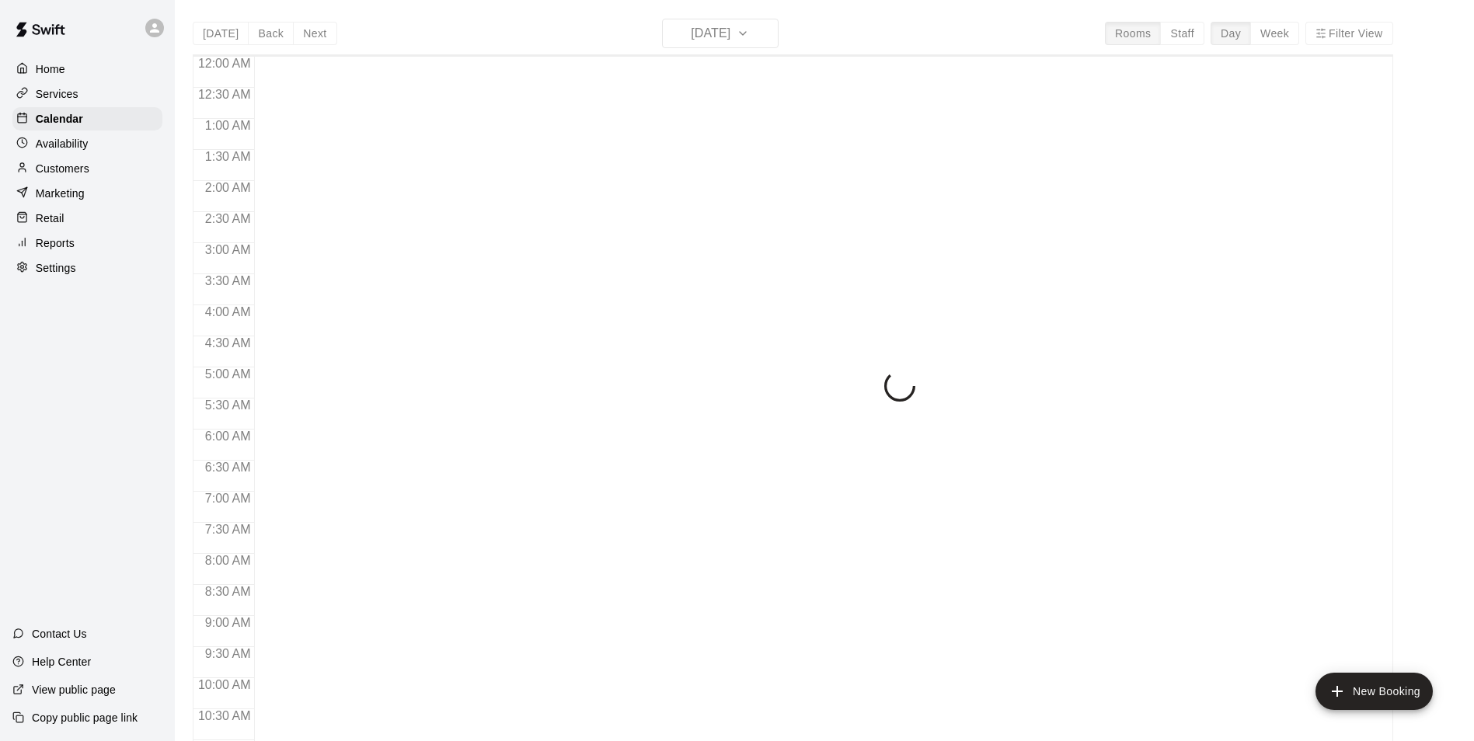
scroll to position [789, 0]
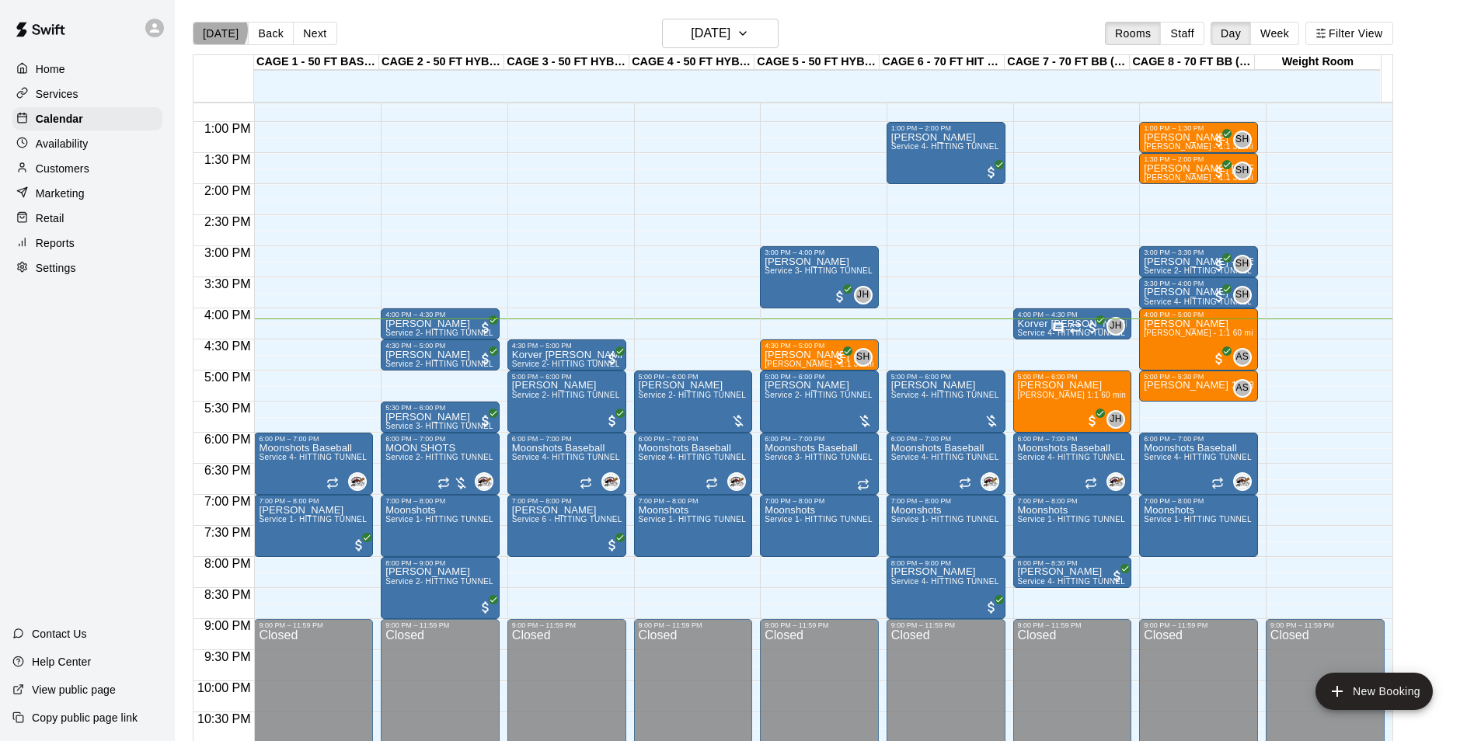
click at [218, 30] on button "[DATE]" at bounding box center [221, 33] width 56 height 23
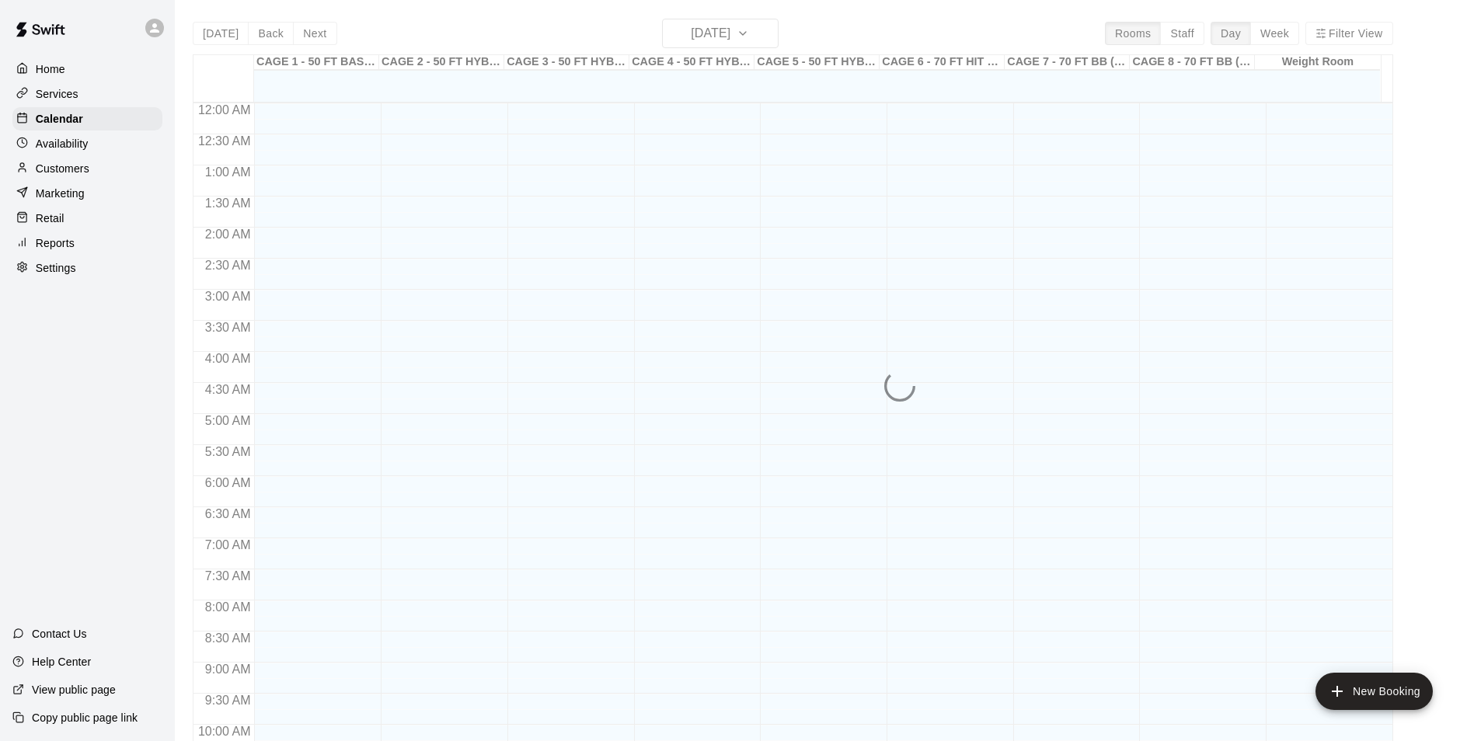
scroll to position [789, 0]
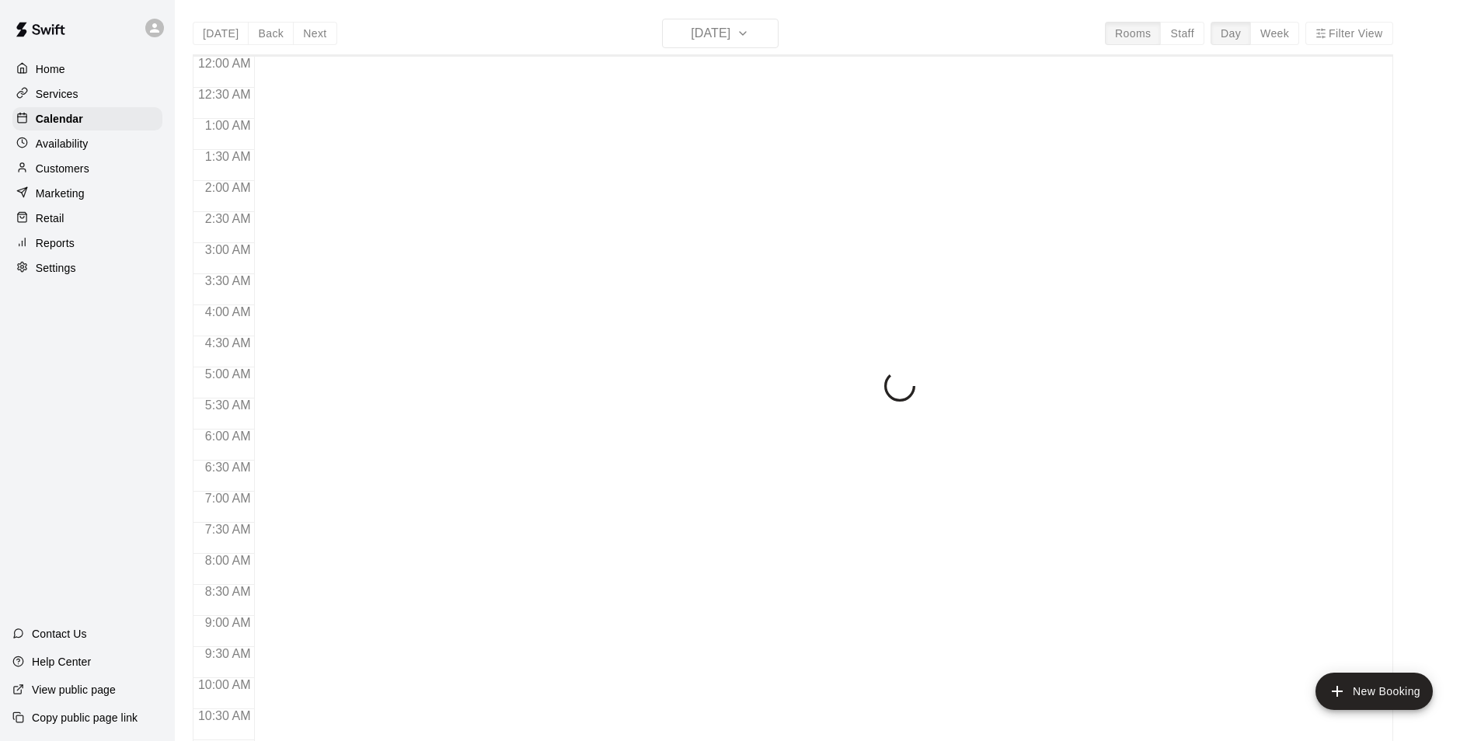
scroll to position [789, 0]
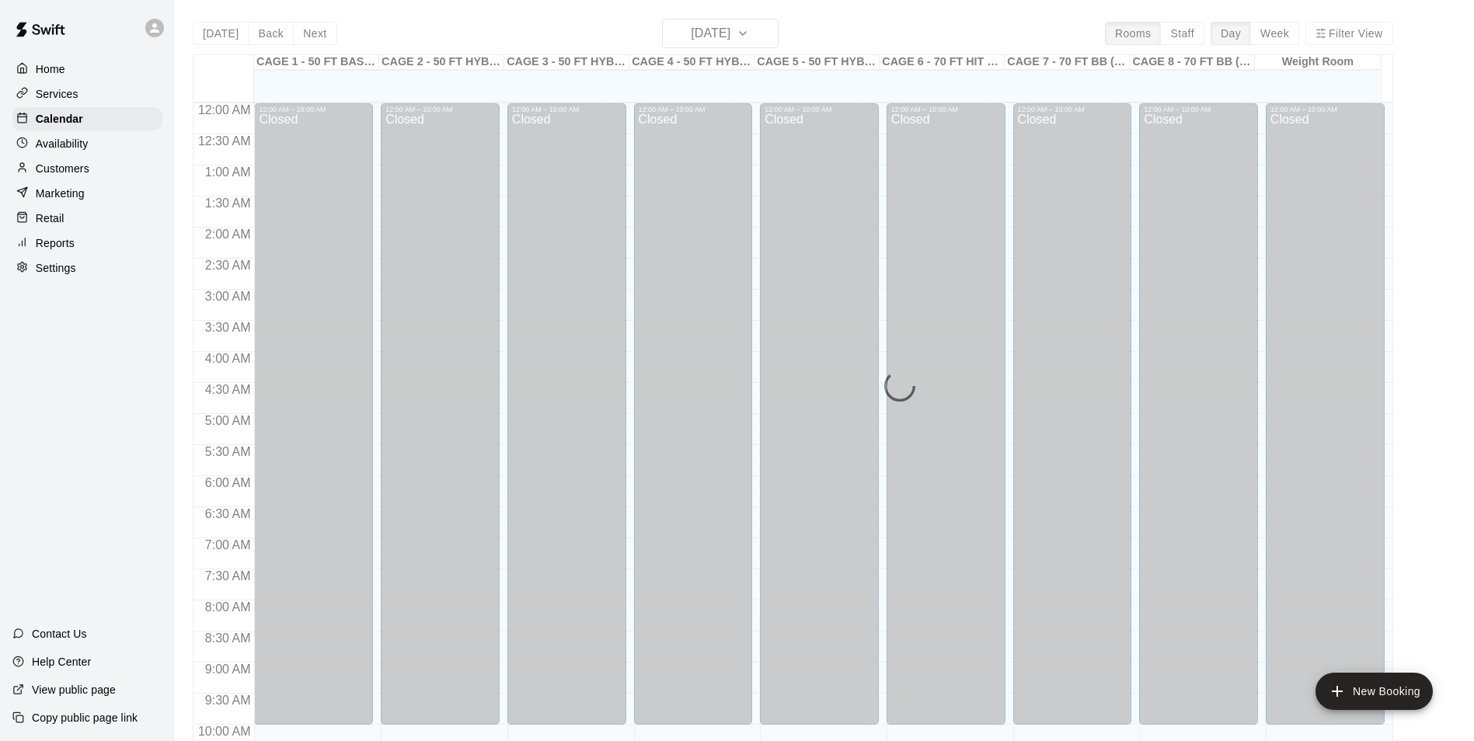
scroll to position [789, 0]
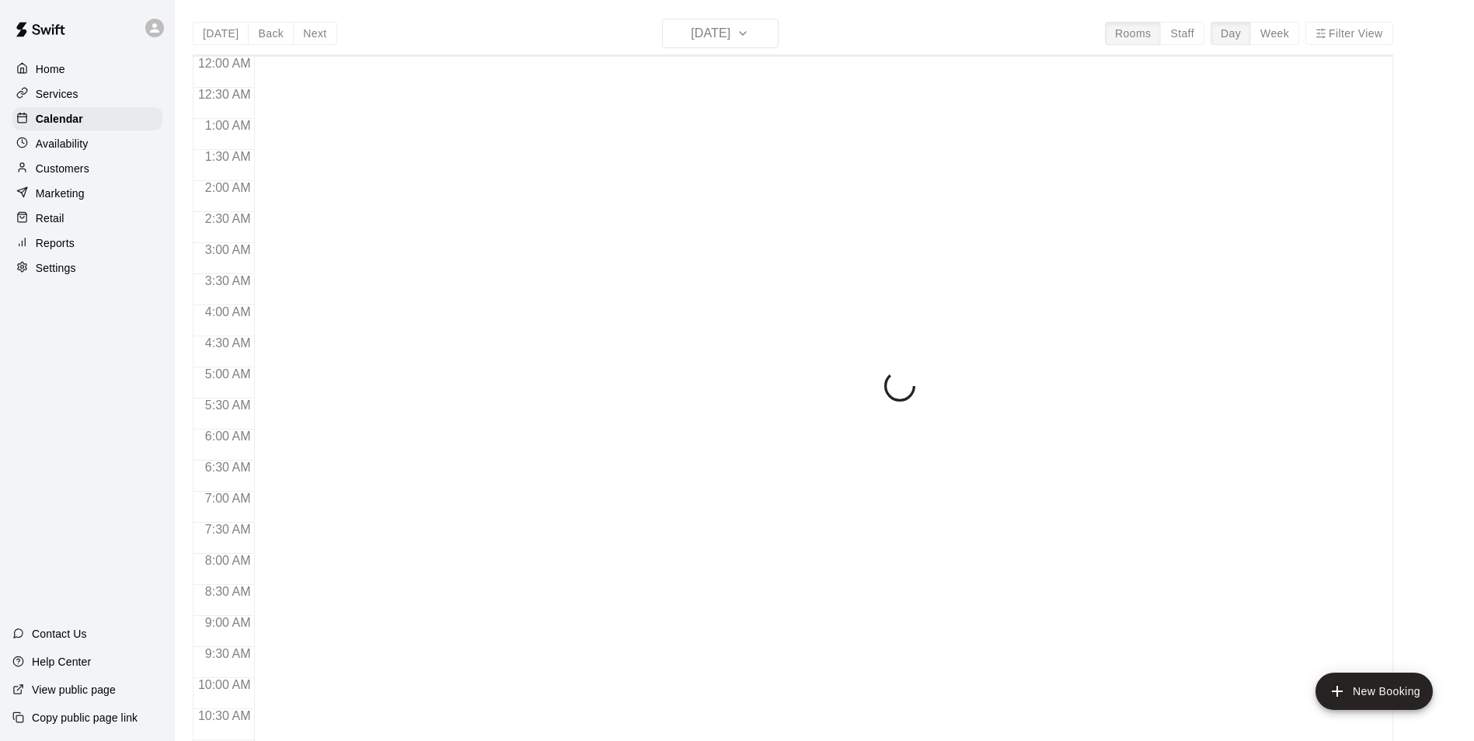
scroll to position [789, 0]
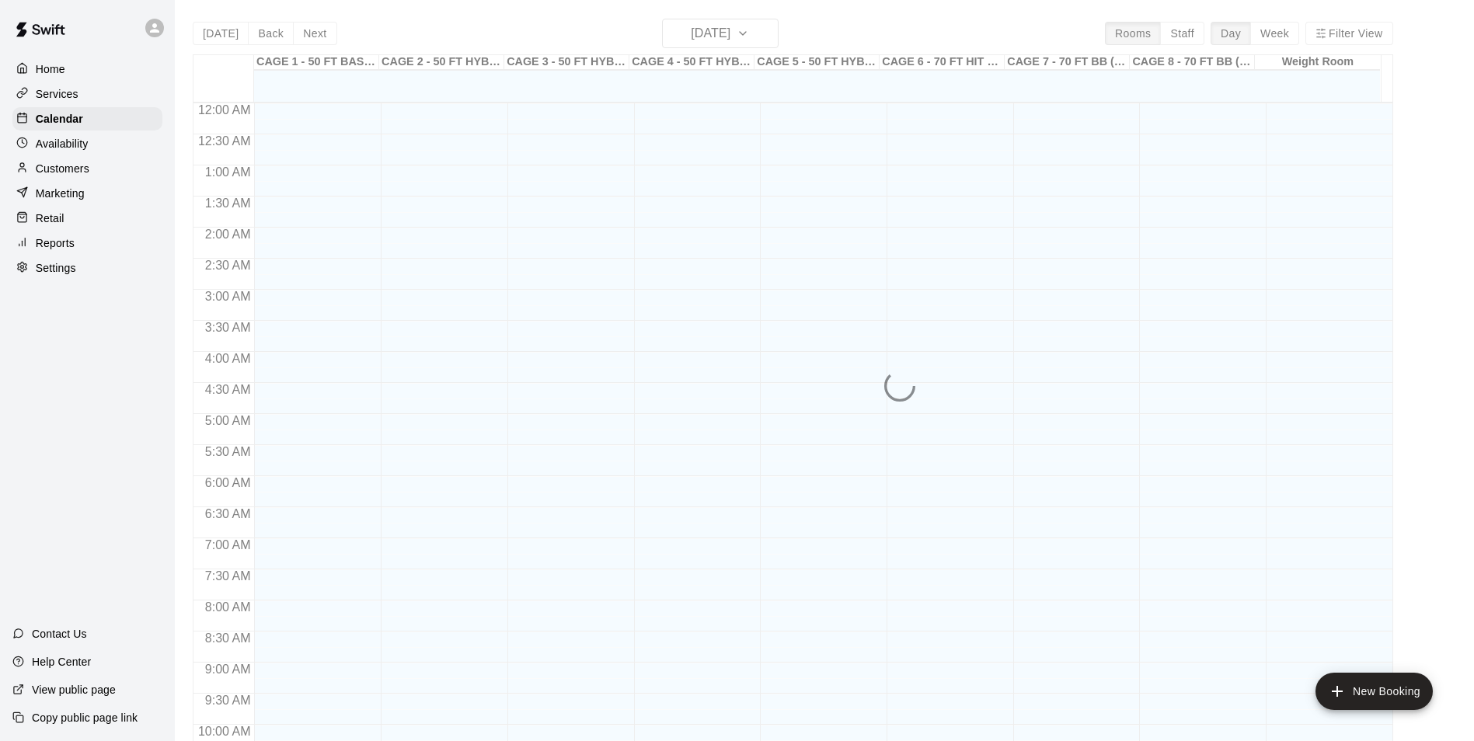
scroll to position [789, 0]
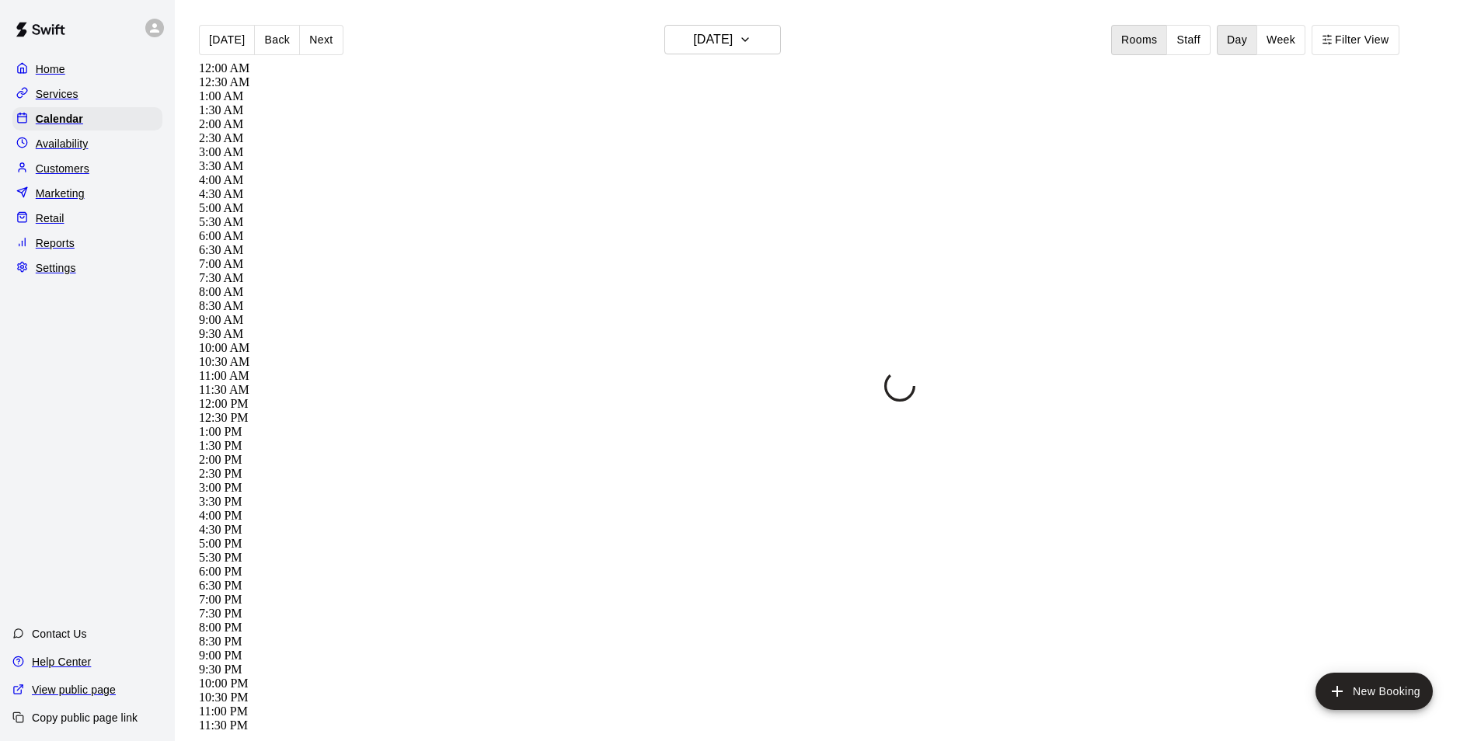
scroll to position [789, 0]
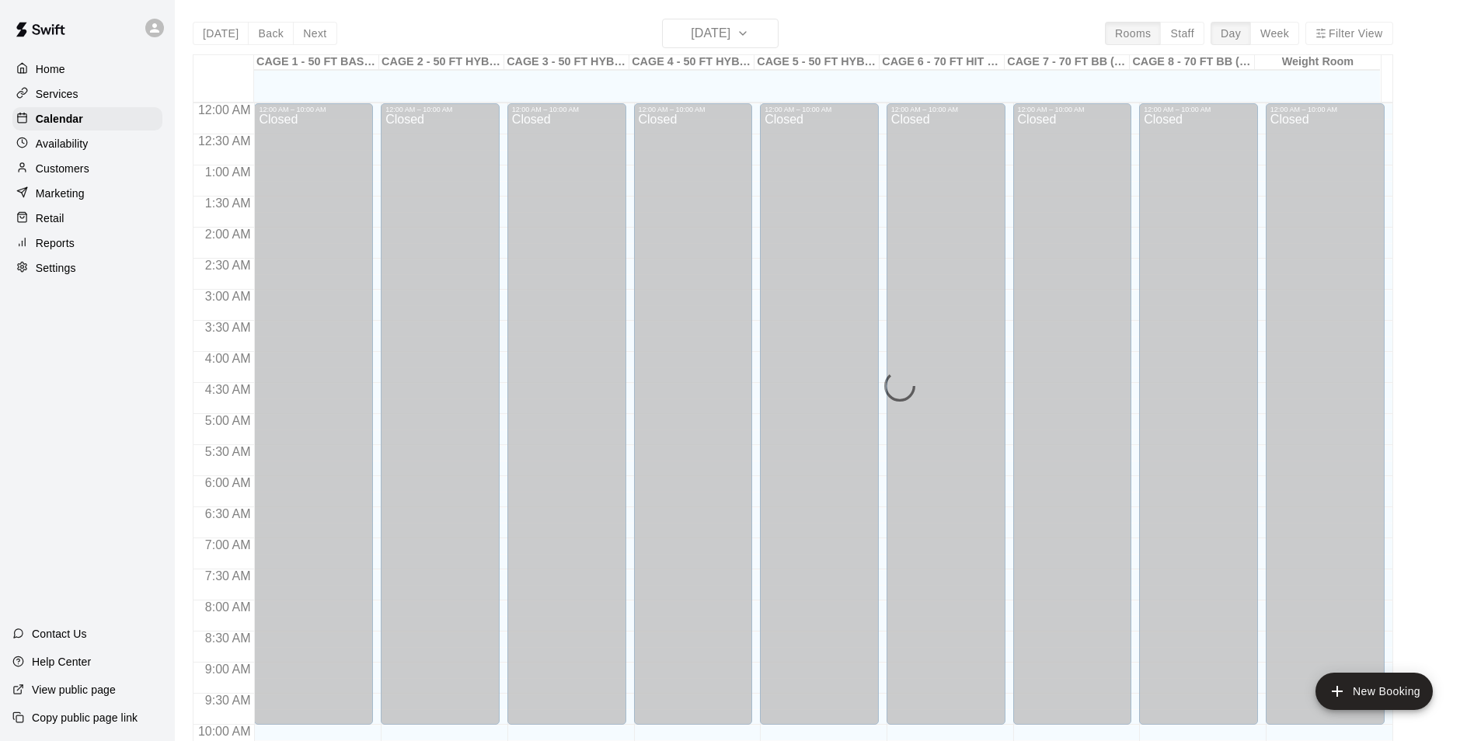
scroll to position [789, 0]
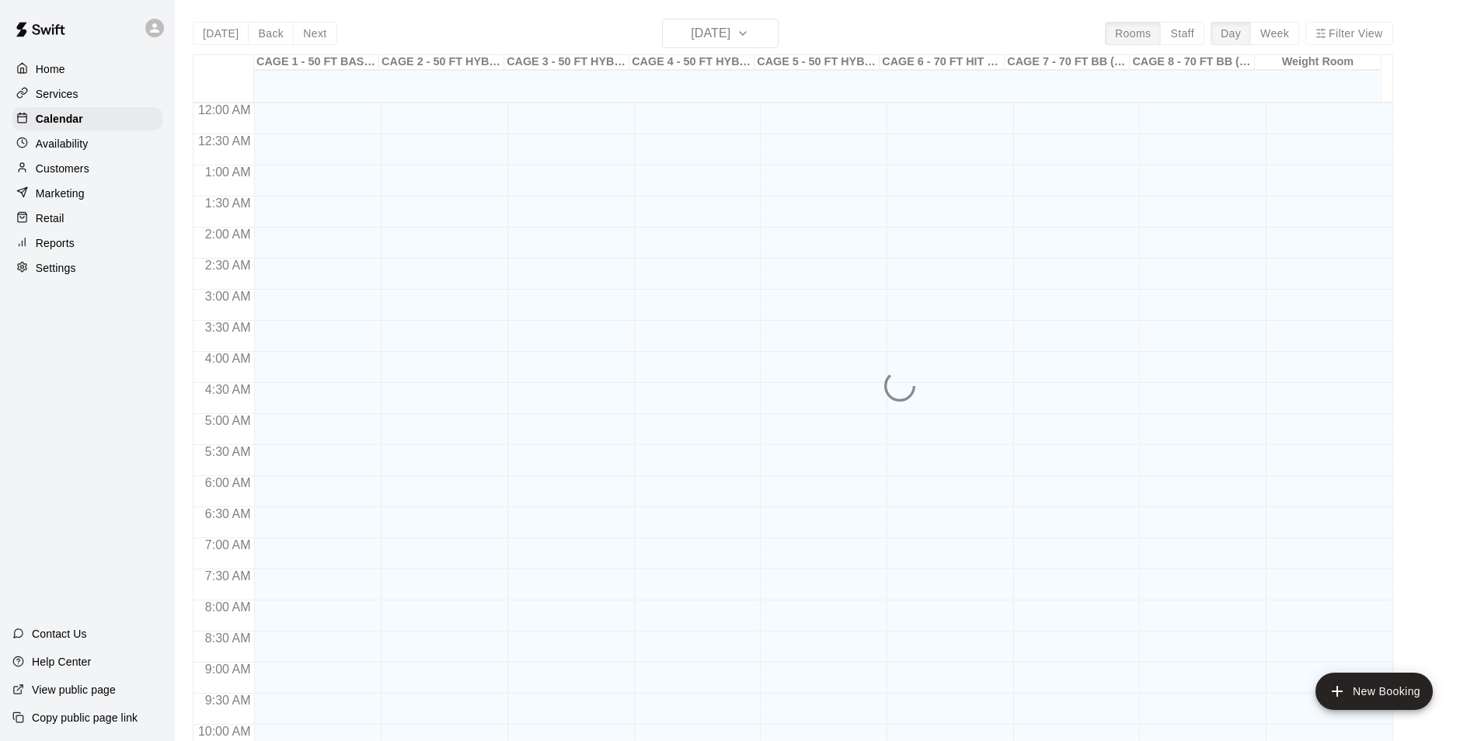
scroll to position [789, 0]
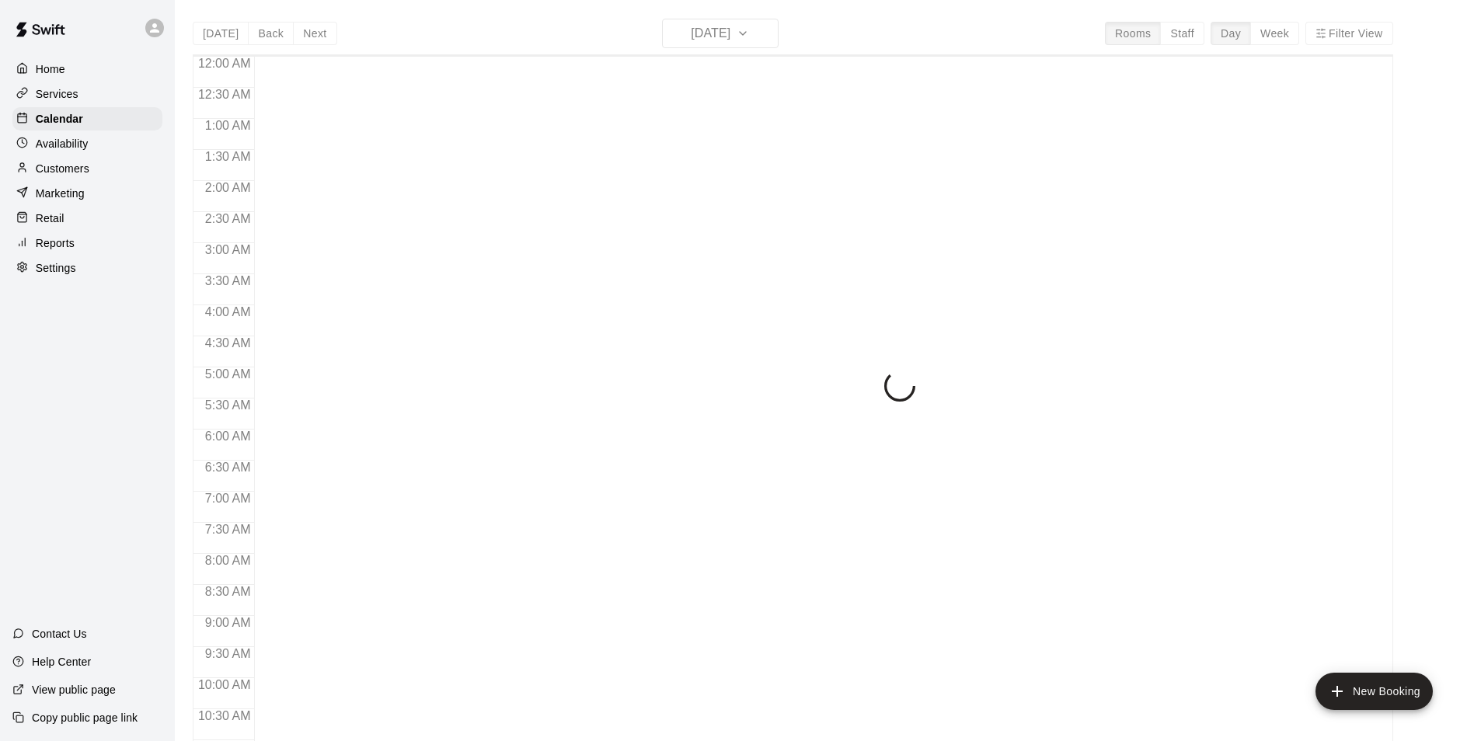
scroll to position [789, 0]
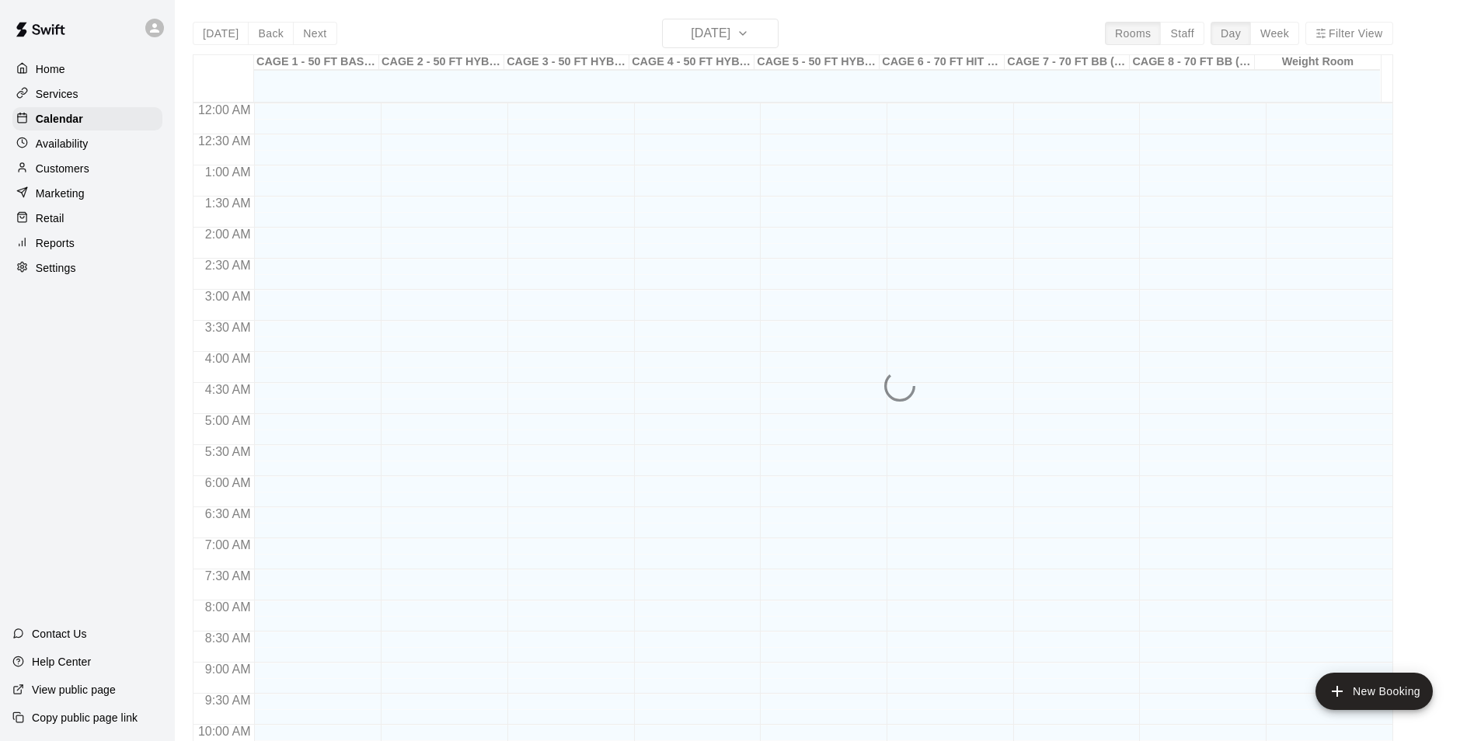
scroll to position [789, 0]
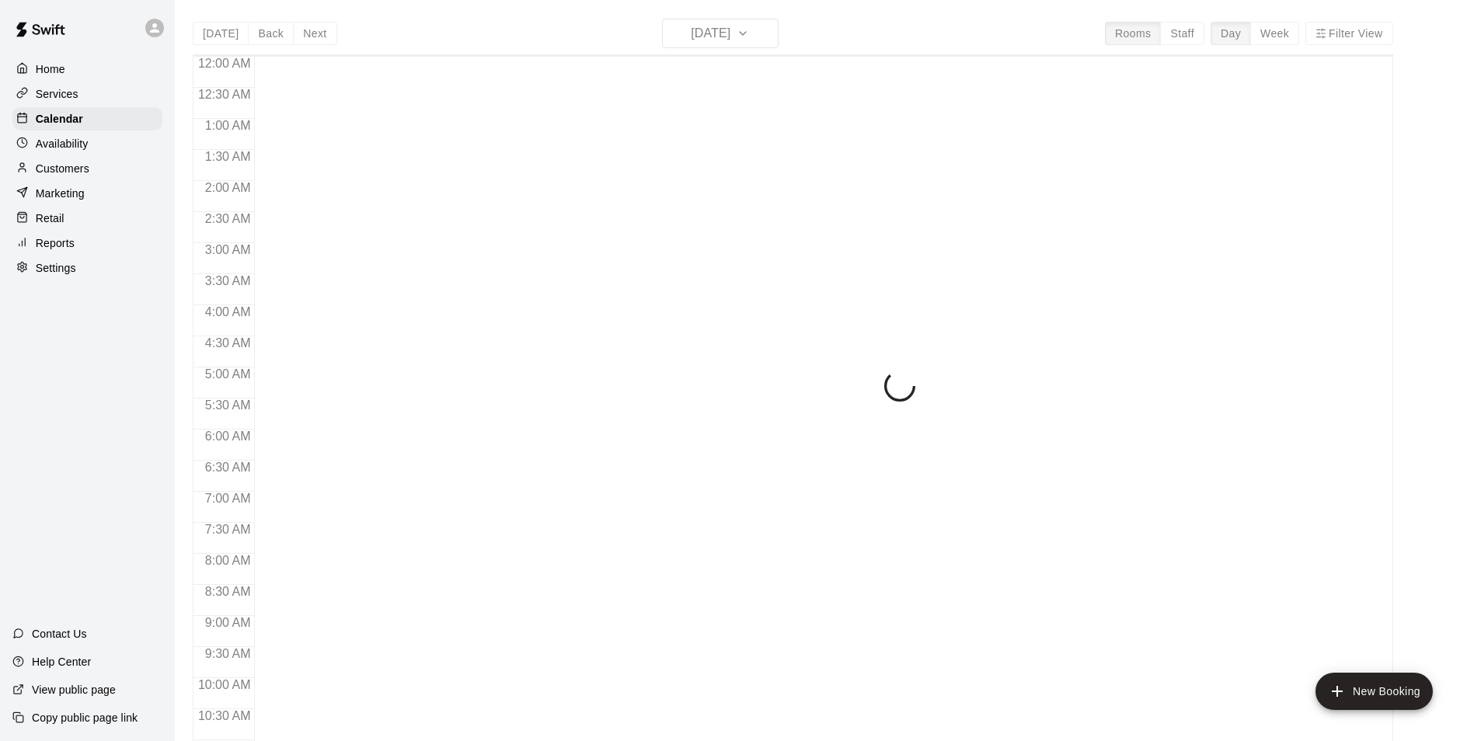
scroll to position [789, 0]
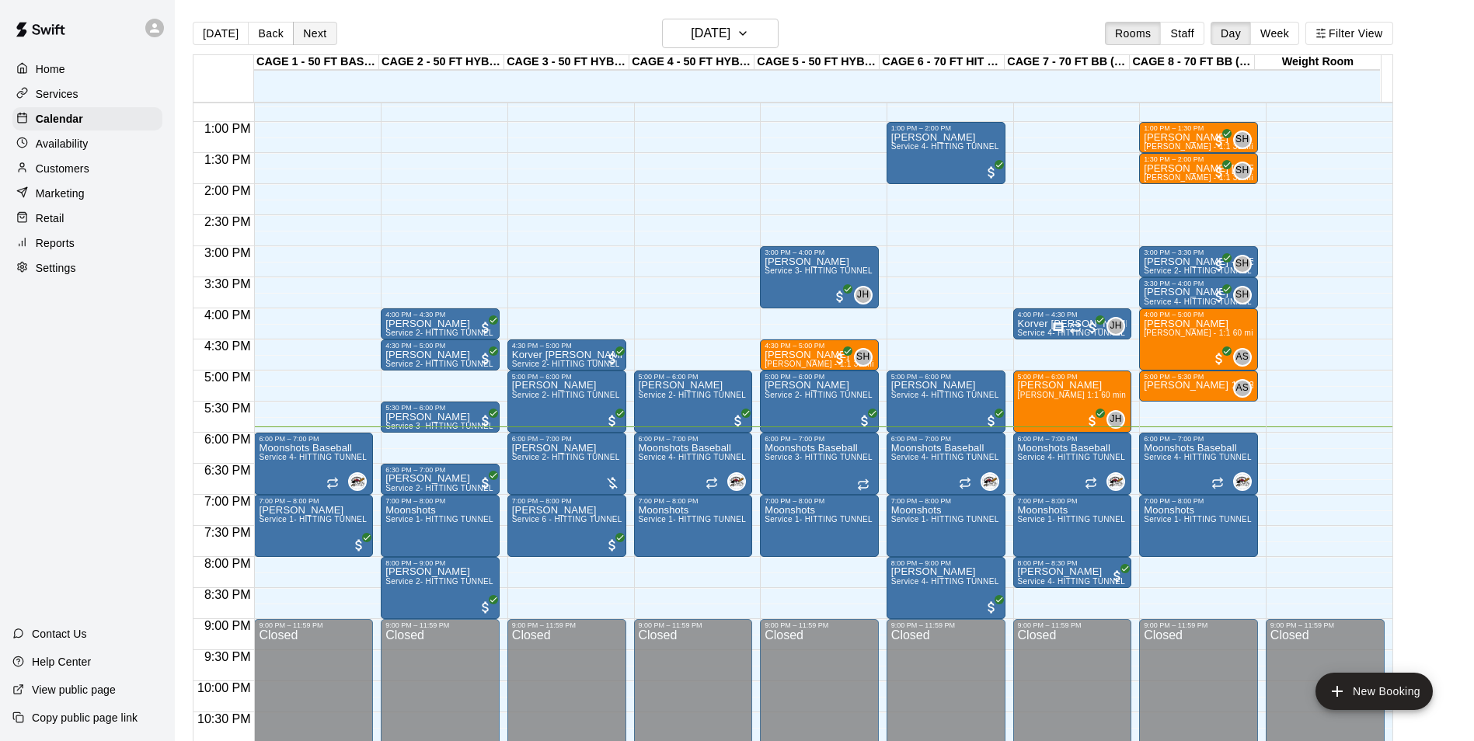
click at [319, 29] on button "Next" at bounding box center [315, 33] width 44 height 23
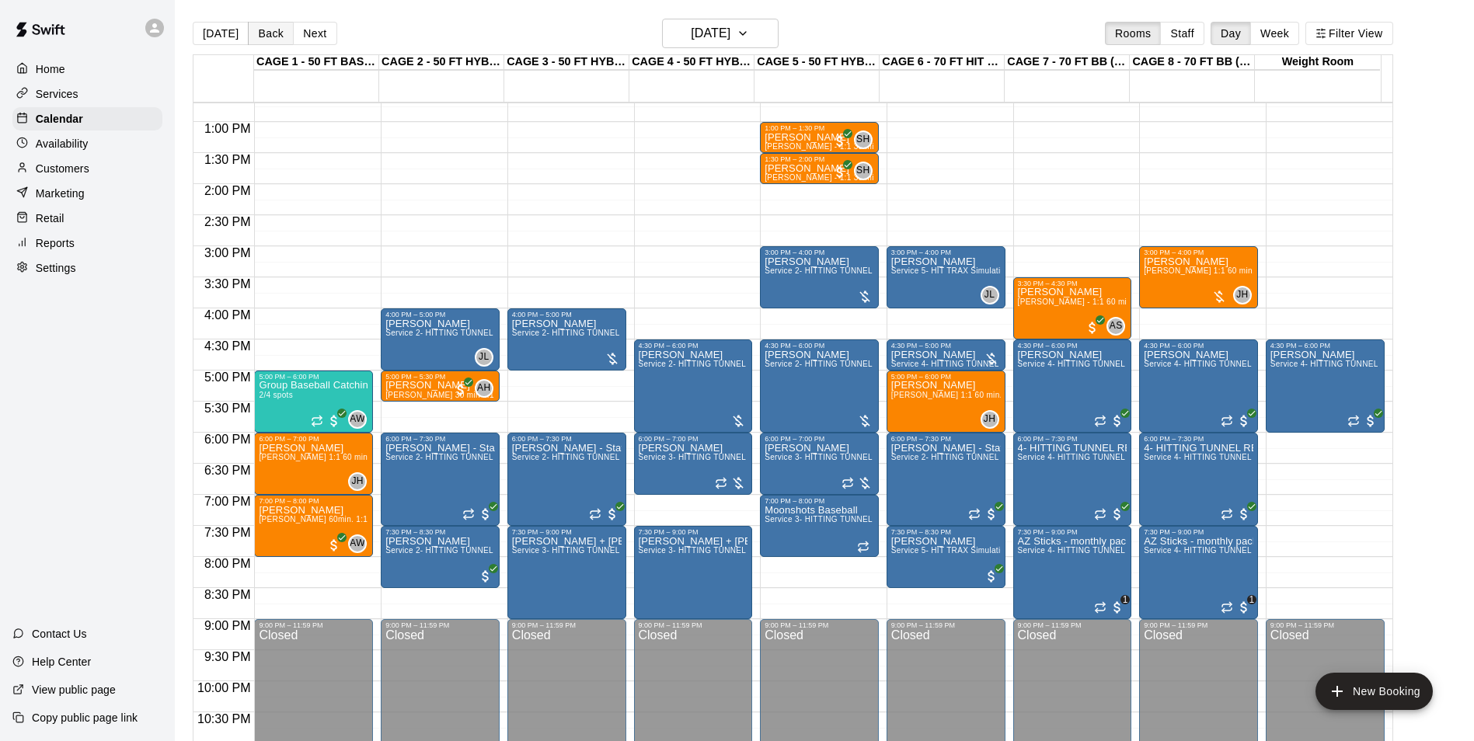
click at [270, 32] on button "Back" at bounding box center [271, 33] width 46 height 23
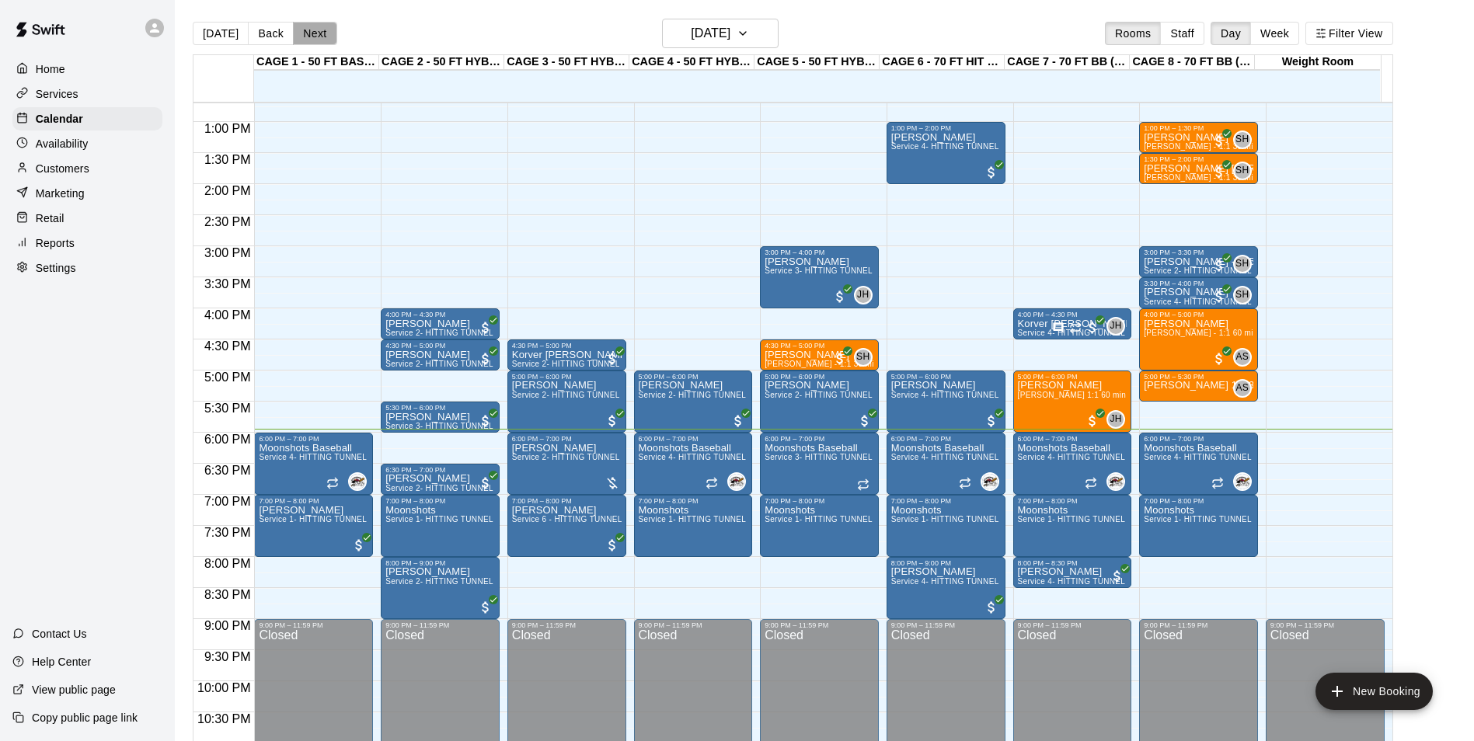
click at [308, 37] on button "Next" at bounding box center [315, 33] width 44 height 23
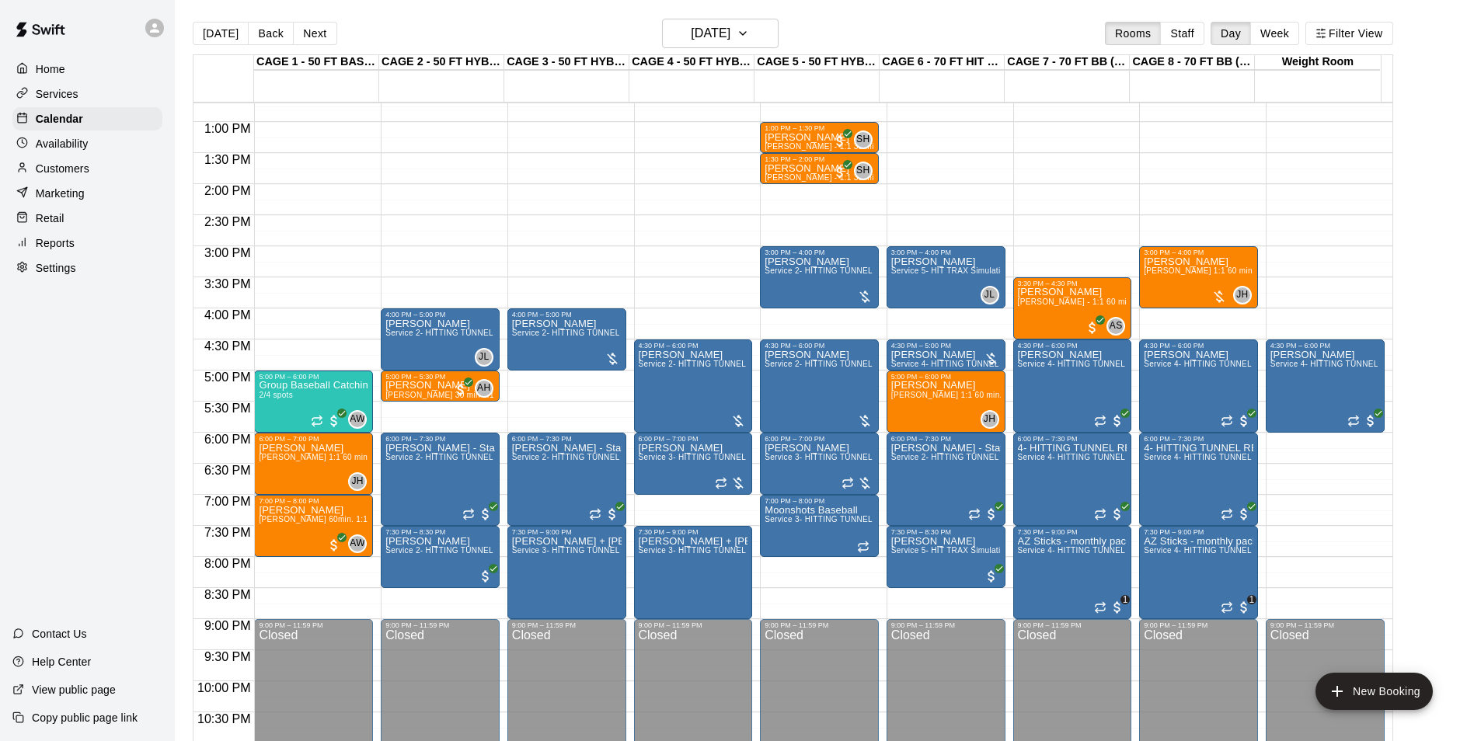
drag, startPoint x: 567, startPoint y: 377, endPoint x: 541, endPoint y: 403, distance: 37.4
click at [548, 409] on div "12:00 AM – 10:00 AM Closed 4:00 PM – 5:00 PM Landon Moser Service 2- HITTING TU…" at bounding box center [566, 60] width 119 height 1492
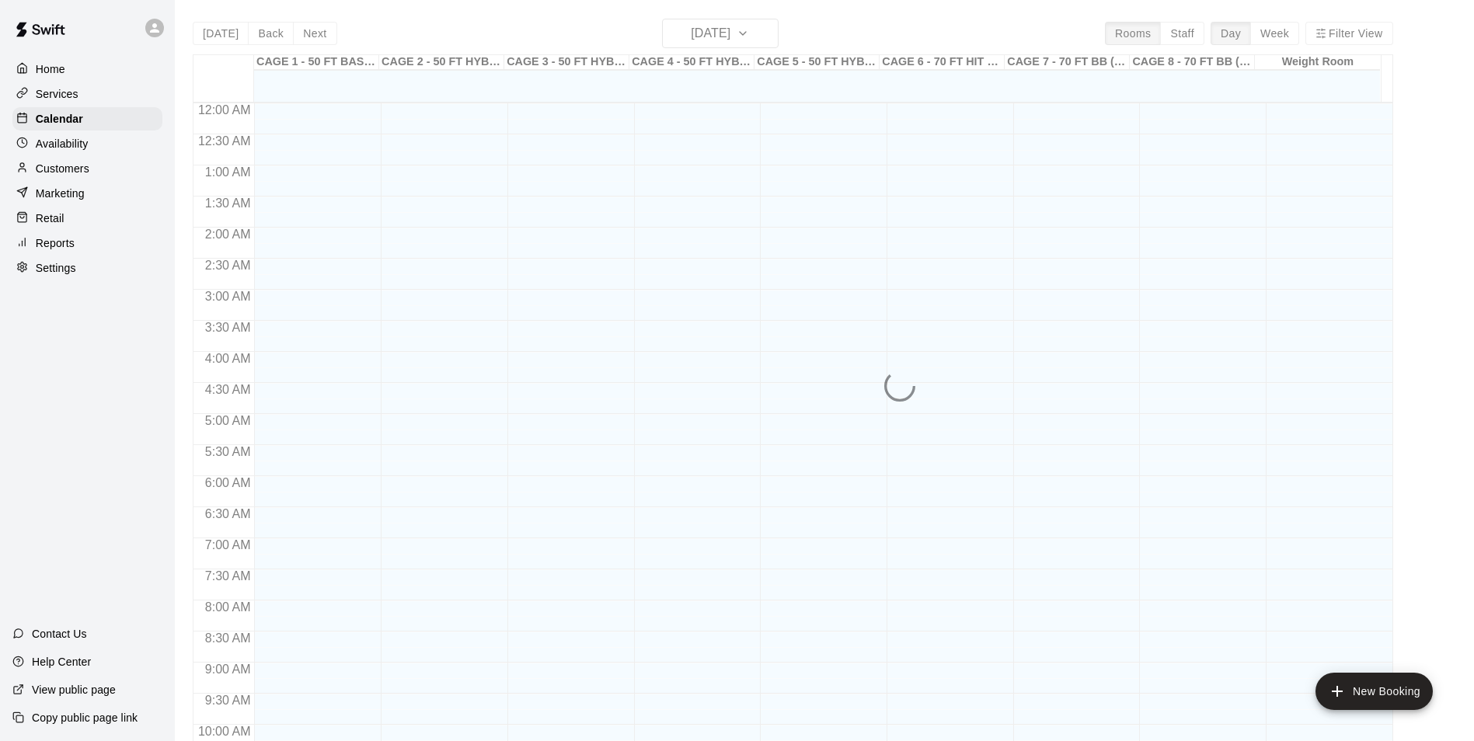
scroll to position [789, 0]
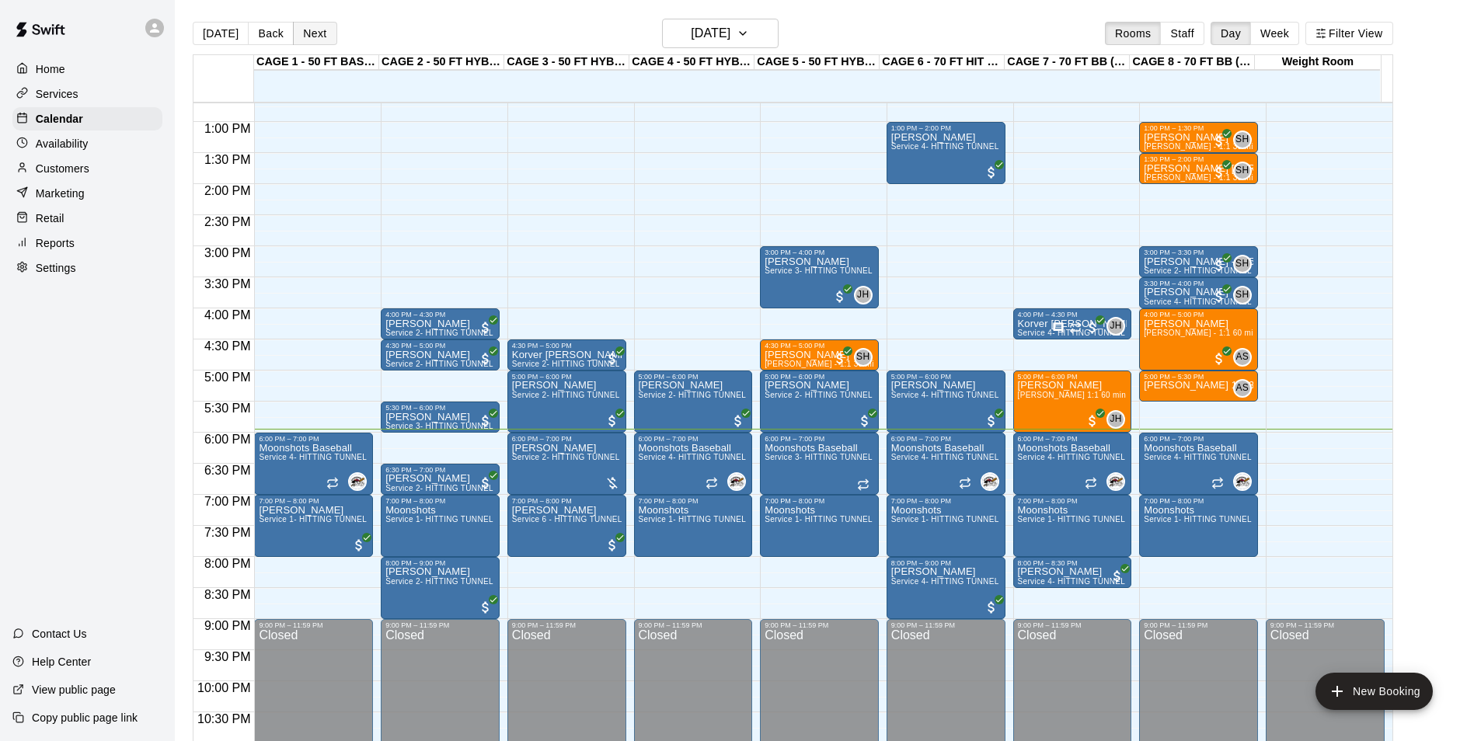
click at [303, 30] on button "Next" at bounding box center [315, 33] width 44 height 23
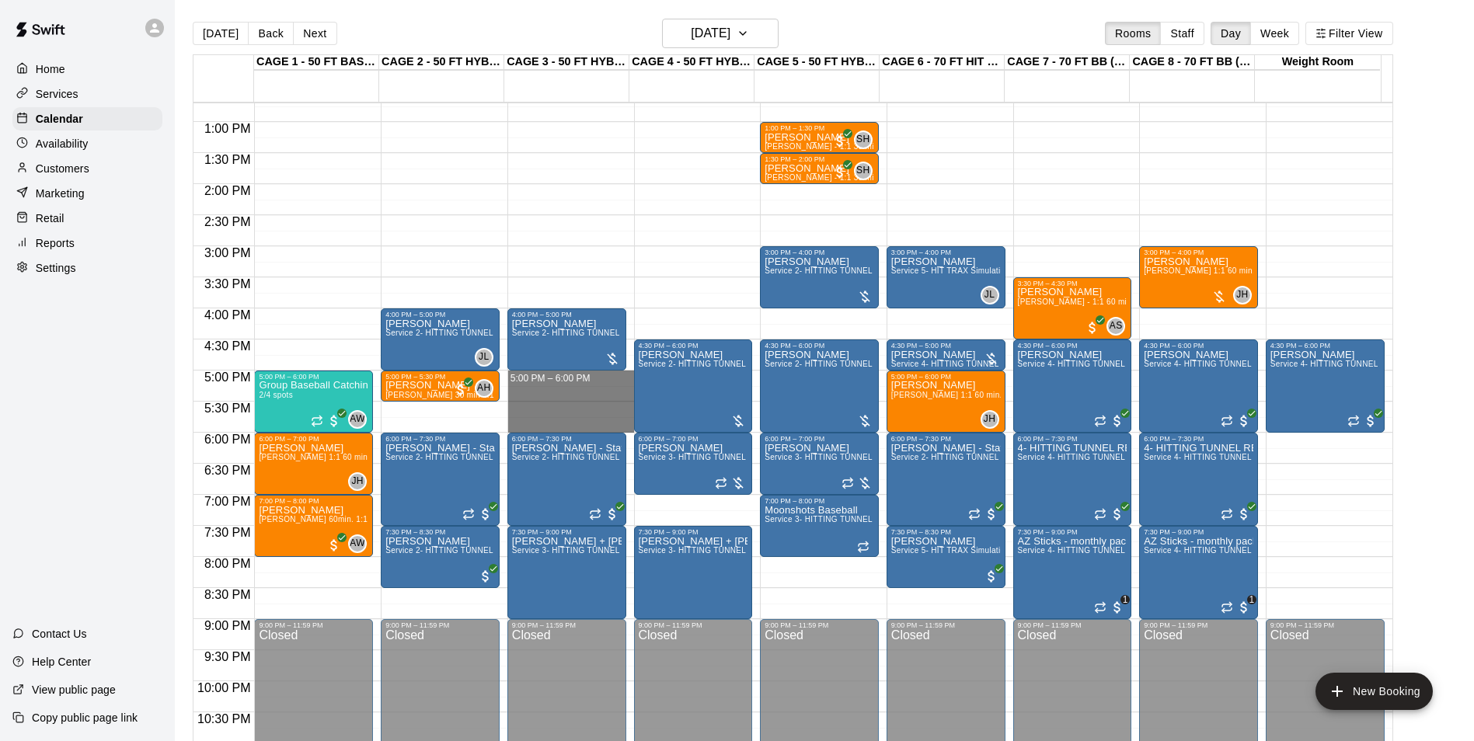
drag, startPoint x: 542, startPoint y: 380, endPoint x: 532, endPoint y: 425, distance: 46.2
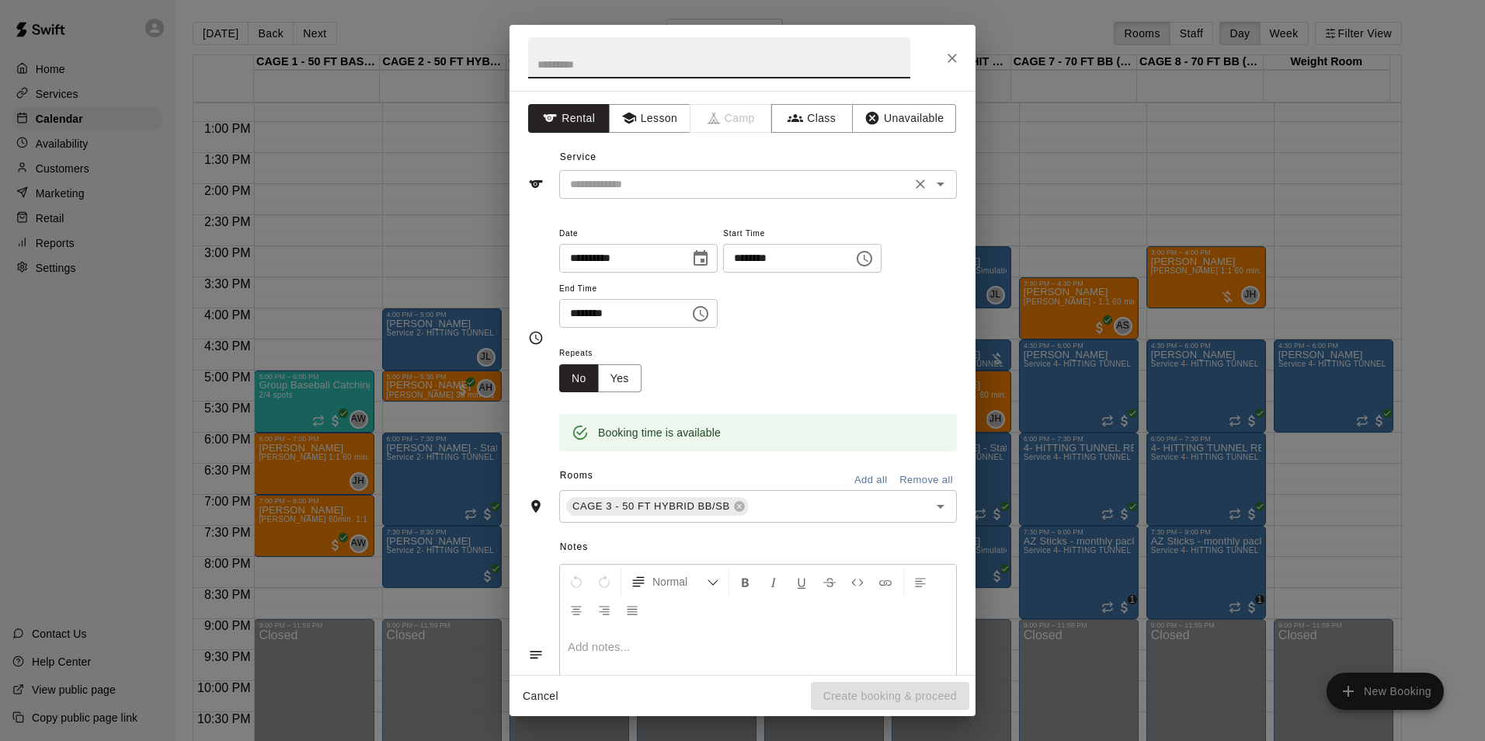
click at [639, 181] on input "text" at bounding box center [735, 184] width 343 height 19
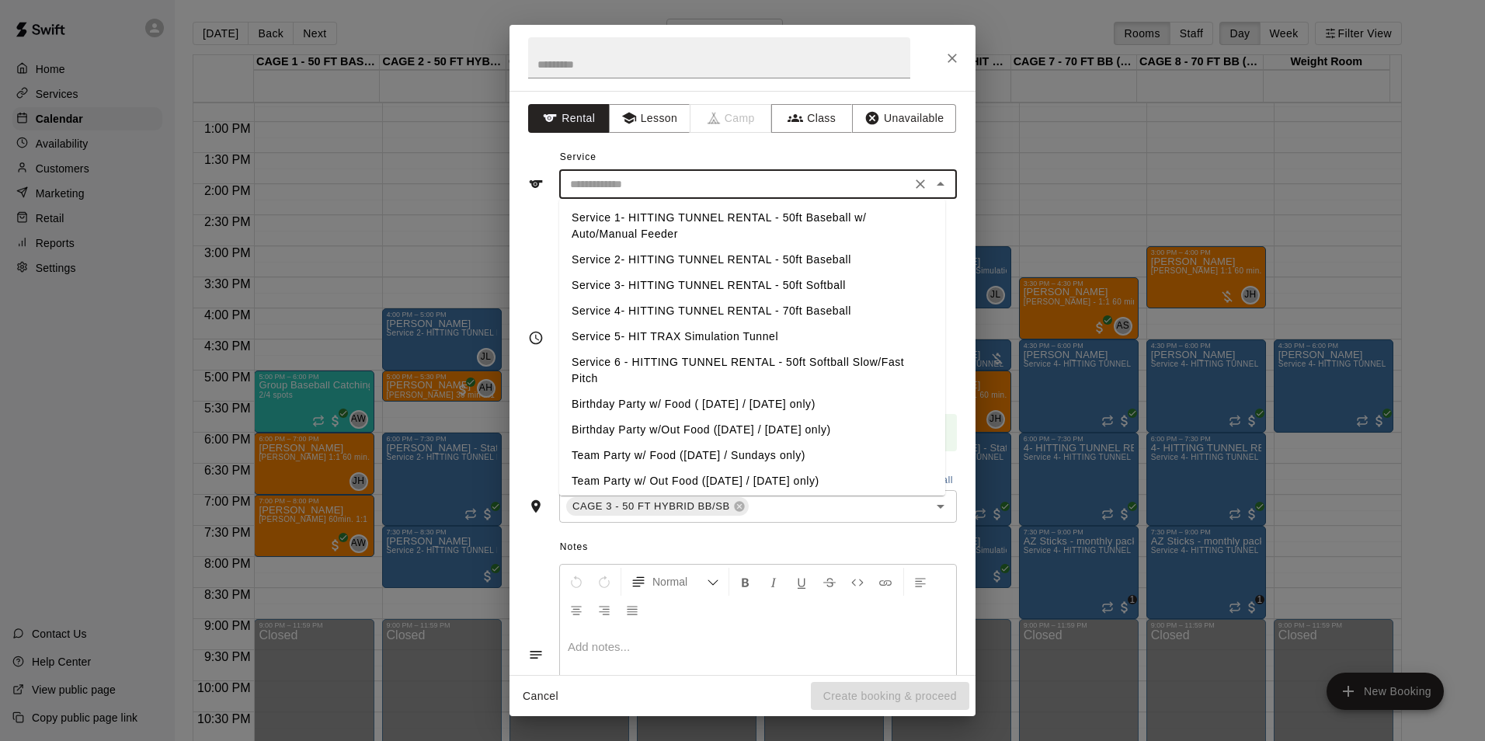
click at [727, 261] on li "Service 2- HITTING TUNNEL RENTAL - 50ft Baseball" at bounding box center [752, 260] width 386 height 26
type input "**********"
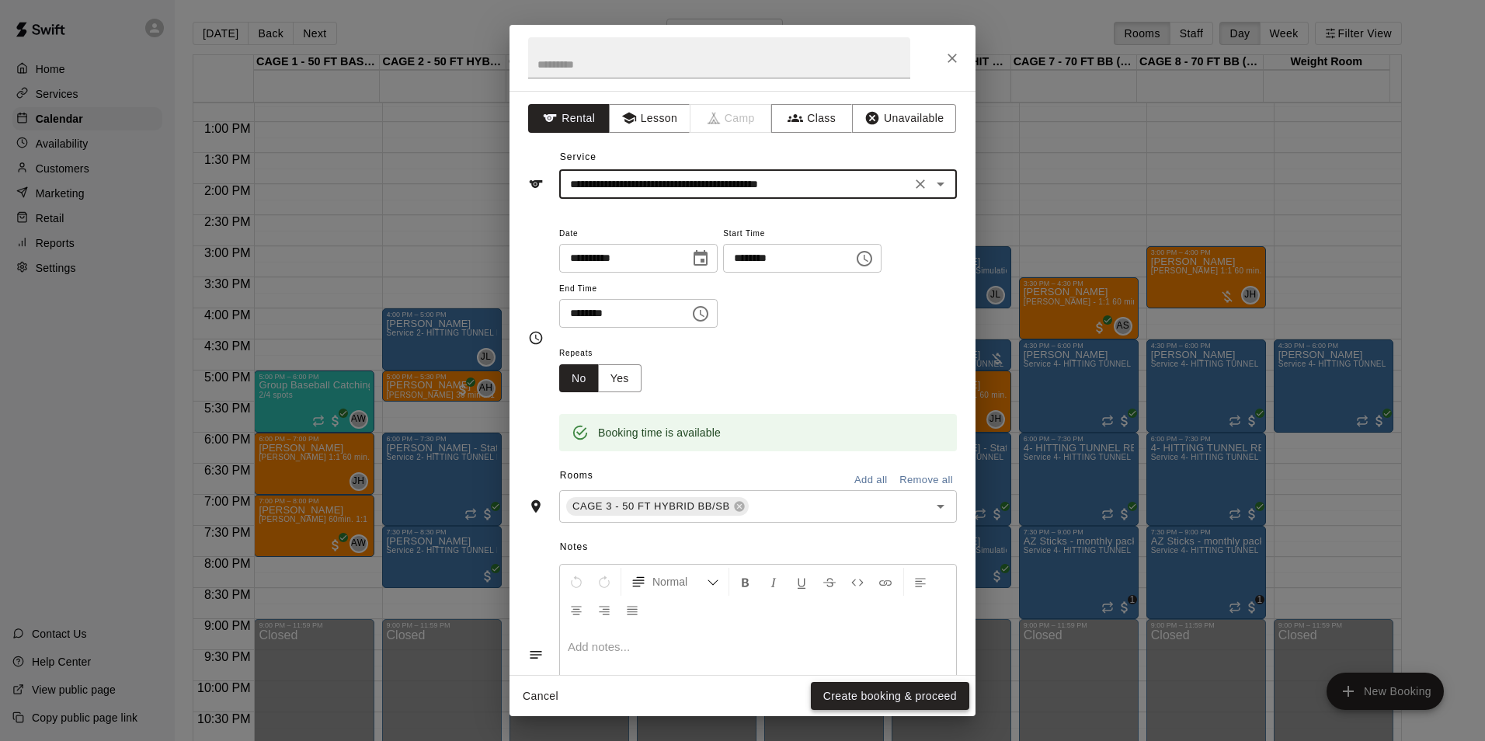
click at [854, 701] on button "Create booking & proceed" at bounding box center [890, 696] width 158 height 29
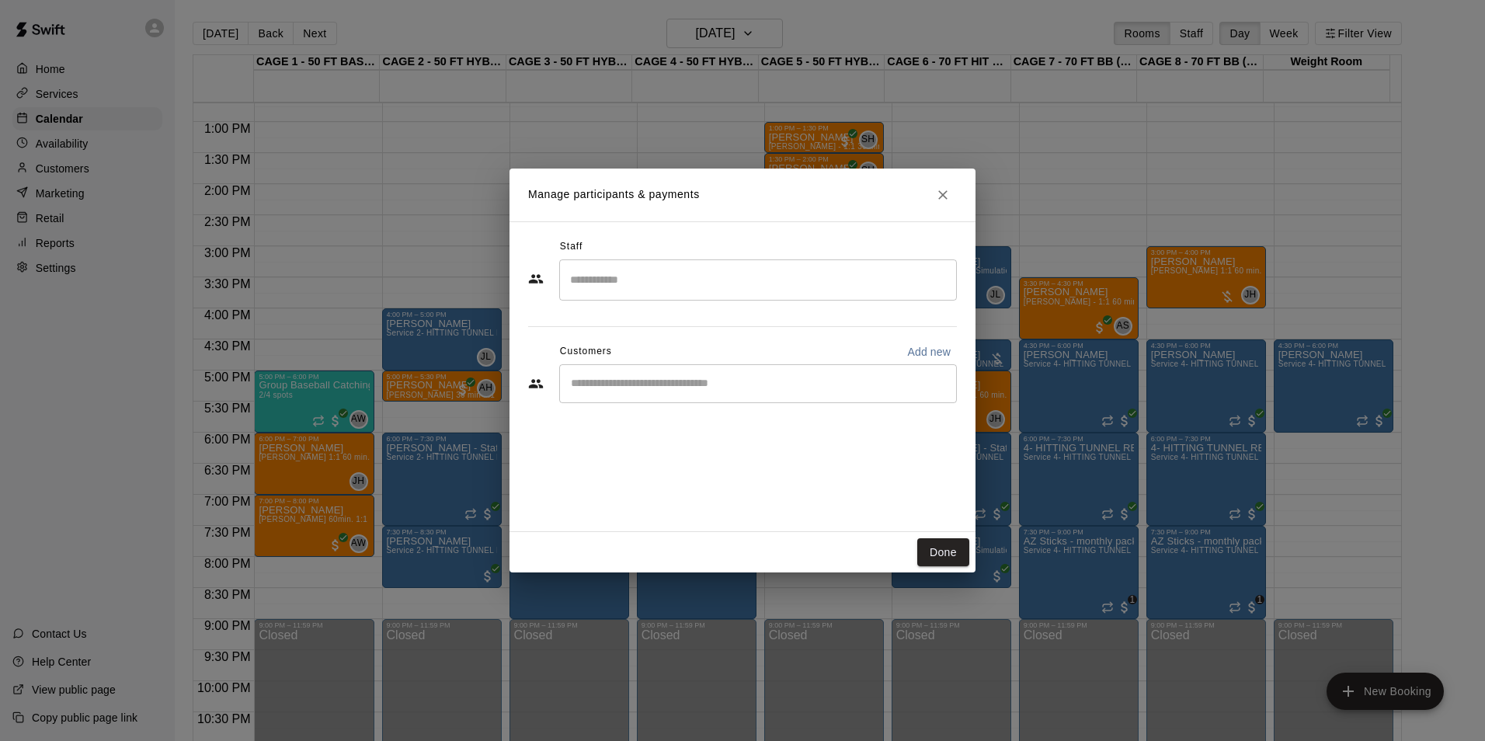
click at [695, 390] on input "Start typing to search customers..." at bounding box center [758, 384] width 384 height 16
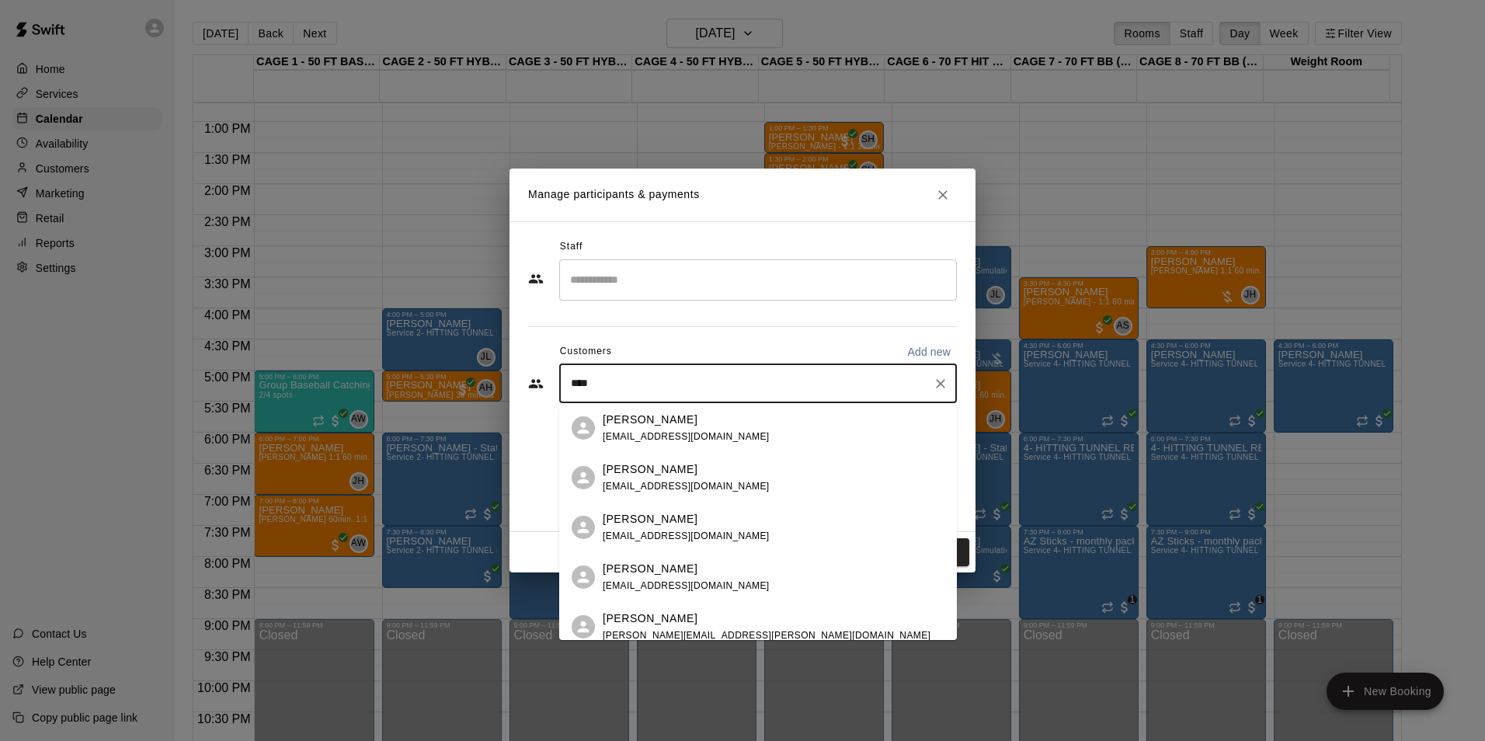
type input "*****"
click at [648, 474] on p "Frankie Campos" at bounding box center [650, 469] width 95 height 16
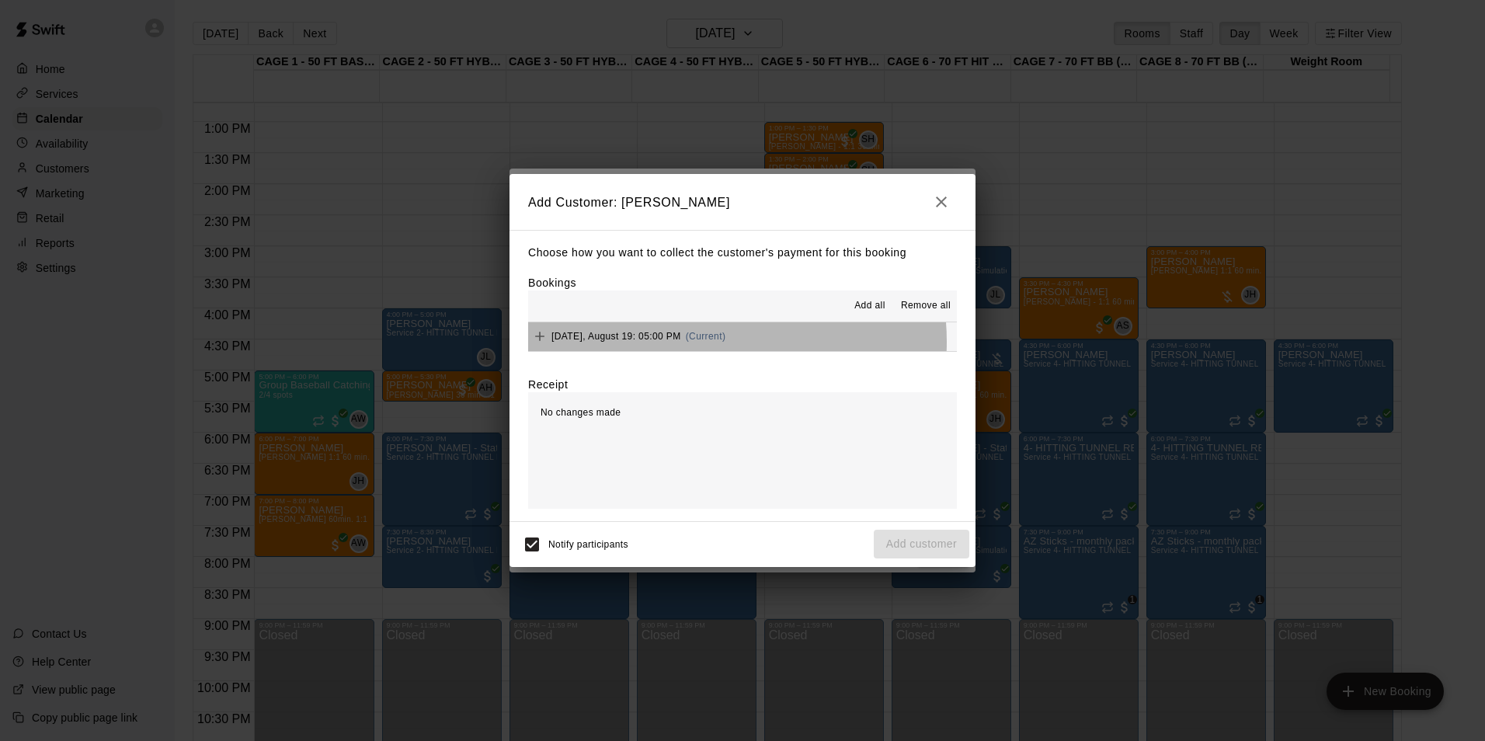
click at [694, 343] on div "Tuesday, August 19: 05:00 PM (Current)" at bounding box center [626, 336] width 197 height 23
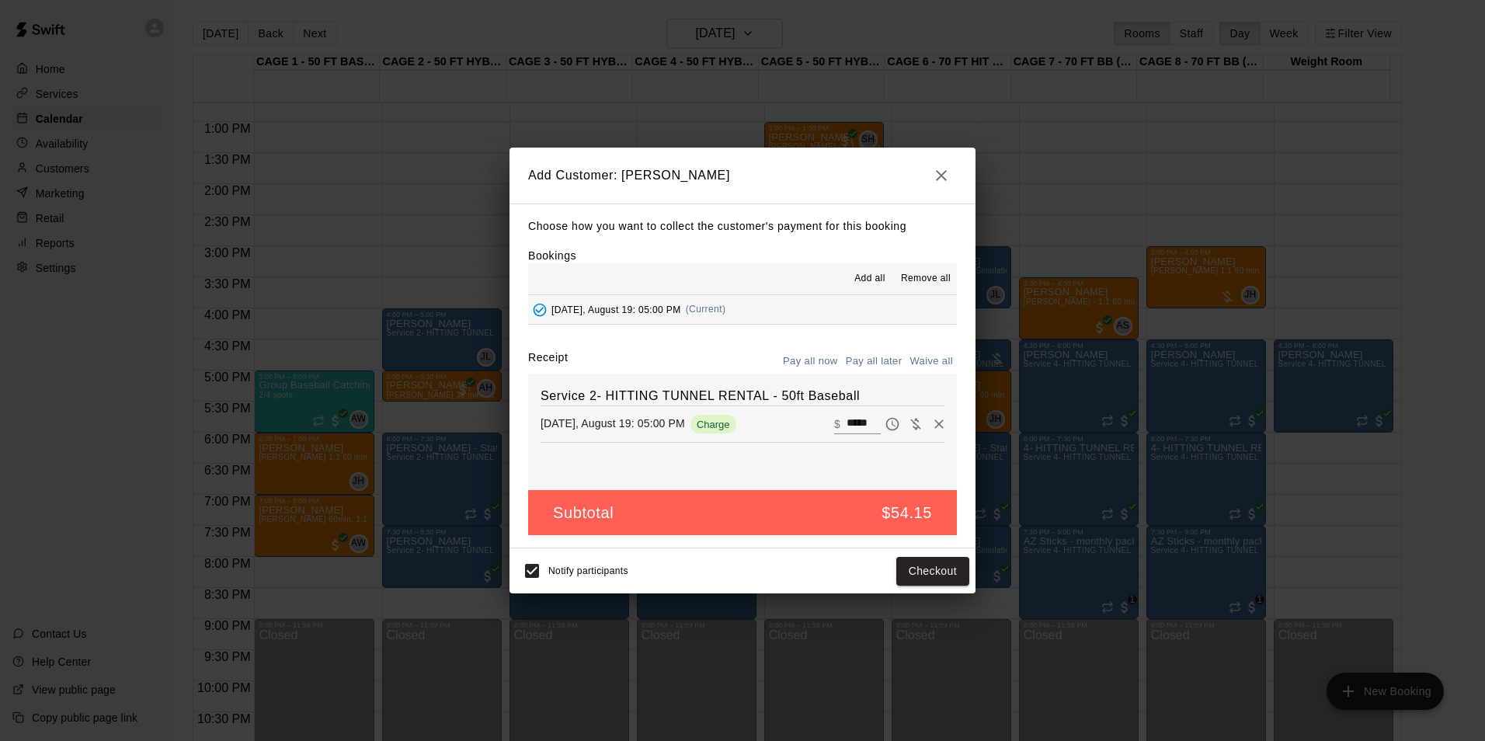
click at [876, 357] on button "Pay all later" at bounding box center [874, 362] width 64 height 24
click at [810, 360] on button "Pay all now" at bounding box center [810, 362] width 63 height 24
click at [886, 360] on button "Pay all later" at bounding box center [874, 362] width 64 height 24
click at [886, 570] on button "Add customer" at bounding box center [922, 571] width 96 height 29
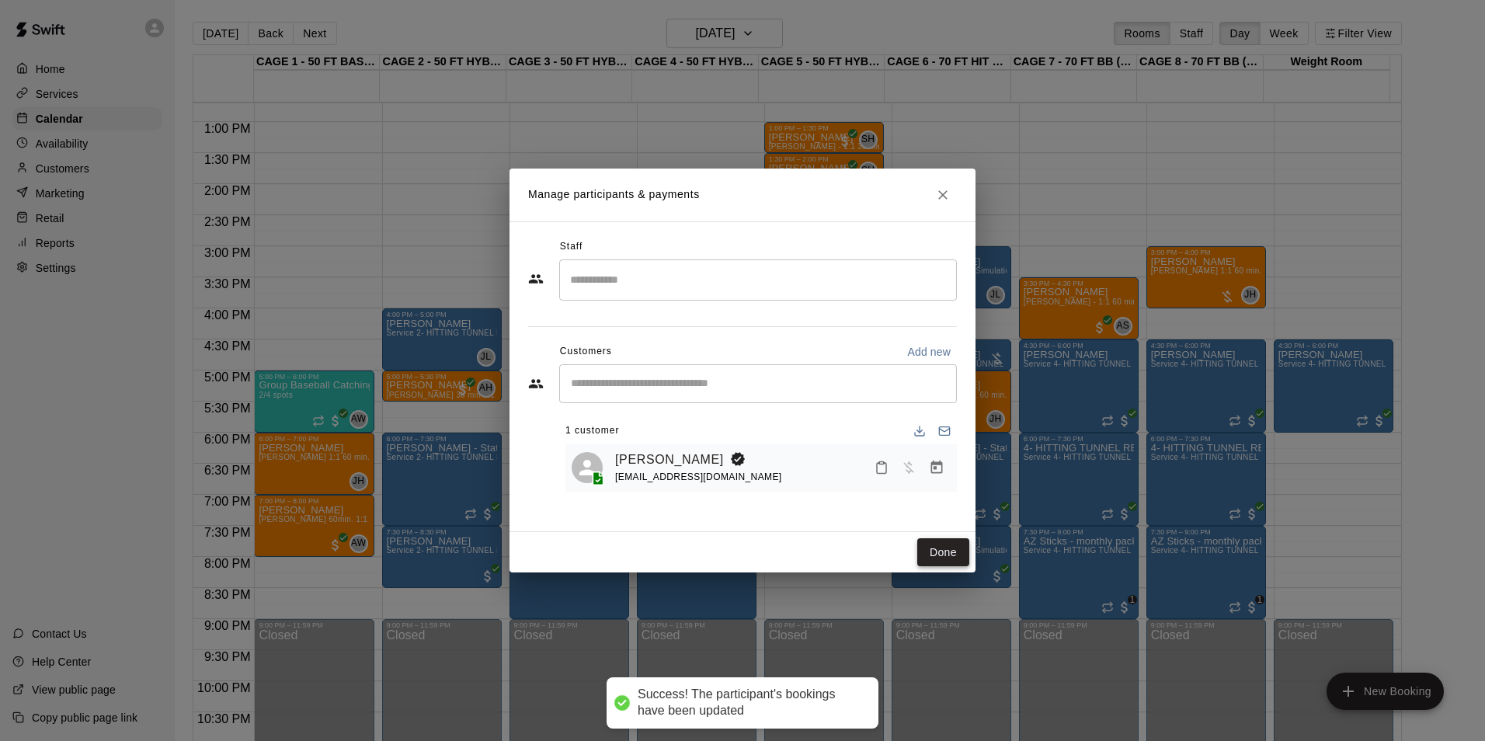
click at [935, 548] on button "Done" at bounding box center [944, 552] width 52 height 29
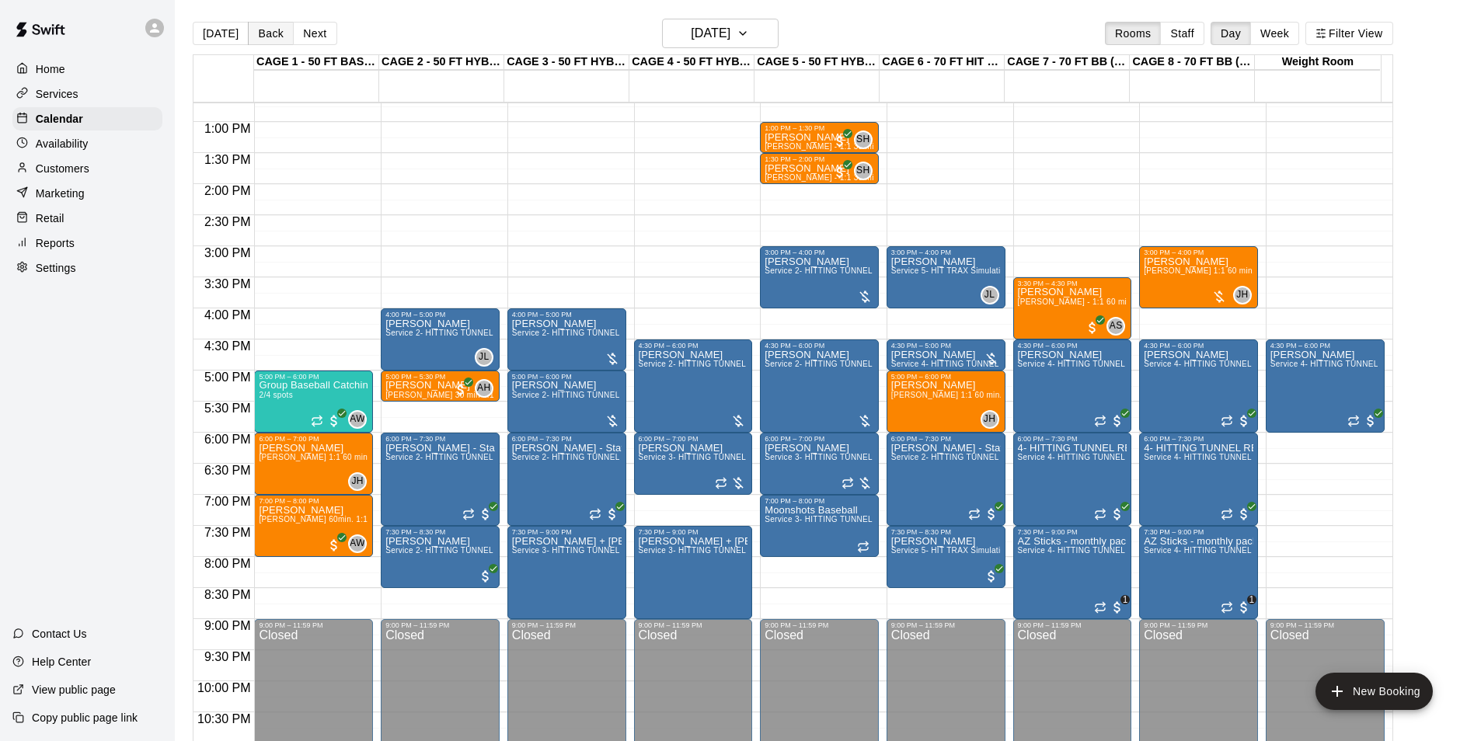
click at [266, 37] on button "Back" at bounding box center [271, 33] width 46 height 23
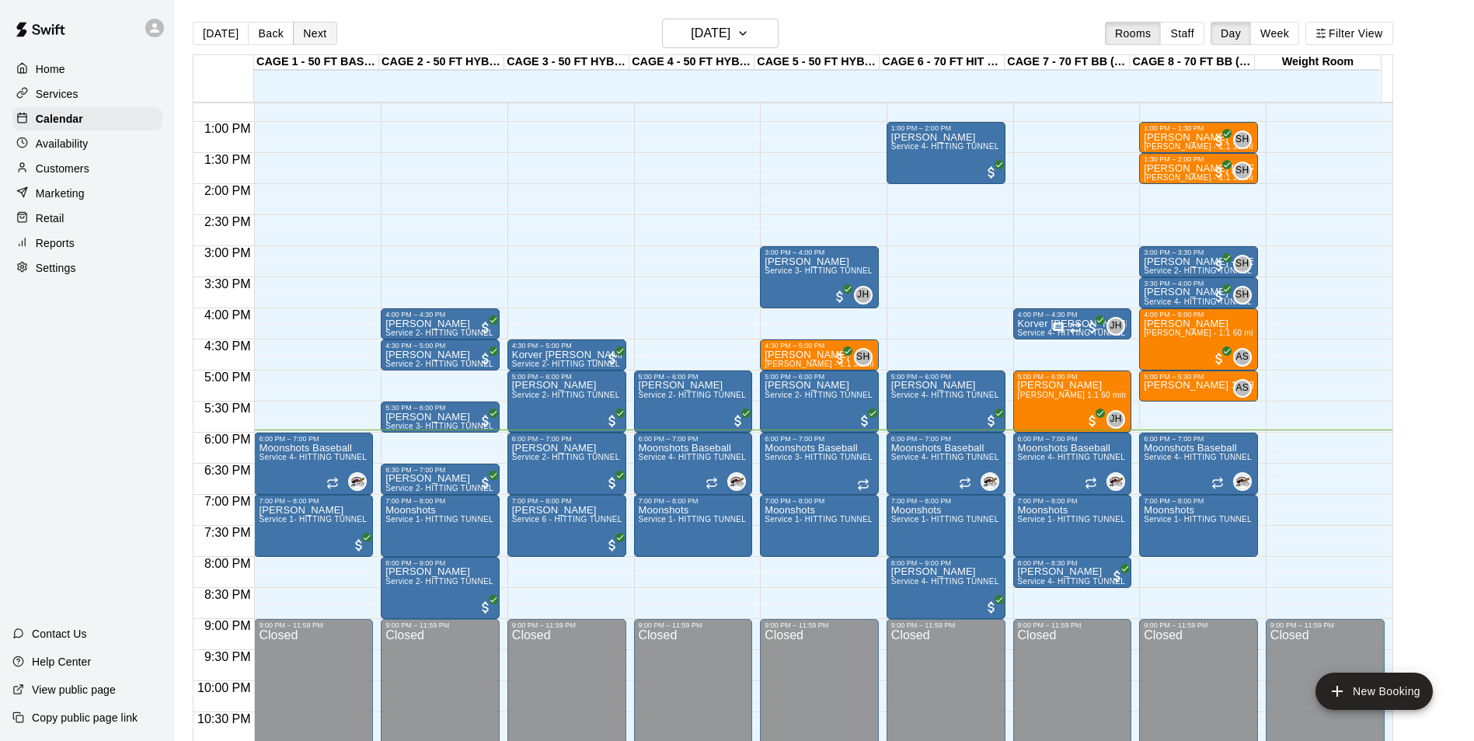
click at [321, 28] on button "Next" at bounding box center [315, 33] width 44 height 23
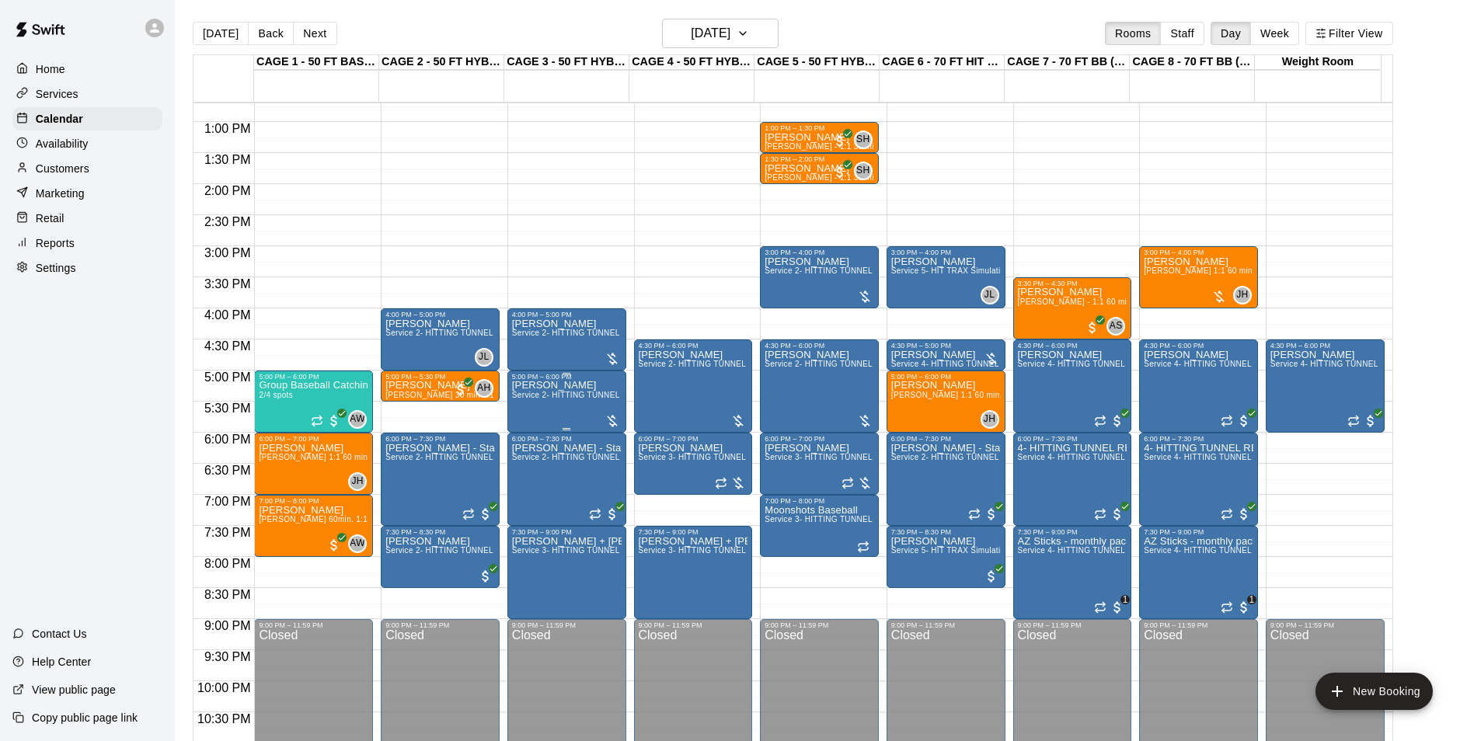
click at [567, 406] on div "Frankie Campos Service 2- HITTING TUNNEL RENTAL - 50ft Baseball" at bounding box center [567, 751] width 110 height 741
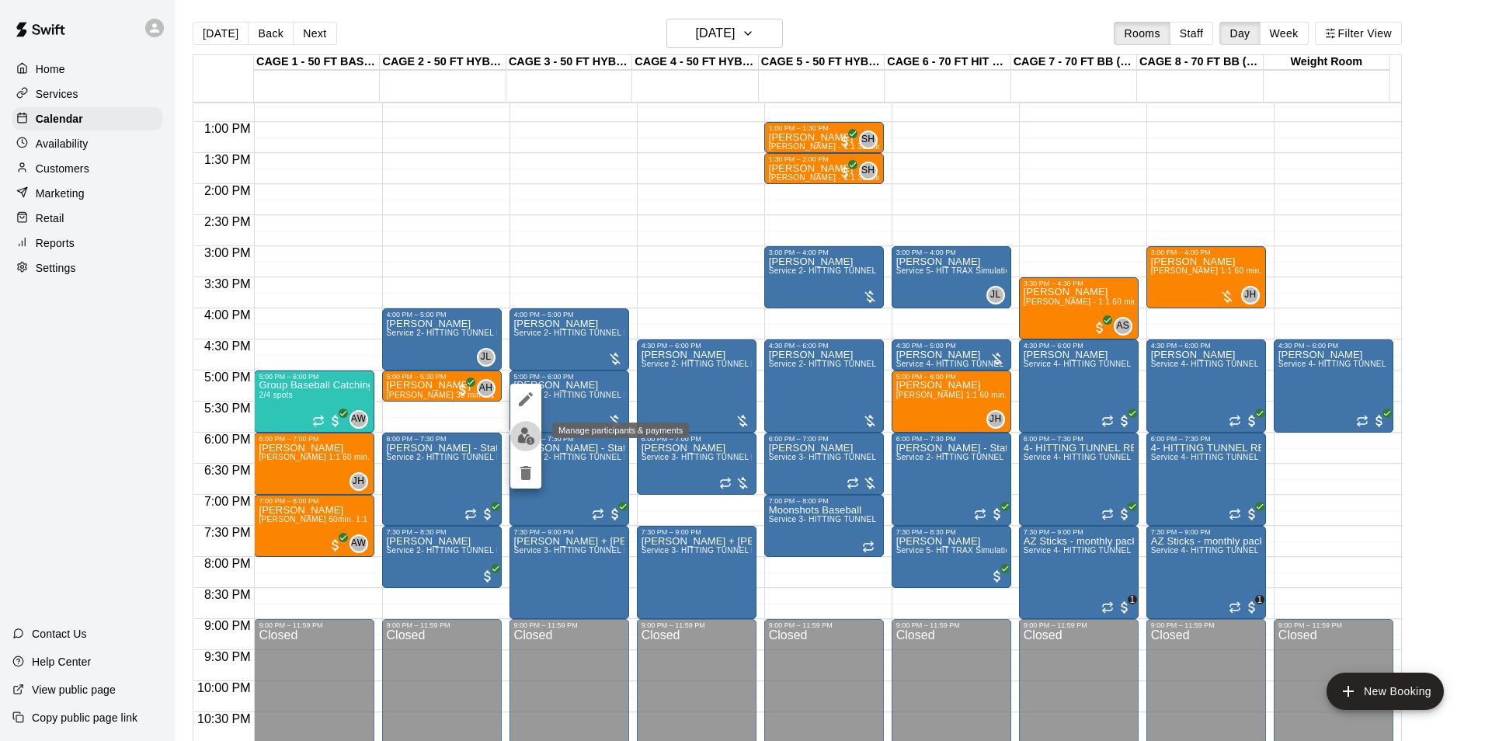
click at [530, 437] on img "edit" at bounding box center [526, 436] width 18 height 18
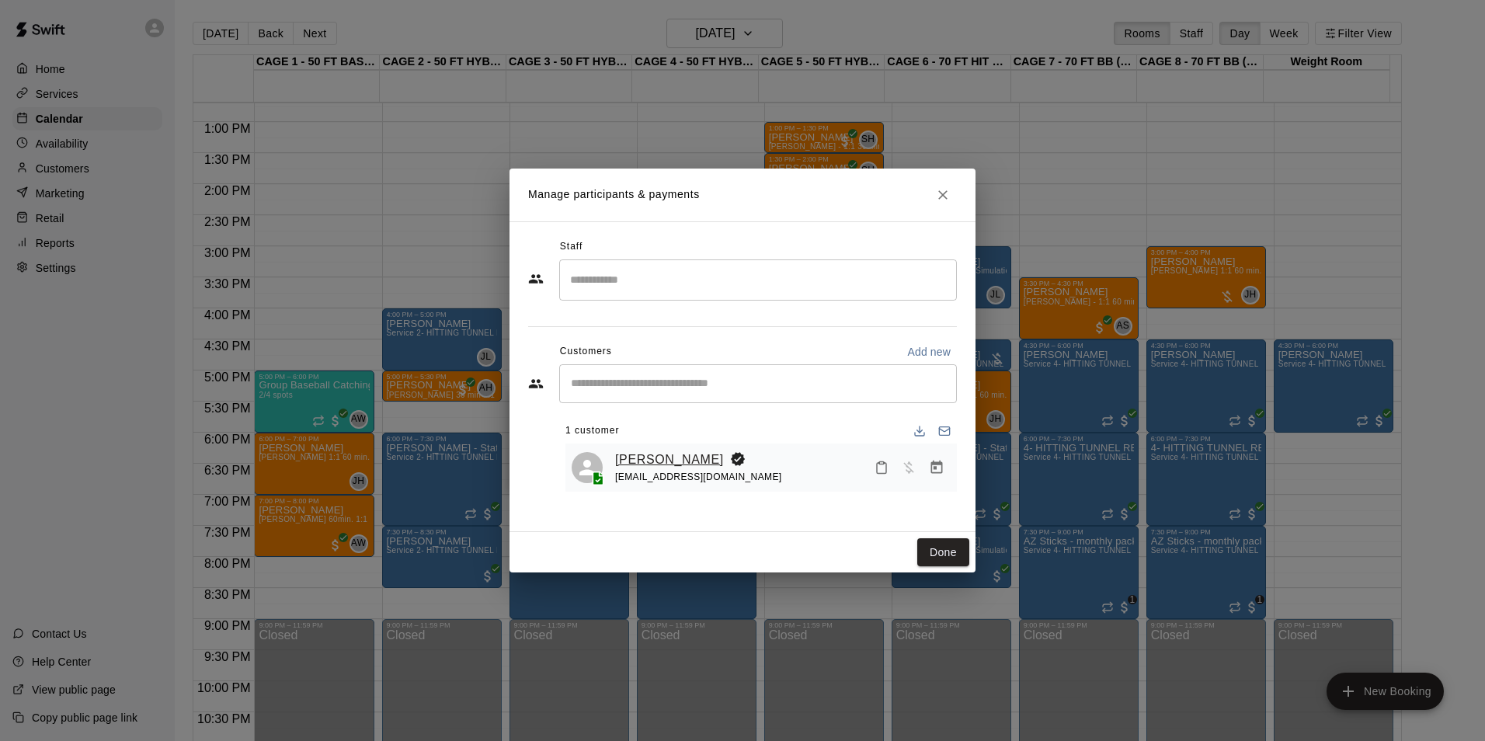
click at [684, 464] on link "Frankie Campos" at bounding box center [669, 460] width 109 height 20
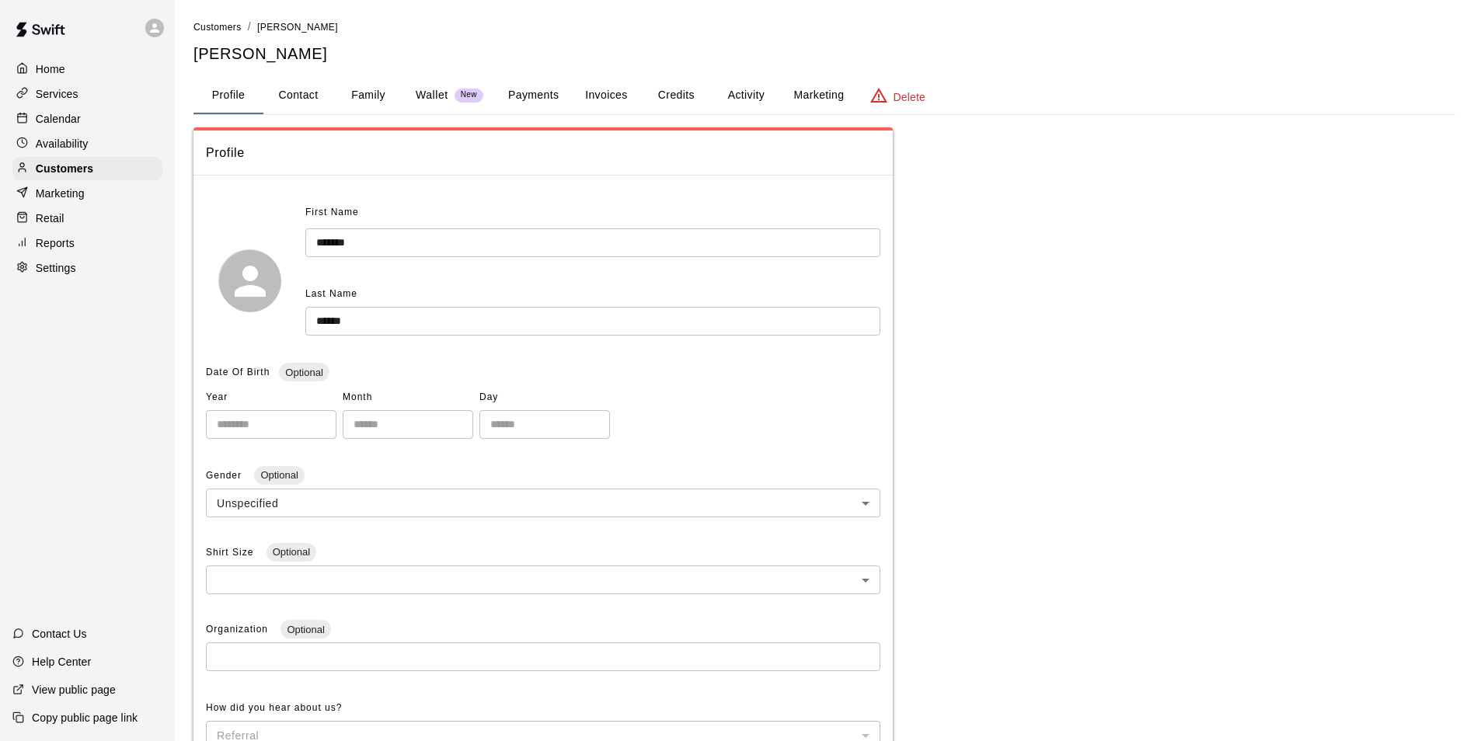
click at [672, 92] on button "Credits" at bounding box center [676, 95] width 70 height 37
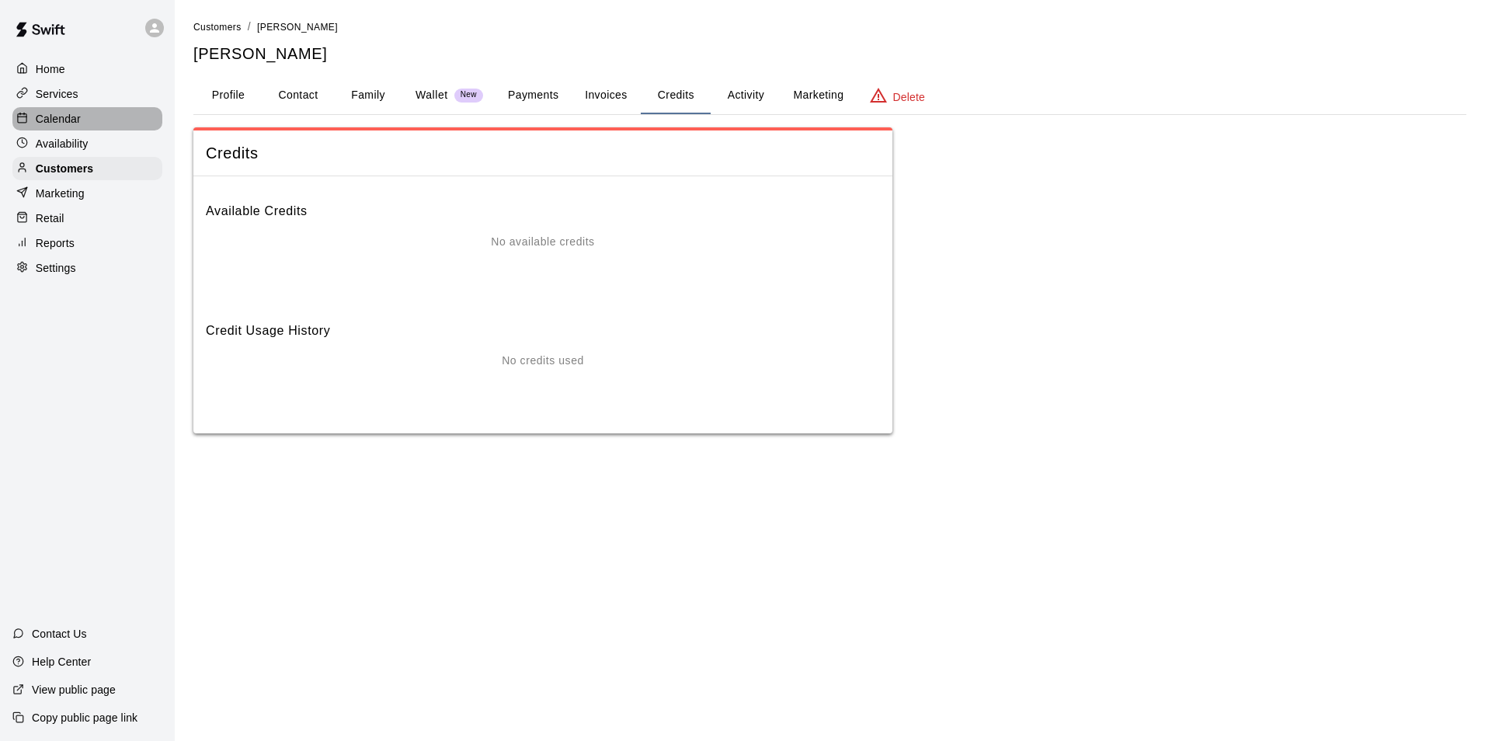
click at [85, 124] on div "Calendar" at bounding box center [87, 118] width 150 height 23
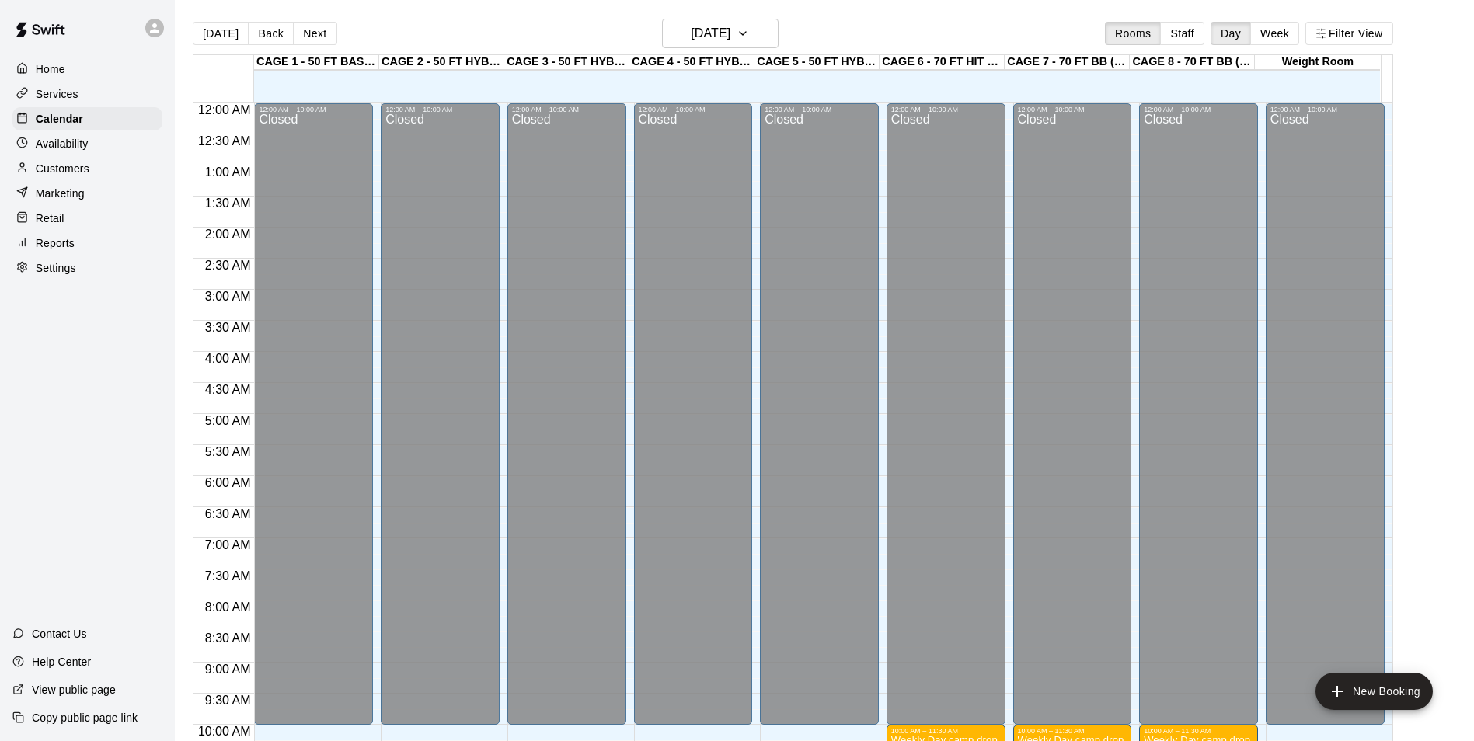
scroll to position [789, 0]
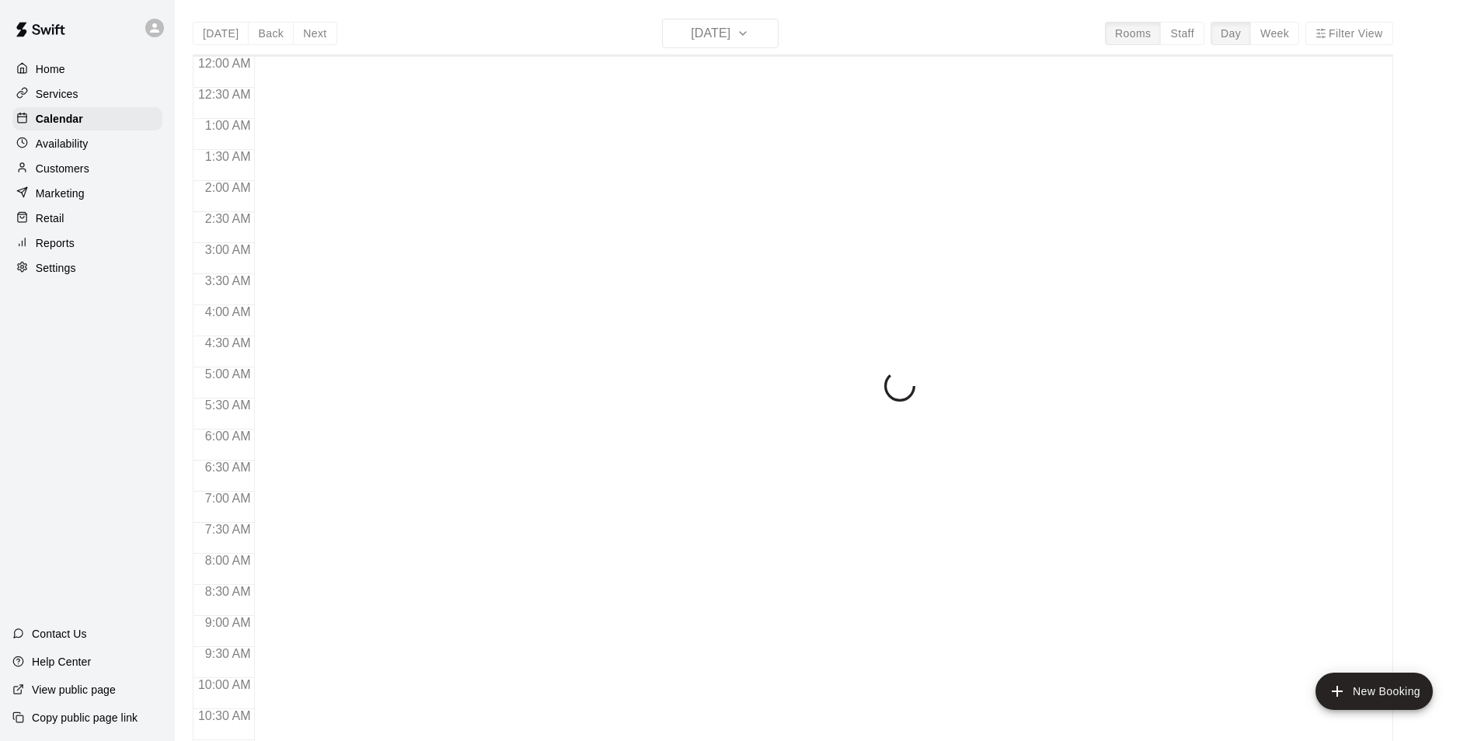
scroll to position [789, 0]
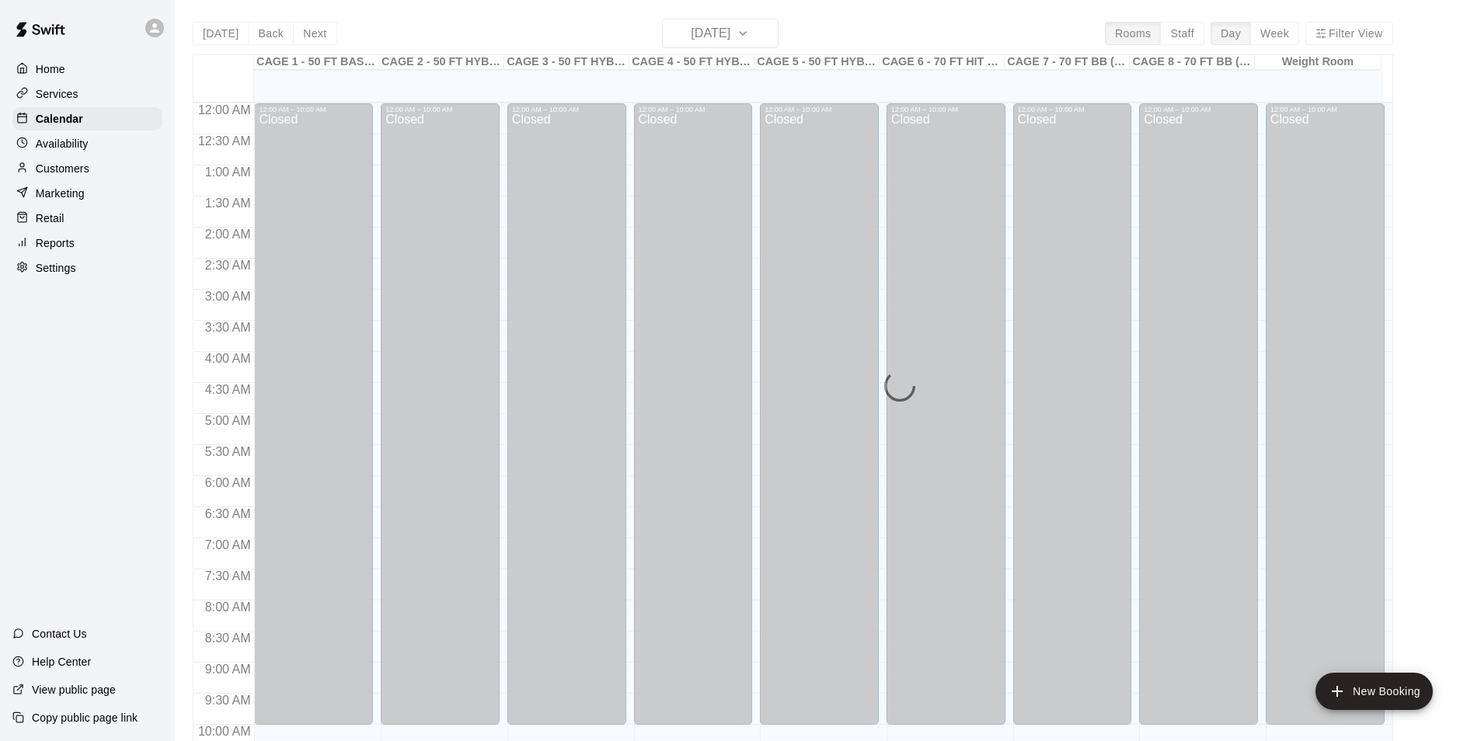
scroll to position [789, 0]
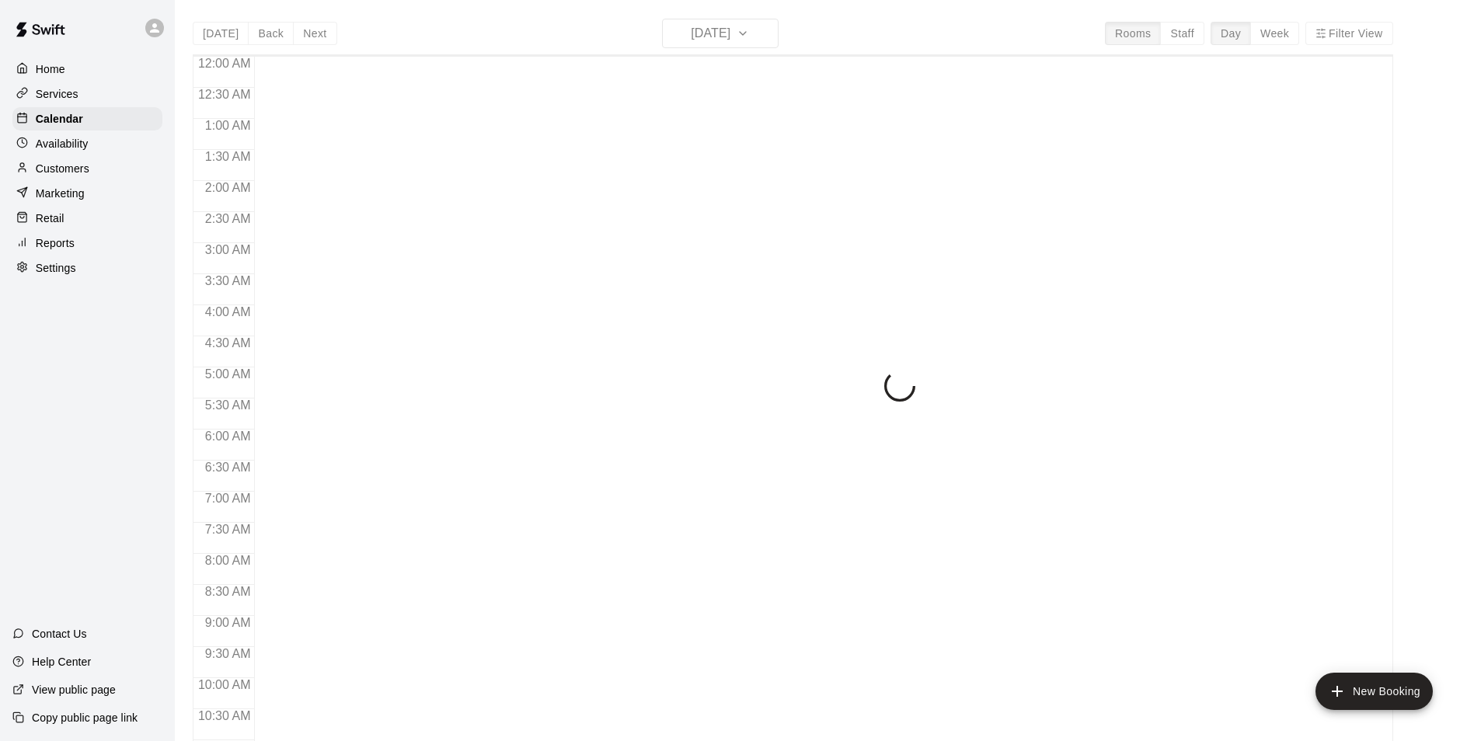
scroll to position [789, 0]
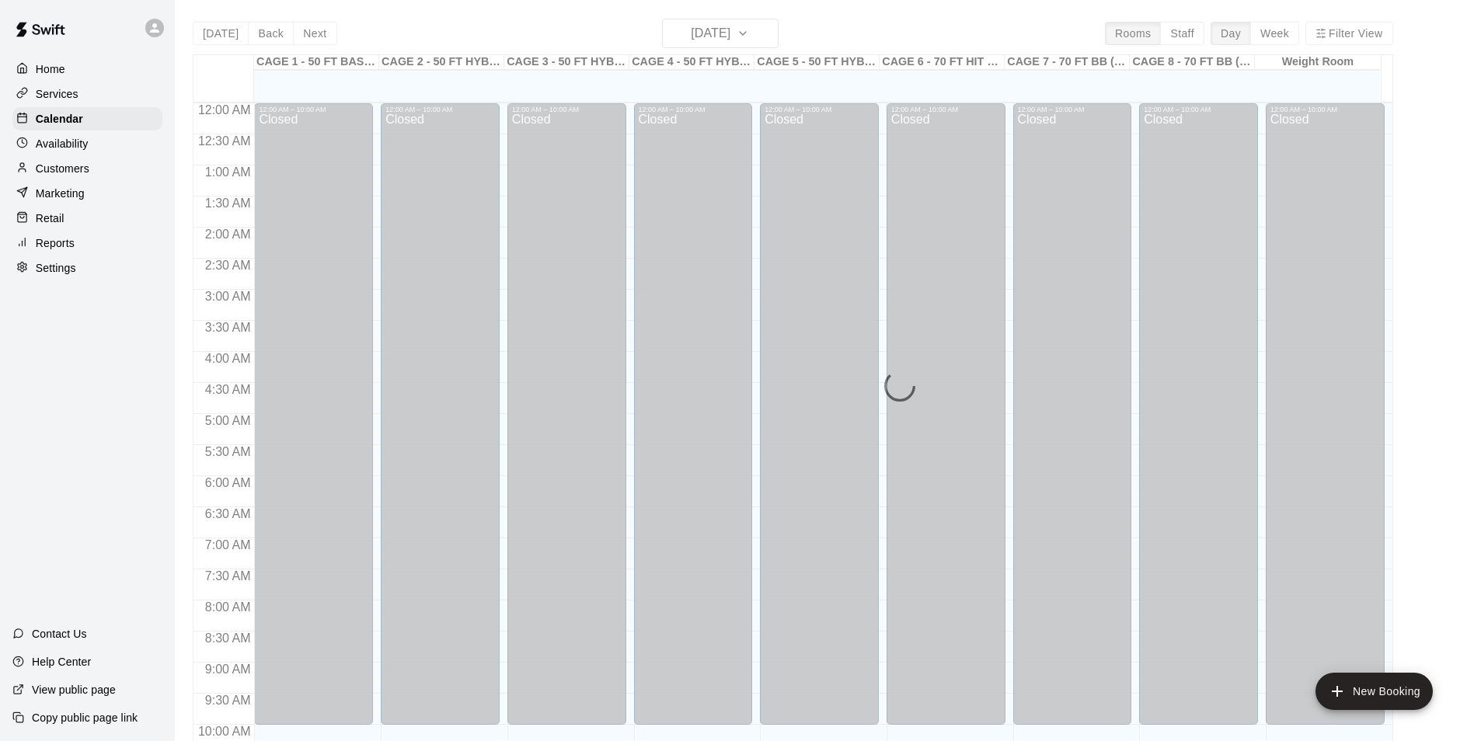
scroll to position [789, 0]
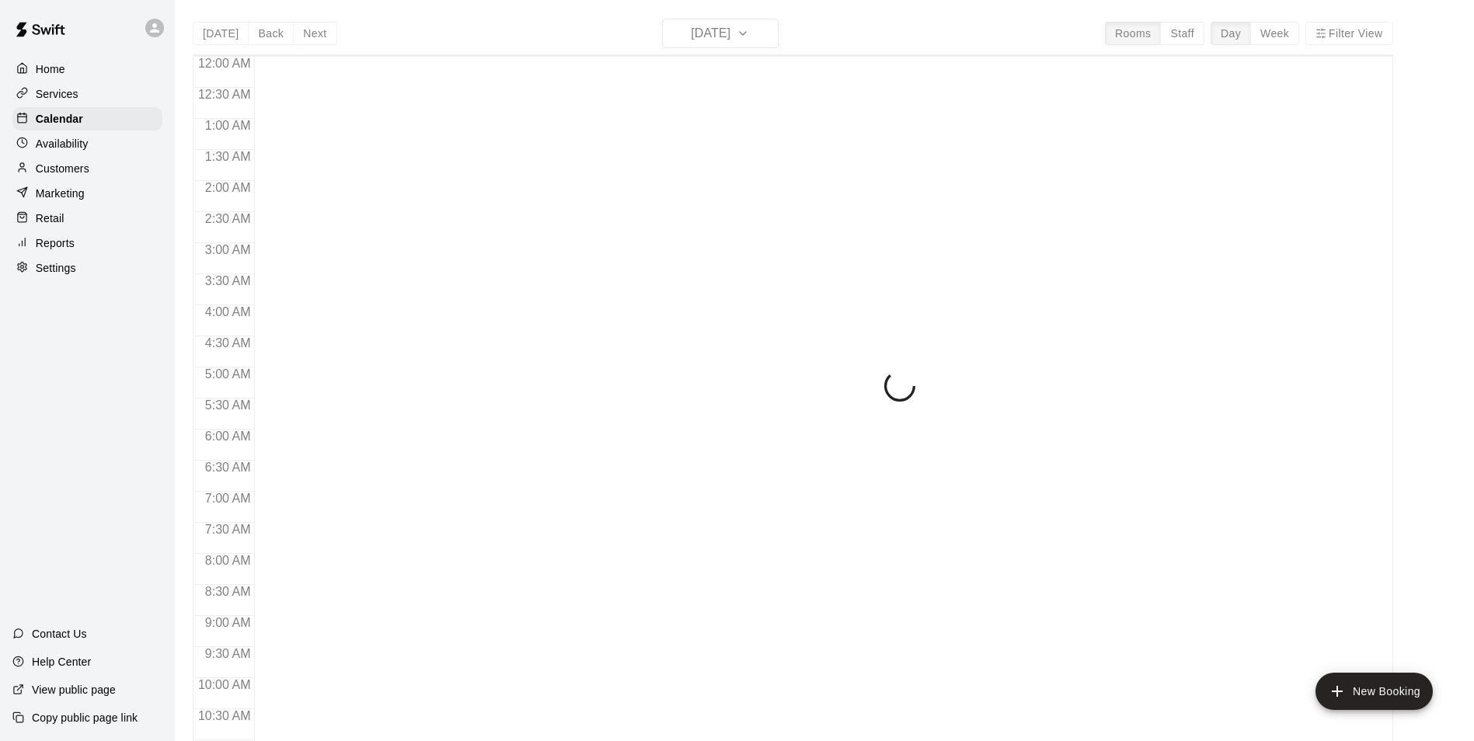
scroll to position [789, 0]
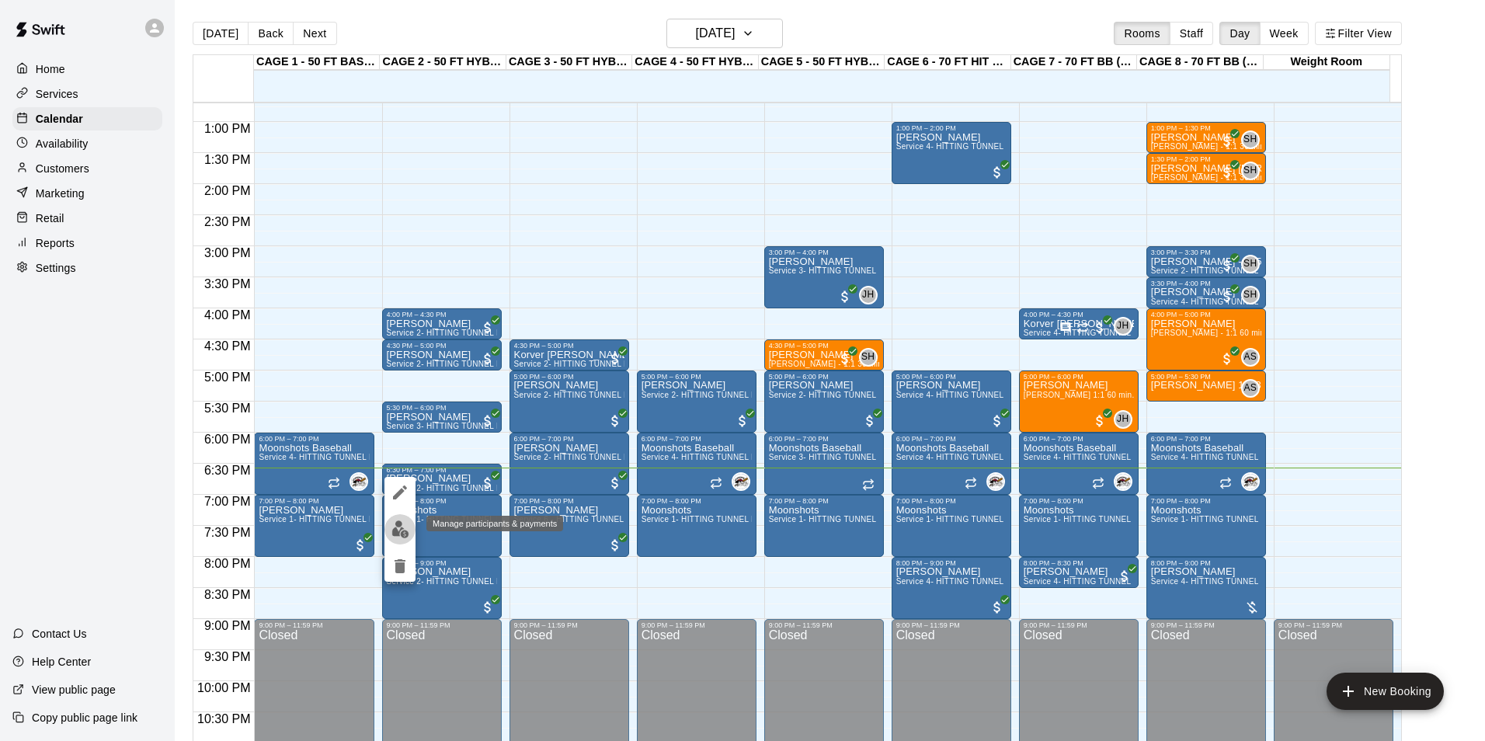
click at [395, 527] on img "edit" at bounding box center [401, 530] width 18 height 18
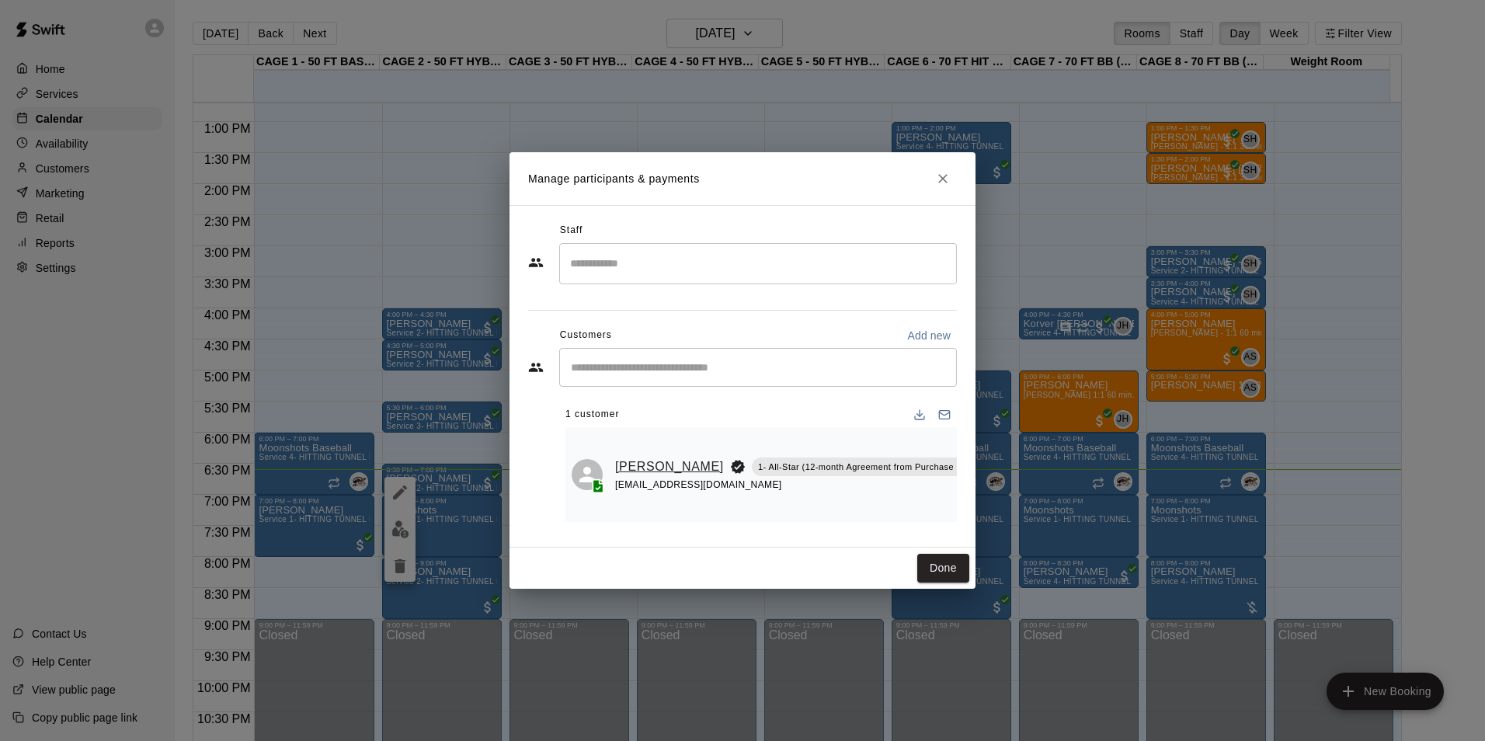
click at [644, 475] on link "[PERSON_NAME]" at bounding box center [669, 467] width 109 height 20
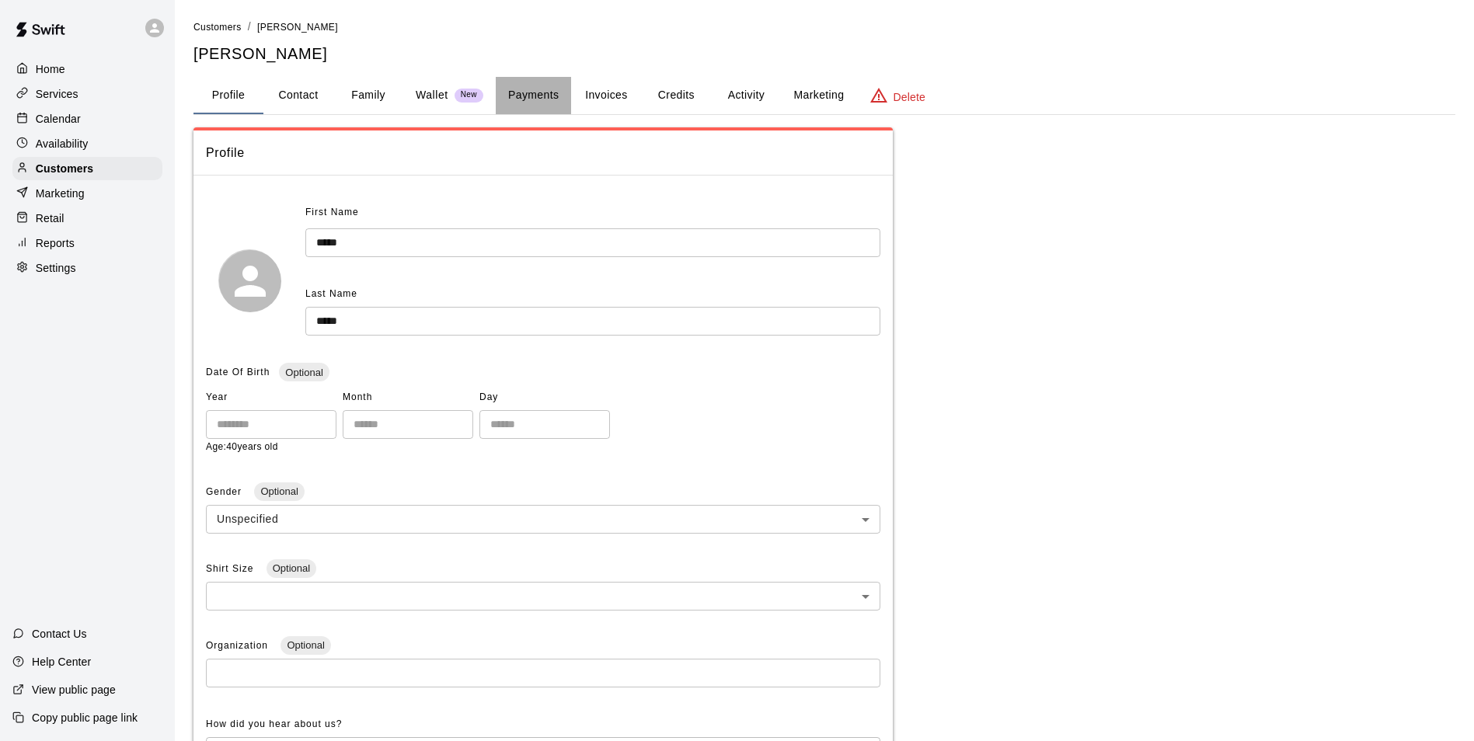
click at [546, 98] on button "Payments" at bounding box center [533, 95] width 75 height 37
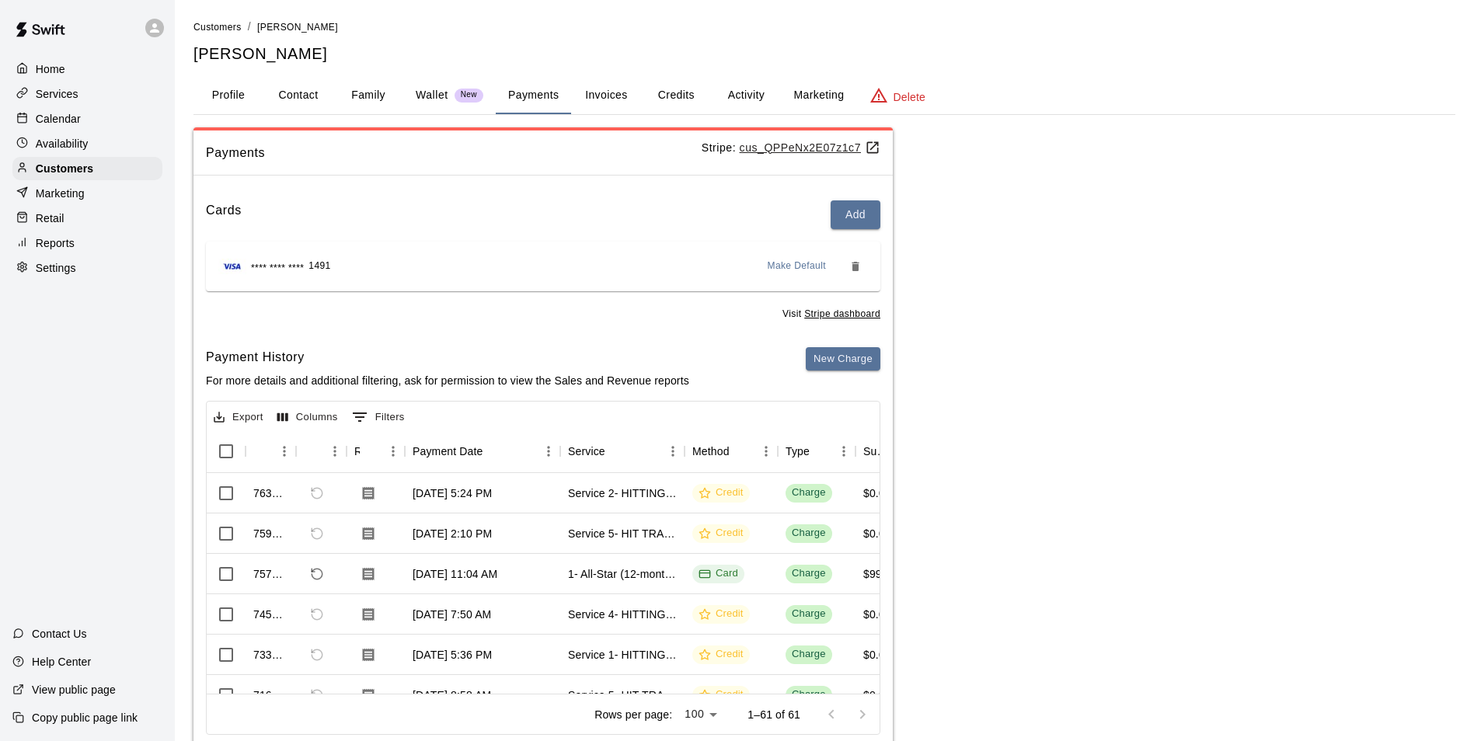
drag, startPoint x: 306, startPoint y: 119, endPoint x: 336, endPoint y: 145, distance: 40.2
click at [307, 134] on div "Customers / SHAWN YATES SHAWN YATES Profile Contact Family Wallet New Payments …" at bounding box center [824, 386] width 1262 height 735
click at [119, 124] on div "Calendar" at bounding box center [87, 118] width 150 height 23
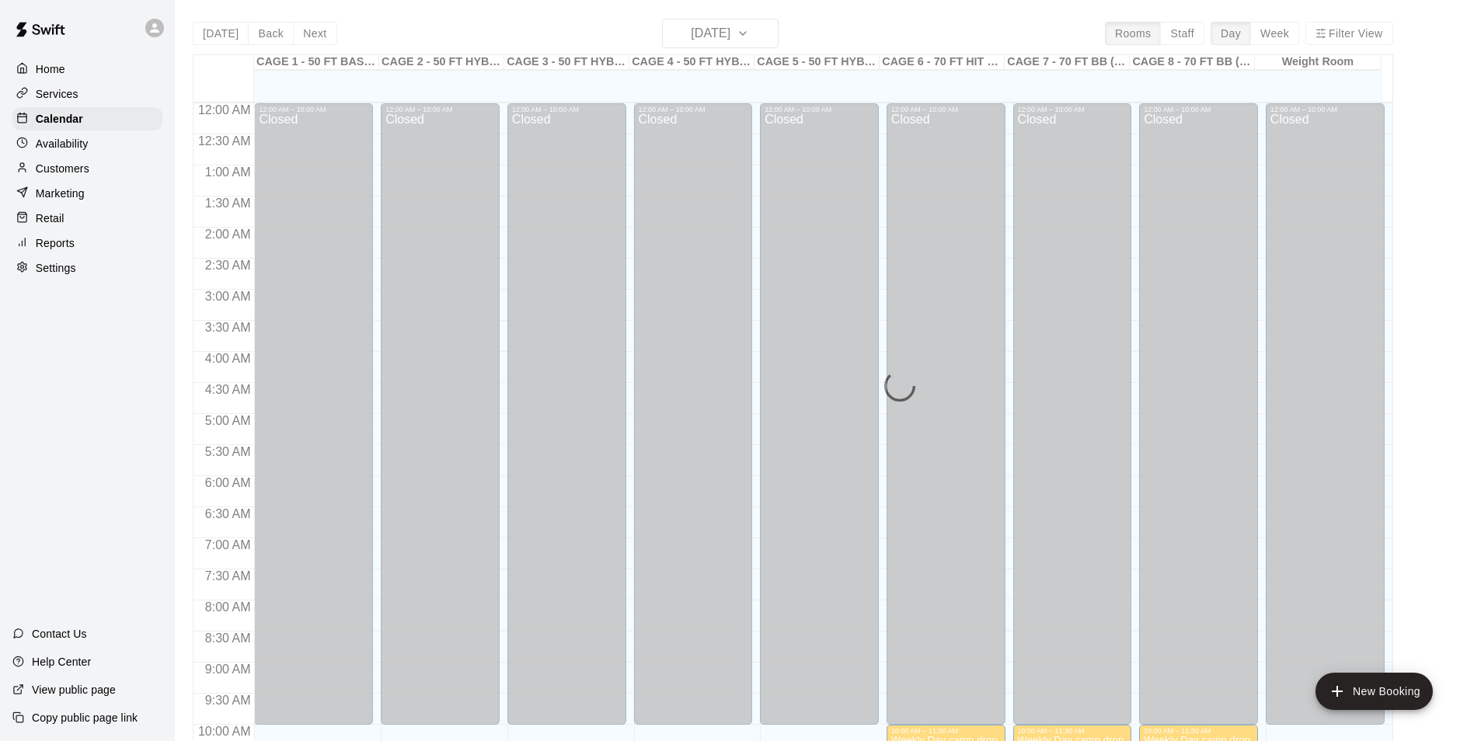
scroll to position [789, 0]
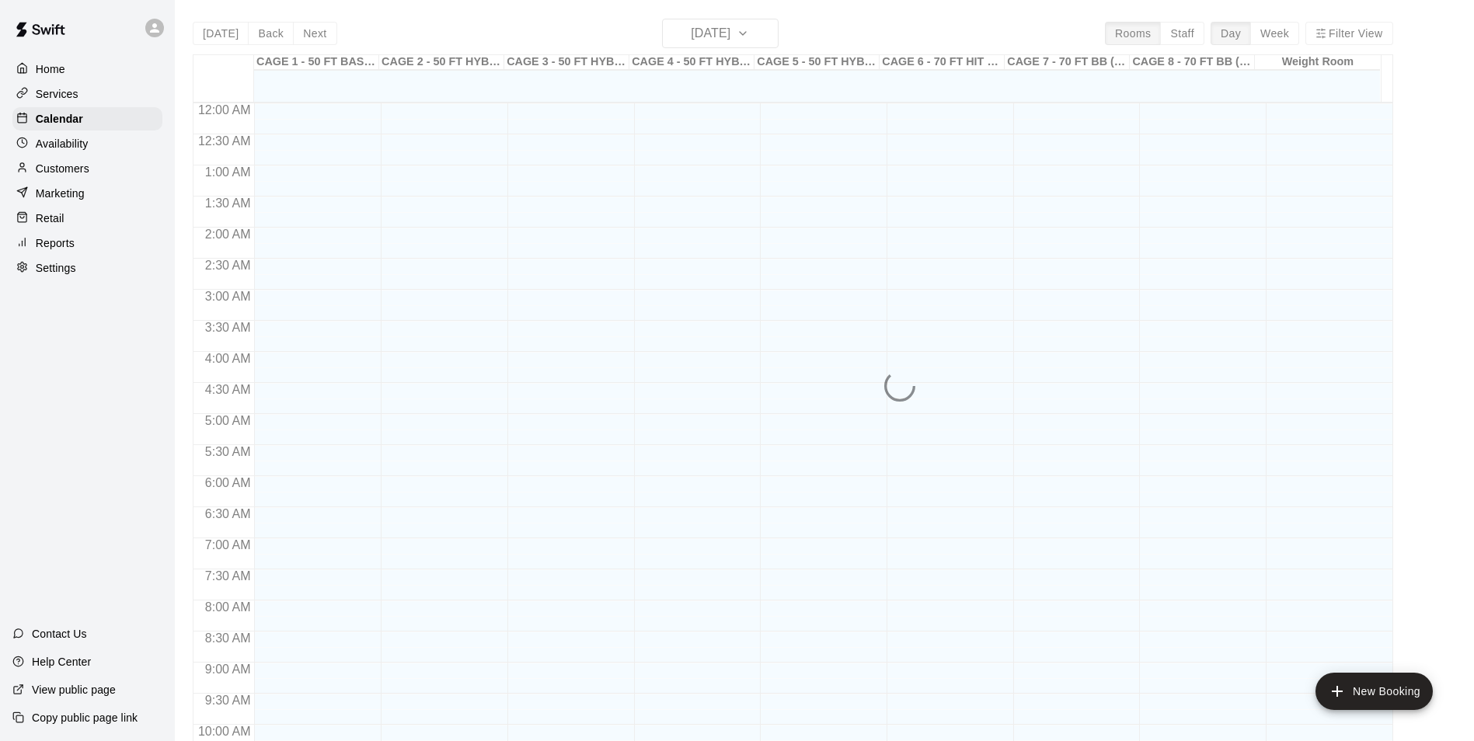
scroll to position [789, 0]
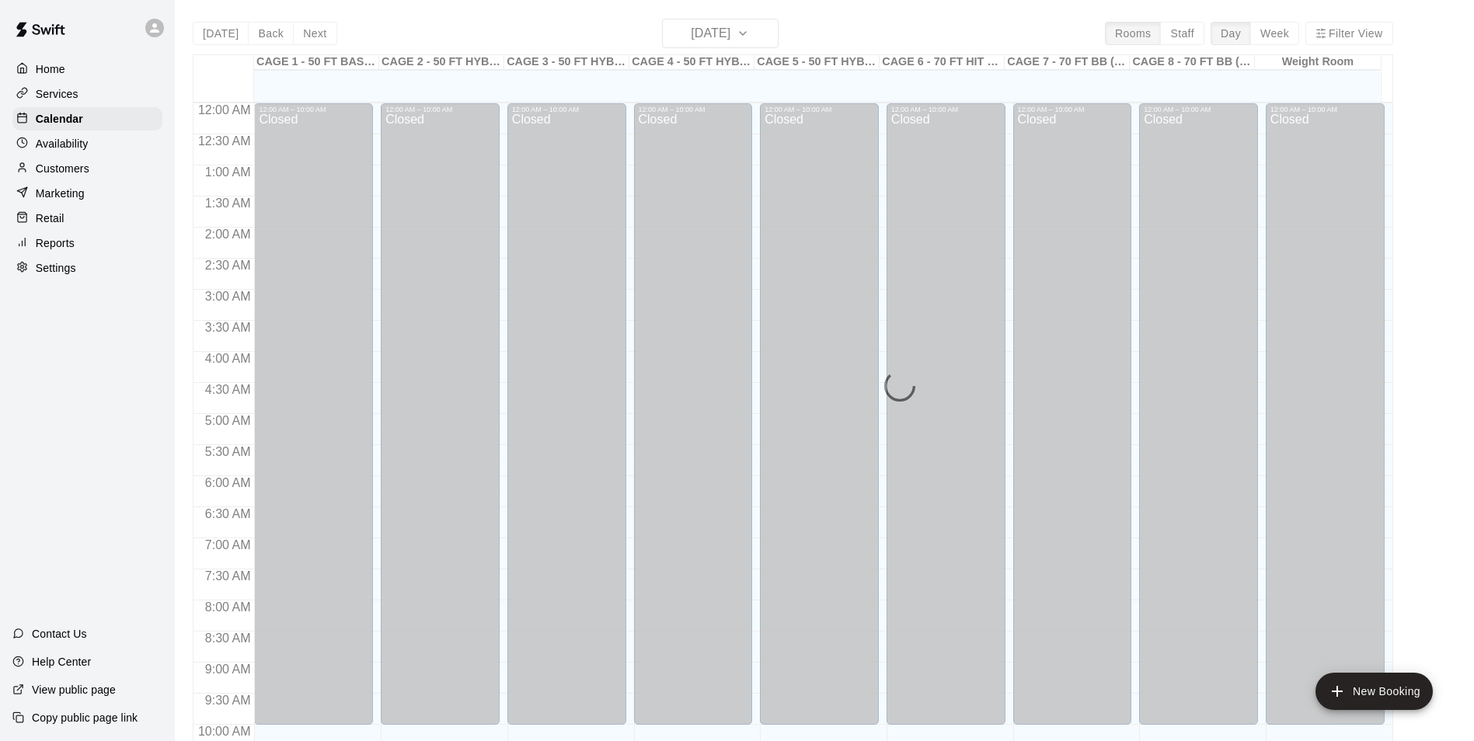
scroll to position [789, 0]
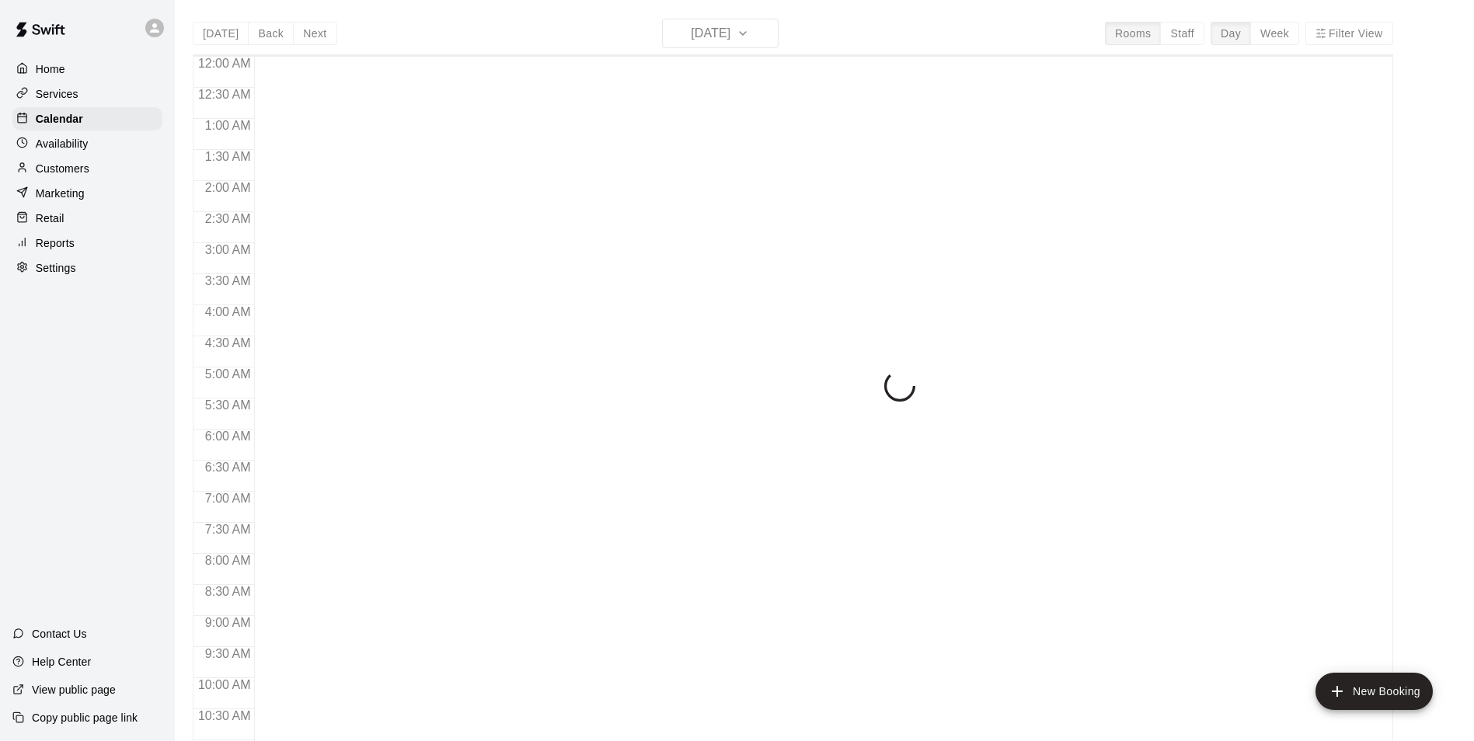
scroll to position [789, 0]
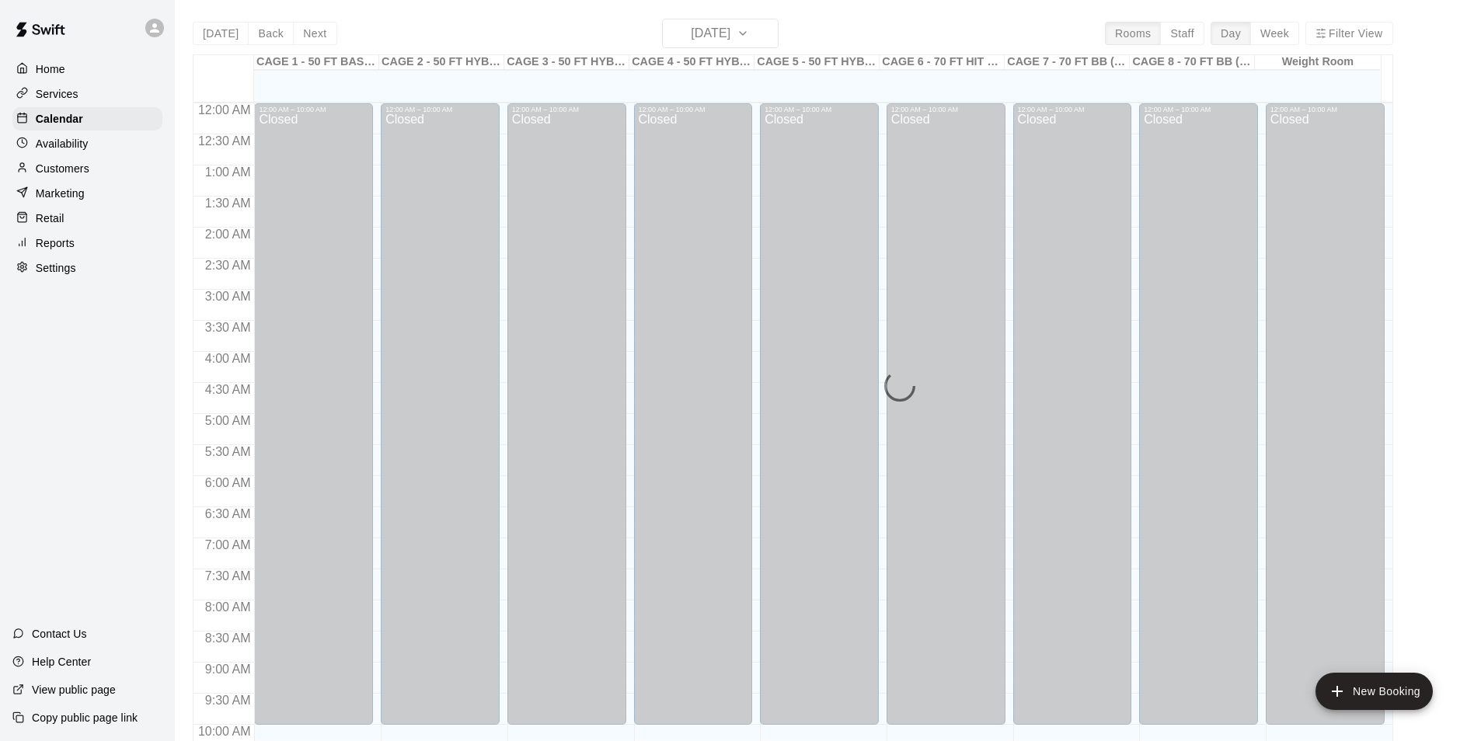
scroll to position [789, 0]
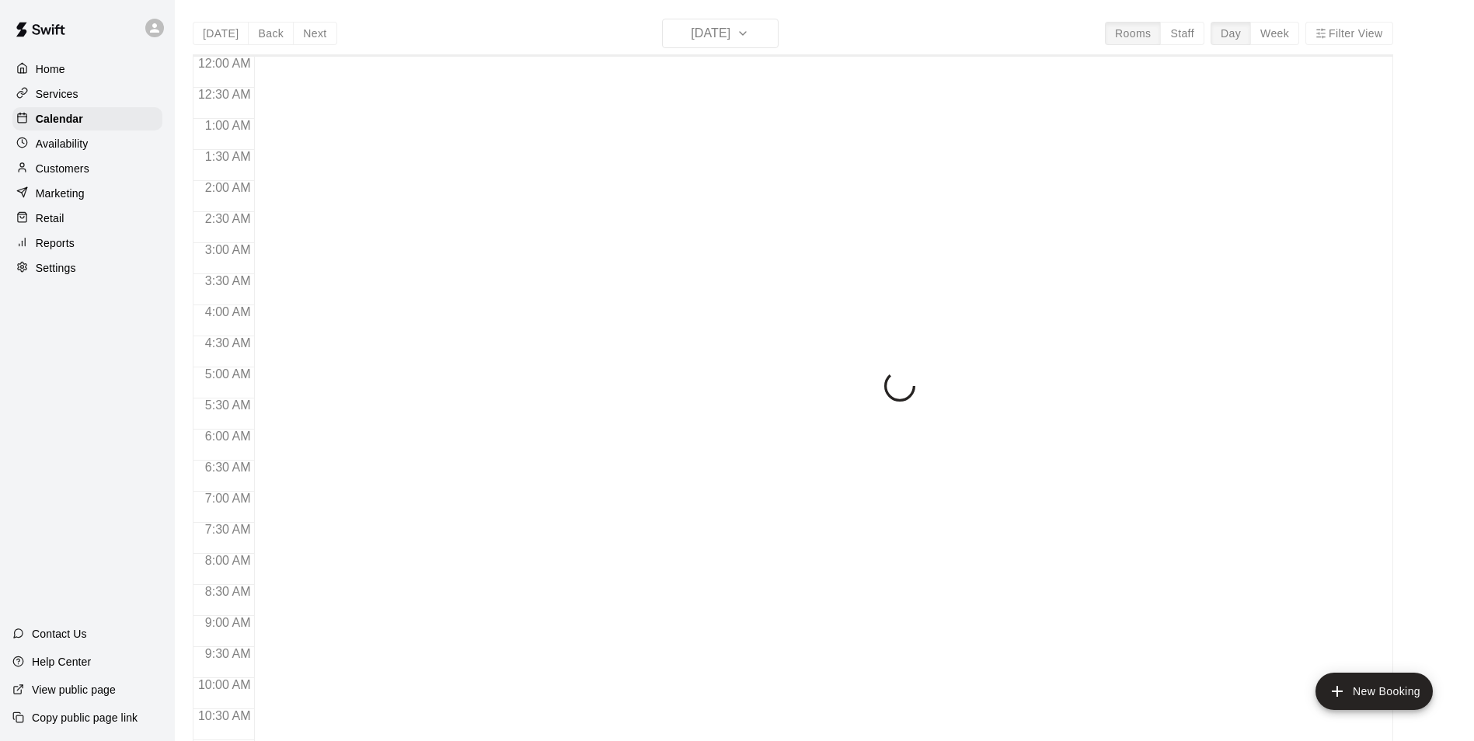
scroll to position [789, 0]
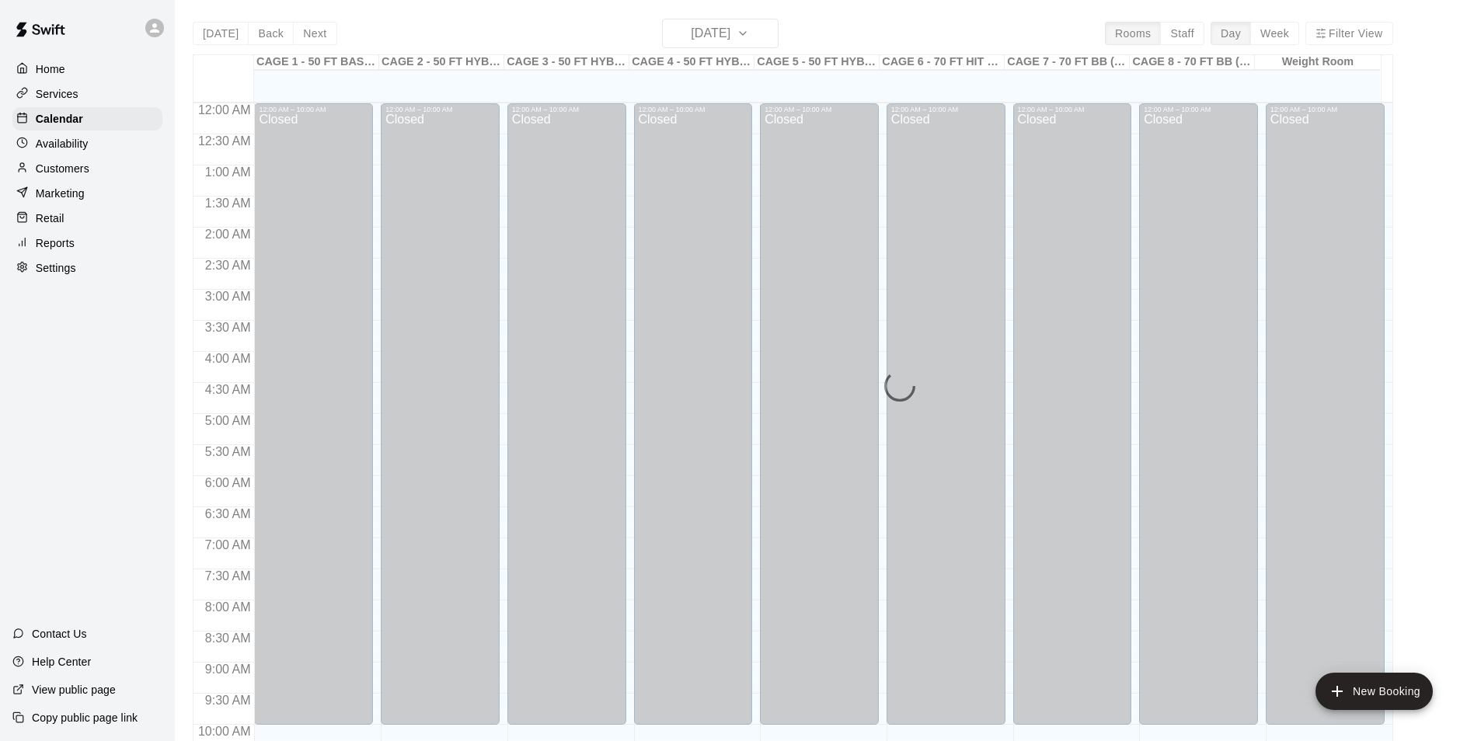
scroll to position [789, 0]
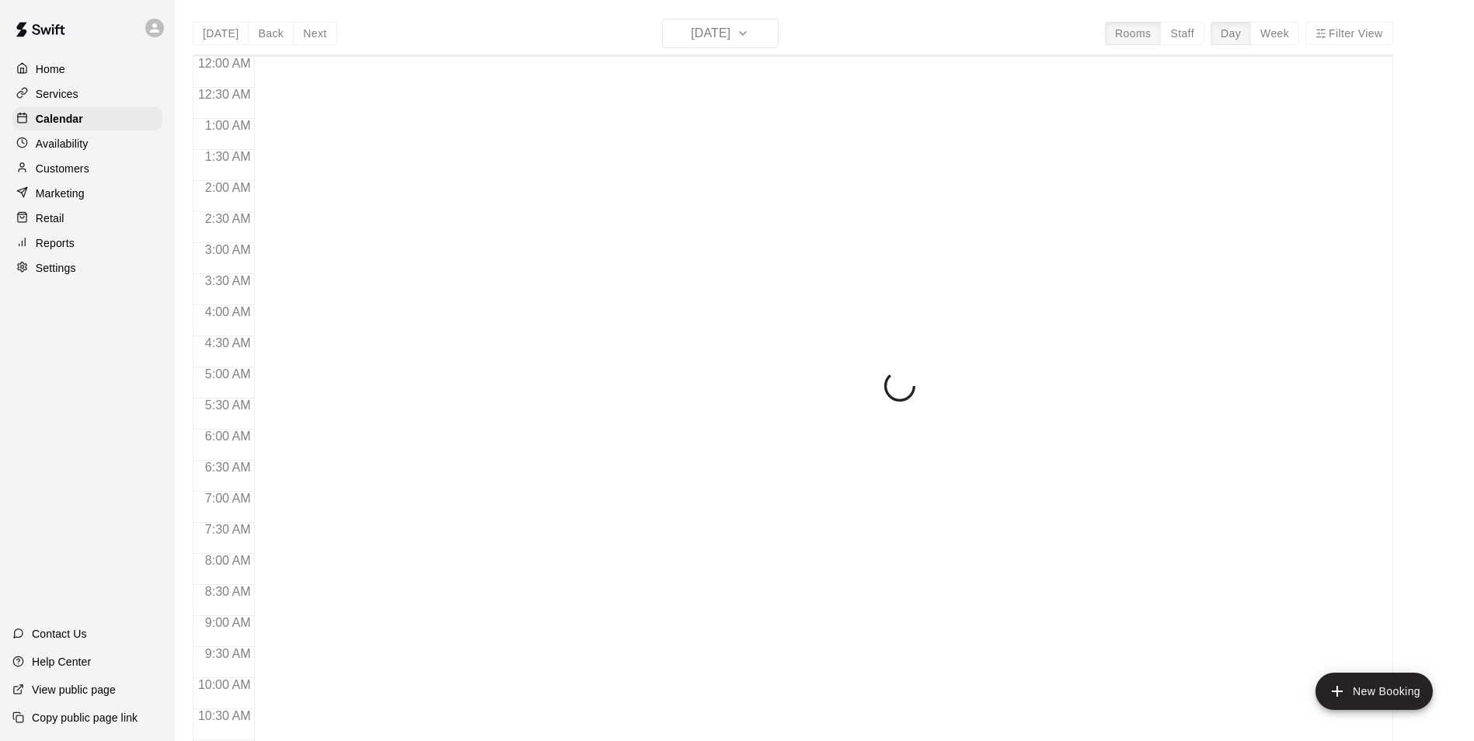
scroll to position [789, 0]
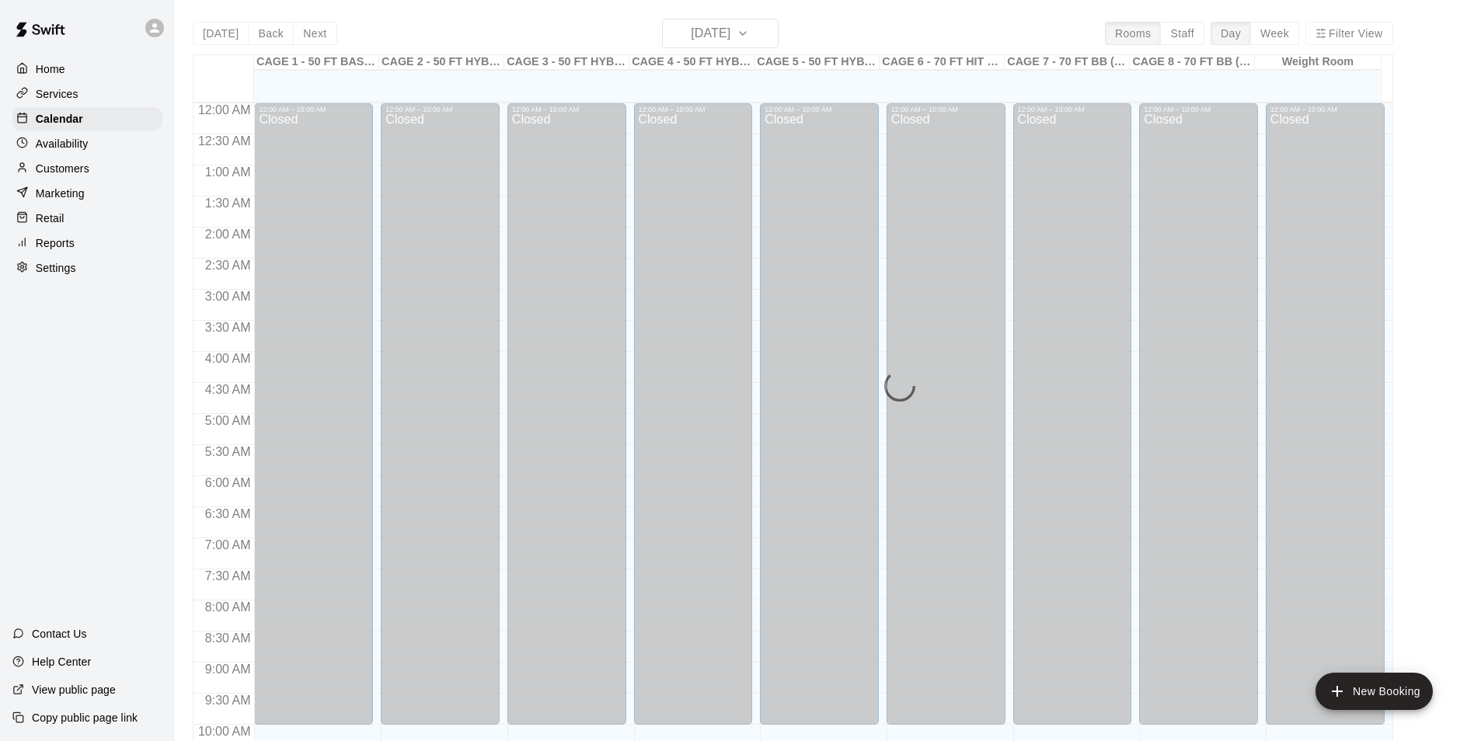
scroll to position [789, 0]
